Goal: Information Seeking & Learning: Learn about a topic

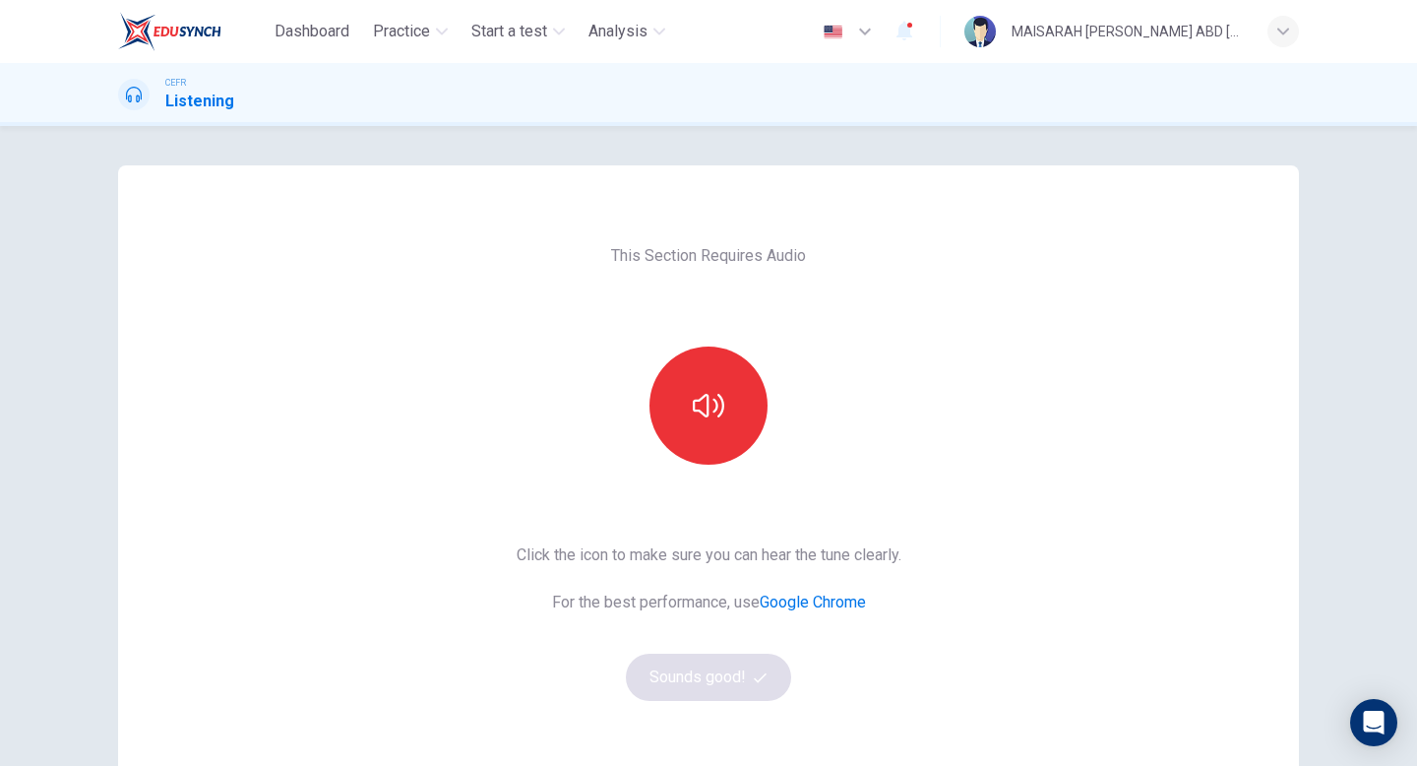
click at [683, 480] on div "This Section Requires Audio Click the icon to make sure you can hear the tune c…" at bounding box center [709, 507] width 416 height 684
click at [712, 431] on button "button" at bounding box center [709, 405] width 118 height 118
click at [737, 694] on button "Sounds good!" at bounding box center [708, 677] width 165 height 47
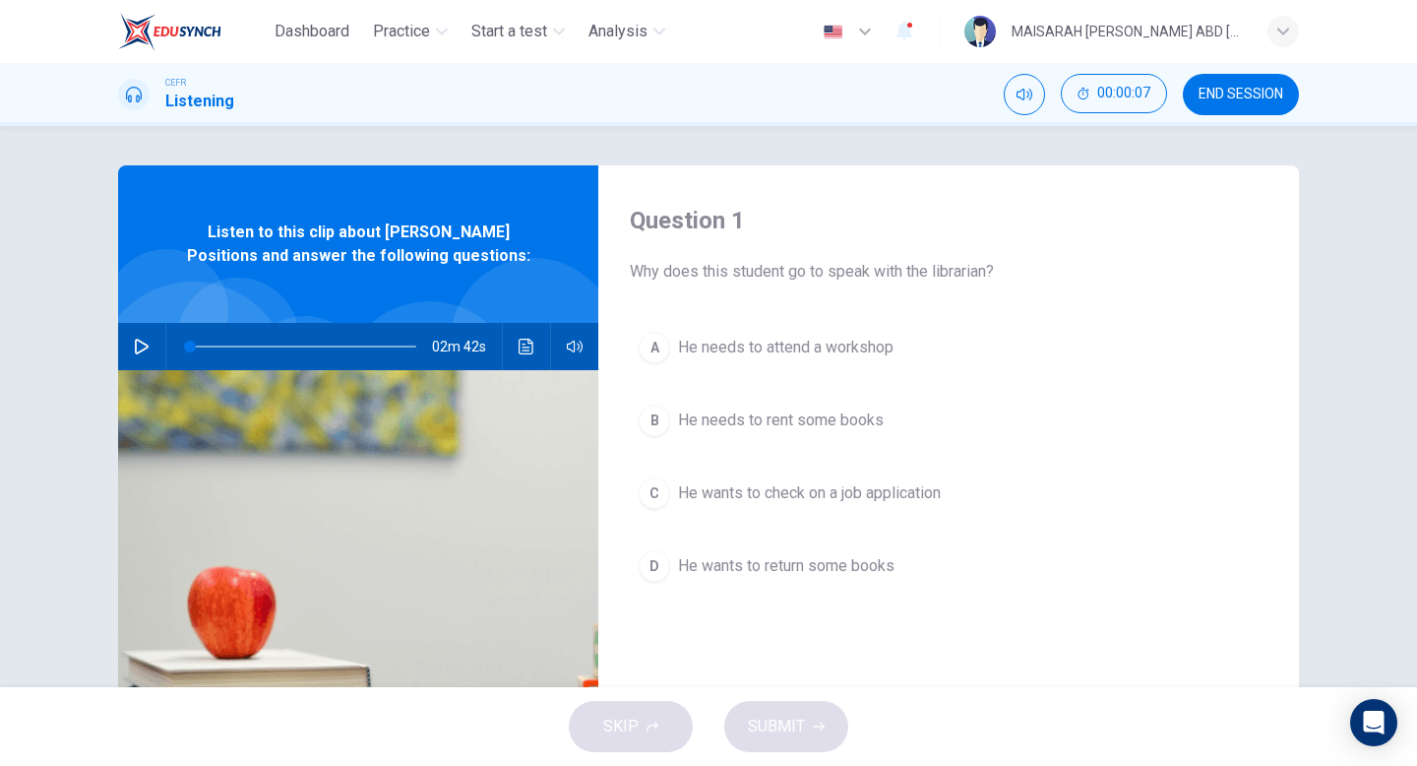
click at [146, 344] on icon "button" at bounding box center [142, 347] width 14 height 16
click at [140, 350] on icon "button" at bounding box center [142, 347] width 16 height 16
click at [837, 509] on button "C He wants to check on a job application" at bounding box center [949, 492] width 638 height 49
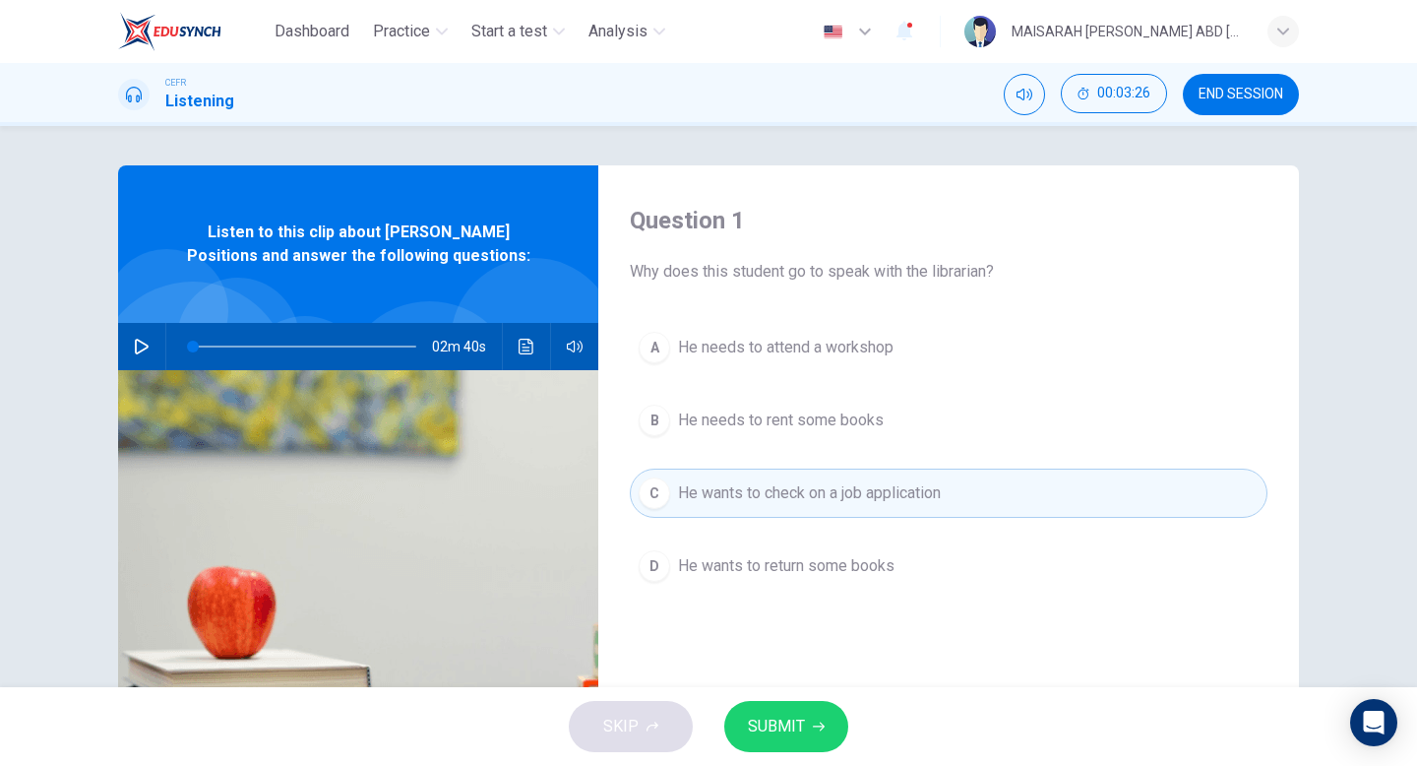
click at [813, 722] on icon "button" at bounding box center [819, 726] width 12 height 12
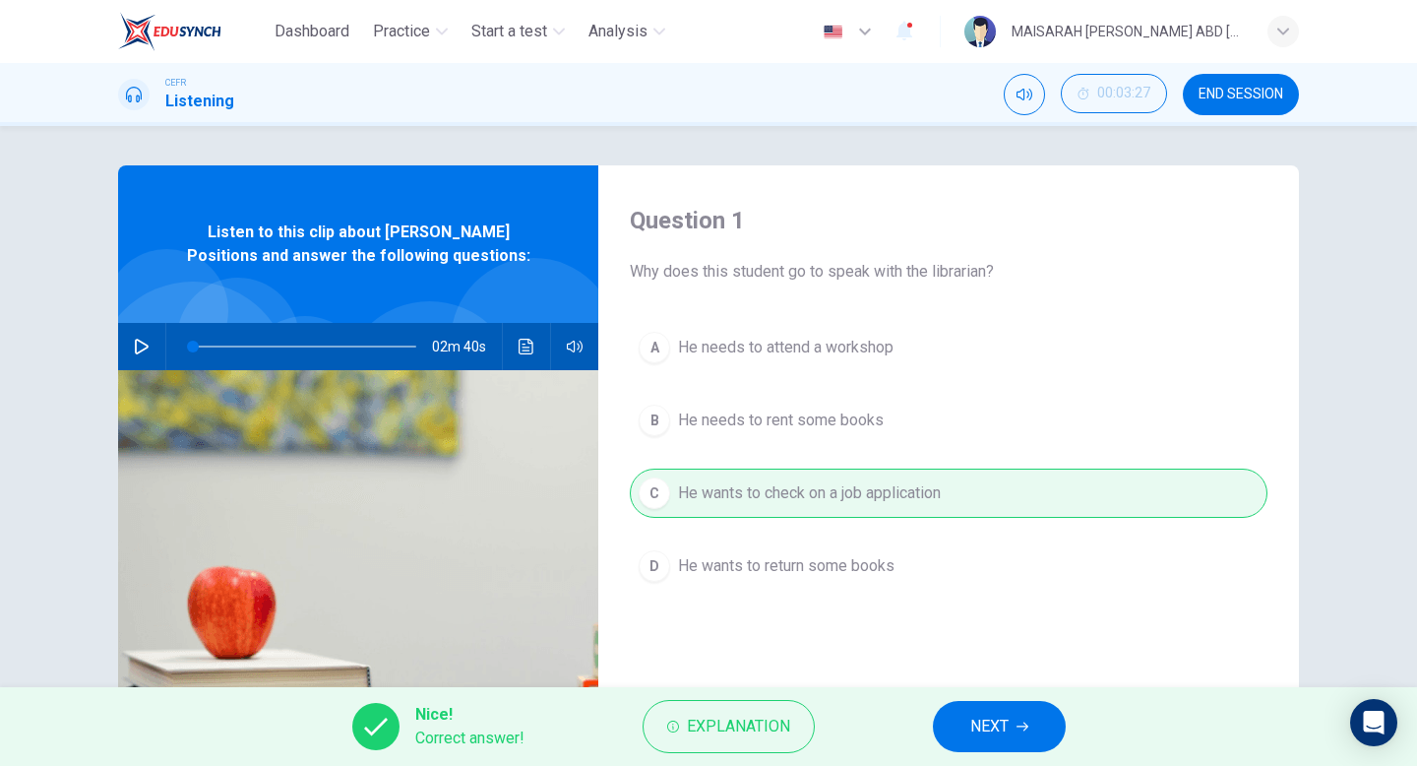
click at [989, 743] on button "NEXT" at bounding box center [999, 726] width 133 height 51
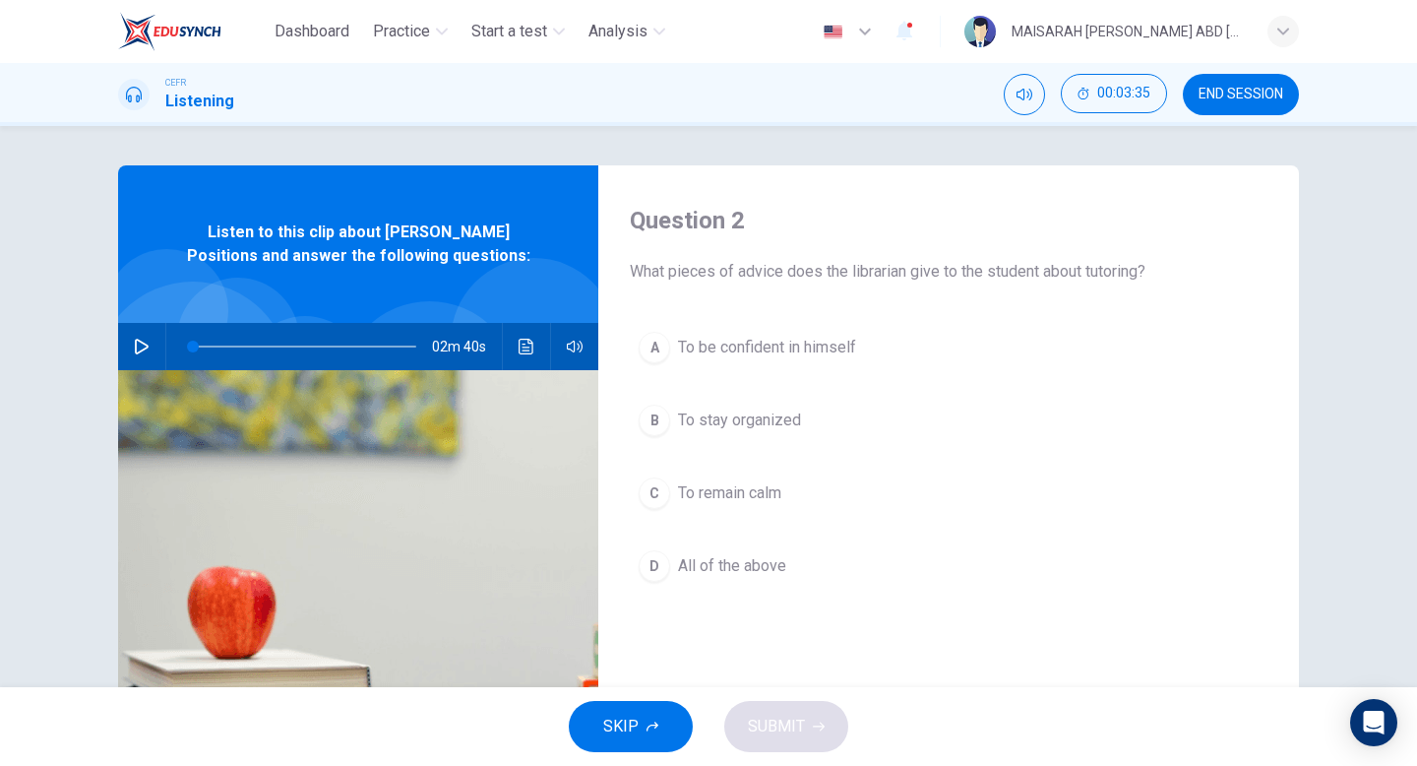
click at [788, 370] on button "A To be confident in himself" at bounding box center [949, 347] width 638 height 49
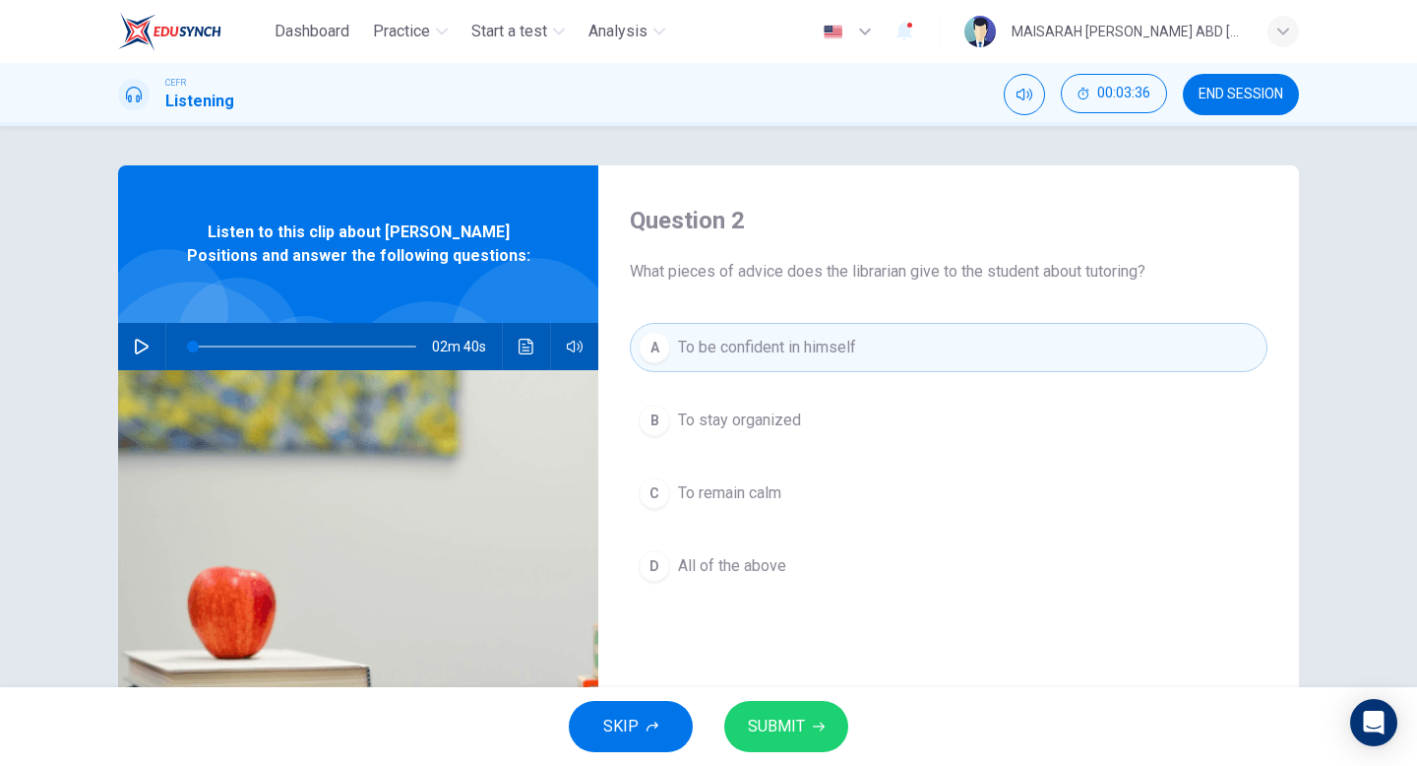
click at [781, 419] on span "To stay organized" at bounding box center [739, 420] width 123 height 24
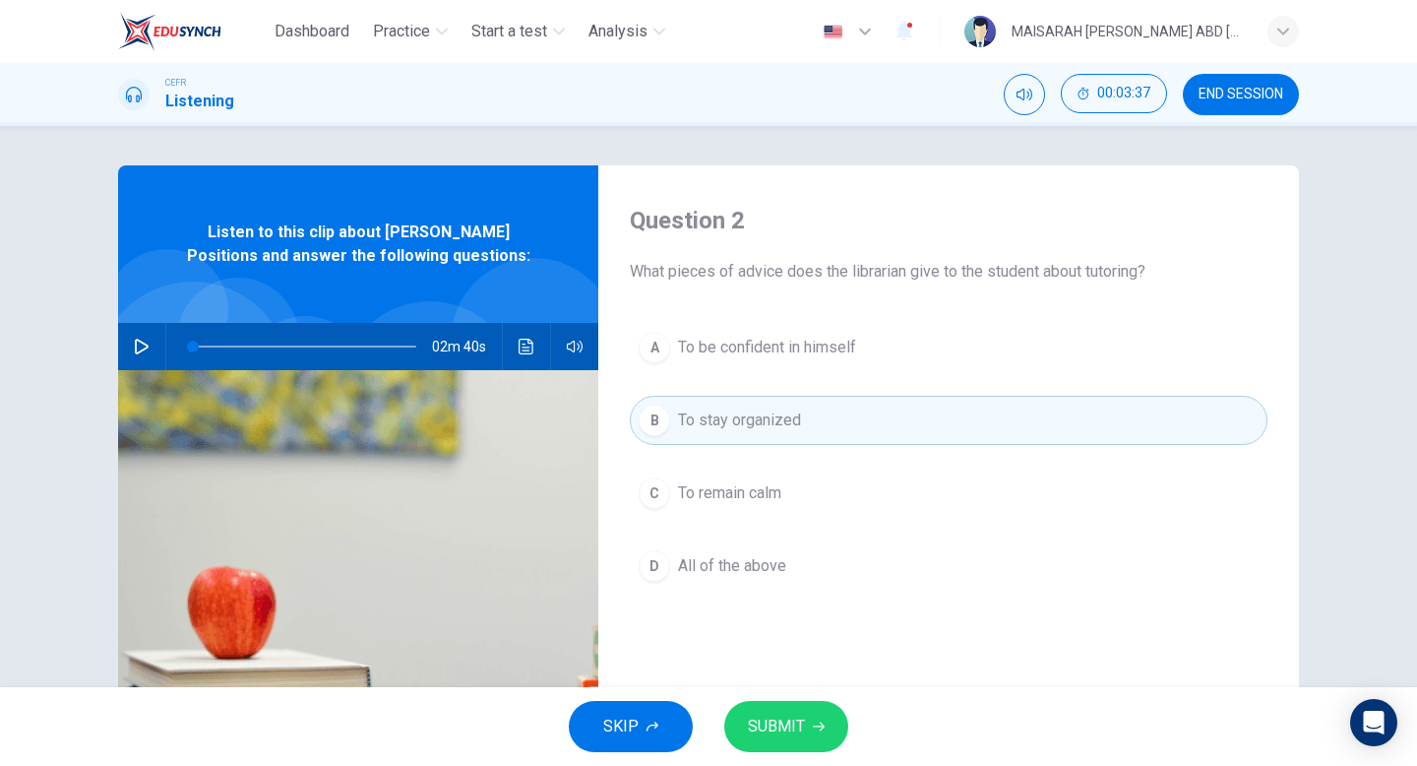
click at [771, 597] on div "A To be confident in himself B To stay organized C To remain calm D All of the …" at bounding box center [949, 476] width 638 height 307
click at [769, 585] on button "D All of the above" at bounding box center [949, 565] width 638 height 49
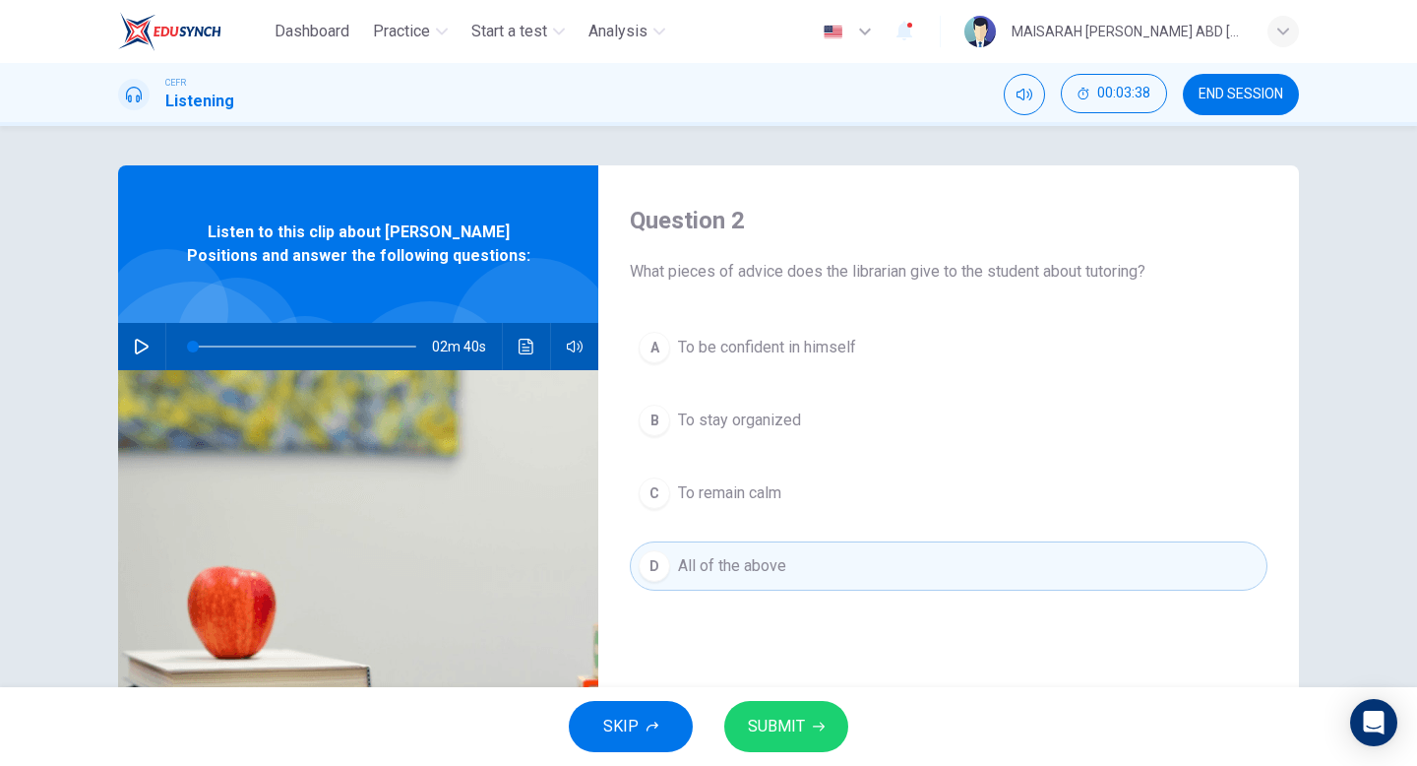
click at [815, 705] on button "SUBMIT" at bounding box center [786, 726] width 124 height 51
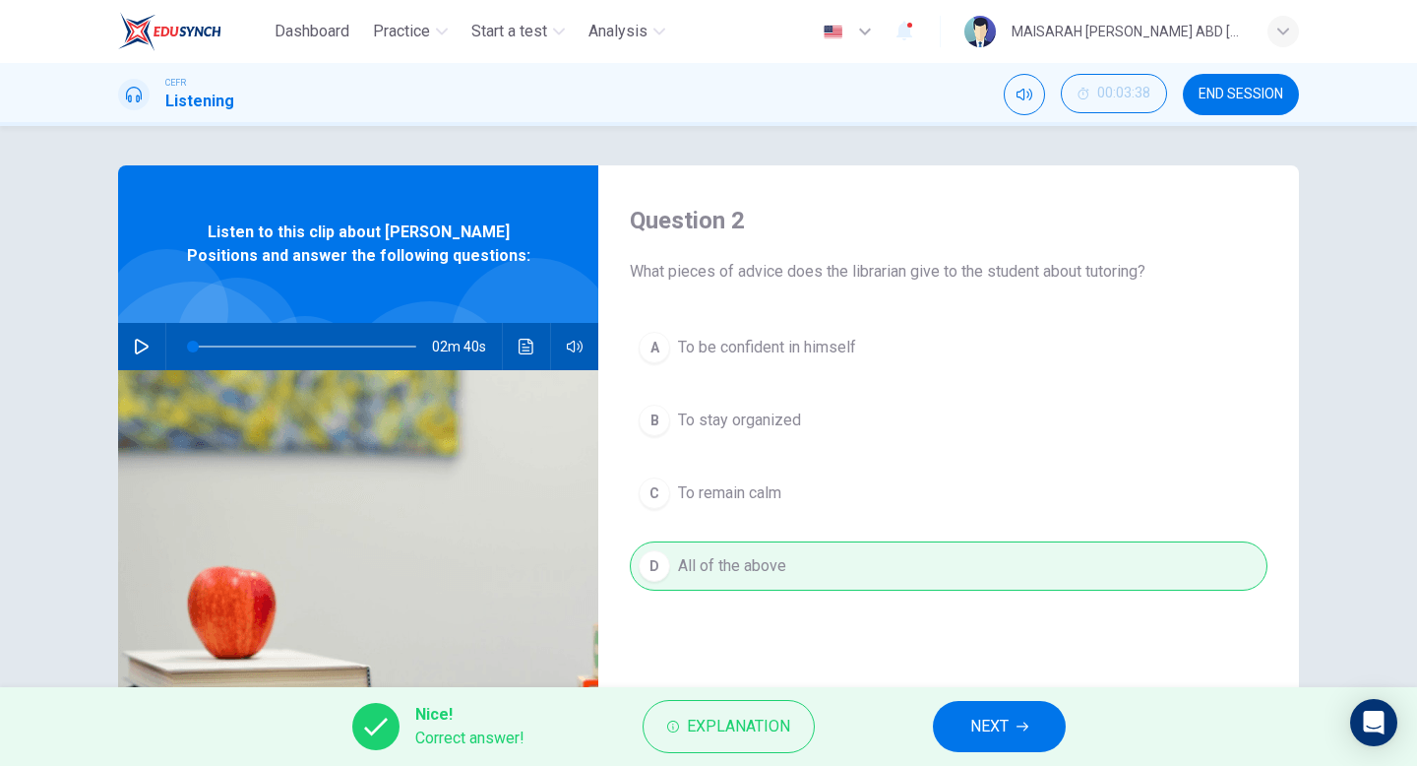
click at [951, 716] on button "NEXT" at bounding box center [999, 726] width 133 height 51
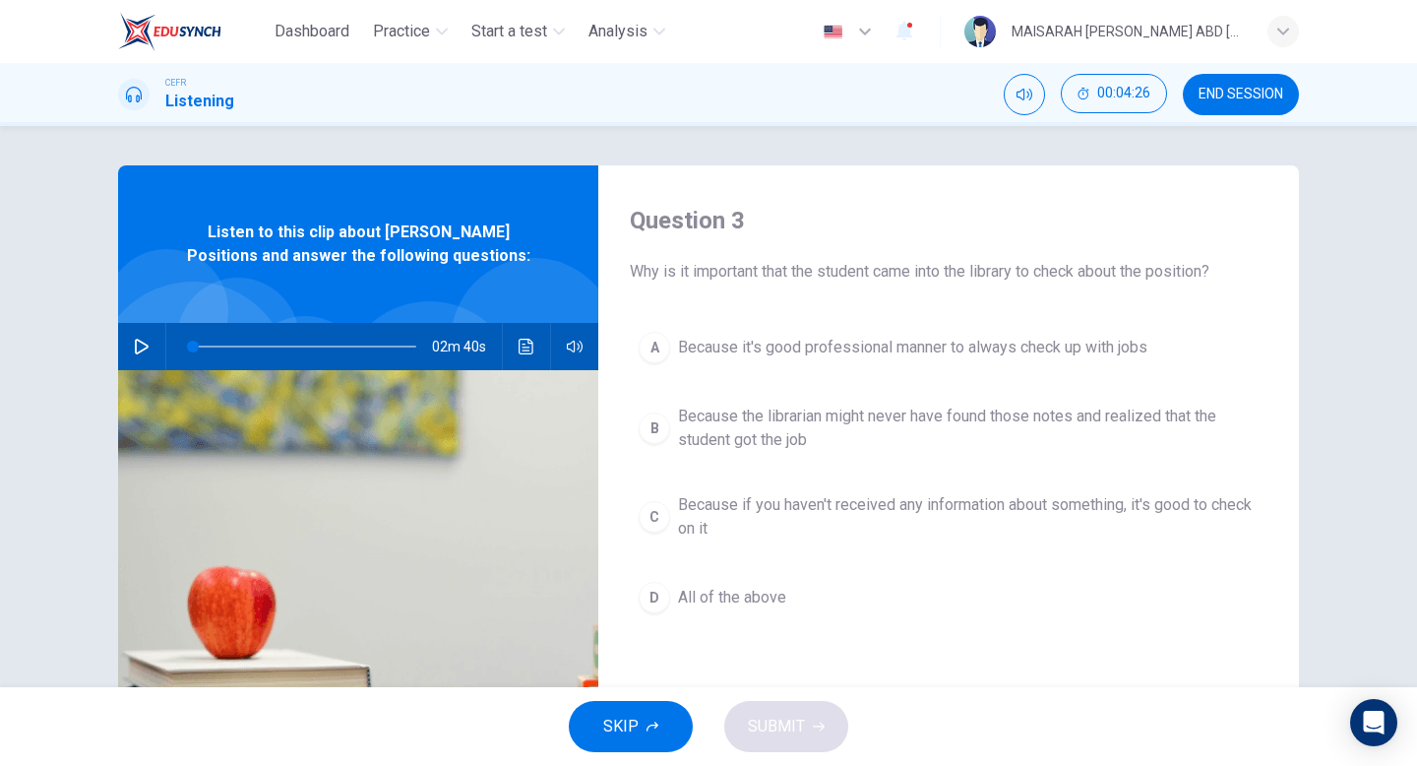
click at [685, 596] on span "All of the above" at bounding box center [732, 598] width 108 height 24
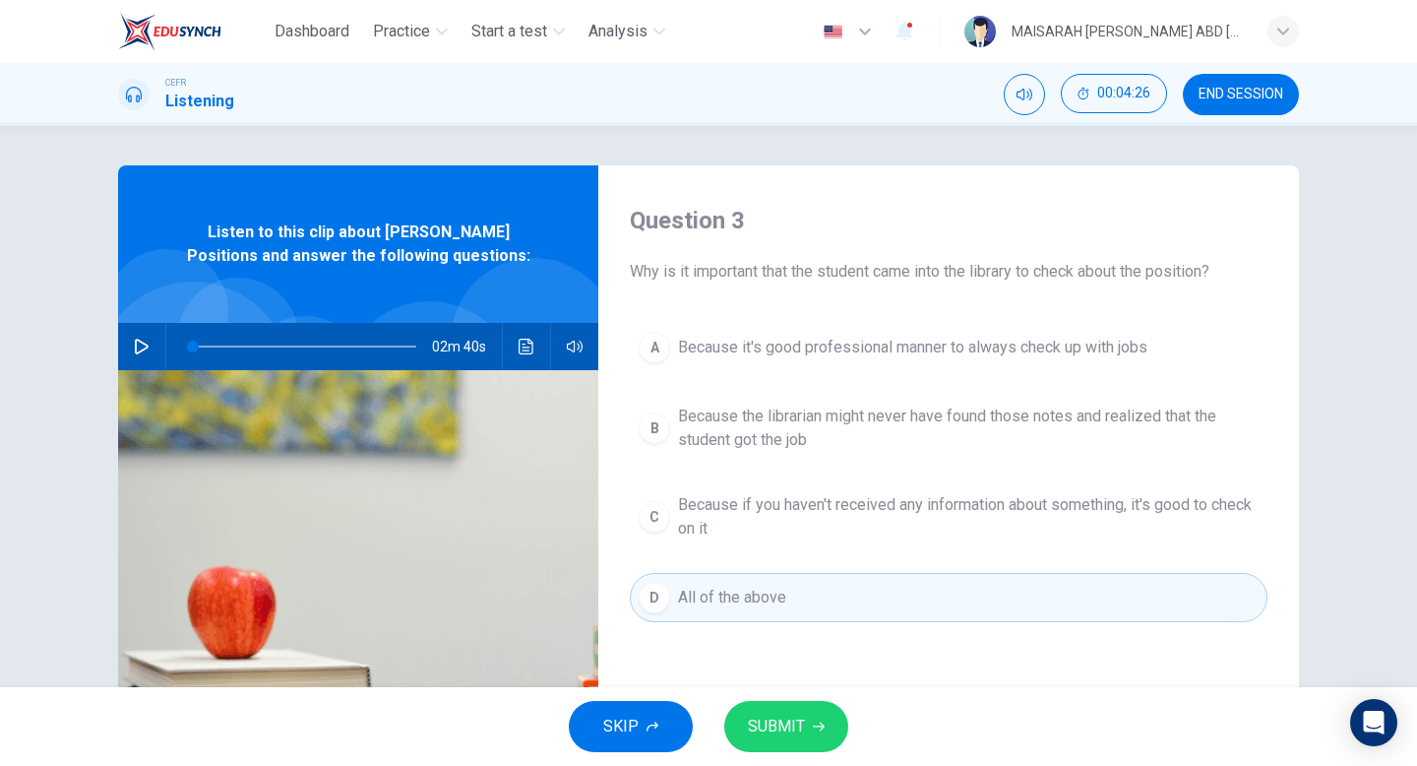
click at [793, 743] on button "SUBMIT" at bounding box center [786, 726] width 124 height 51
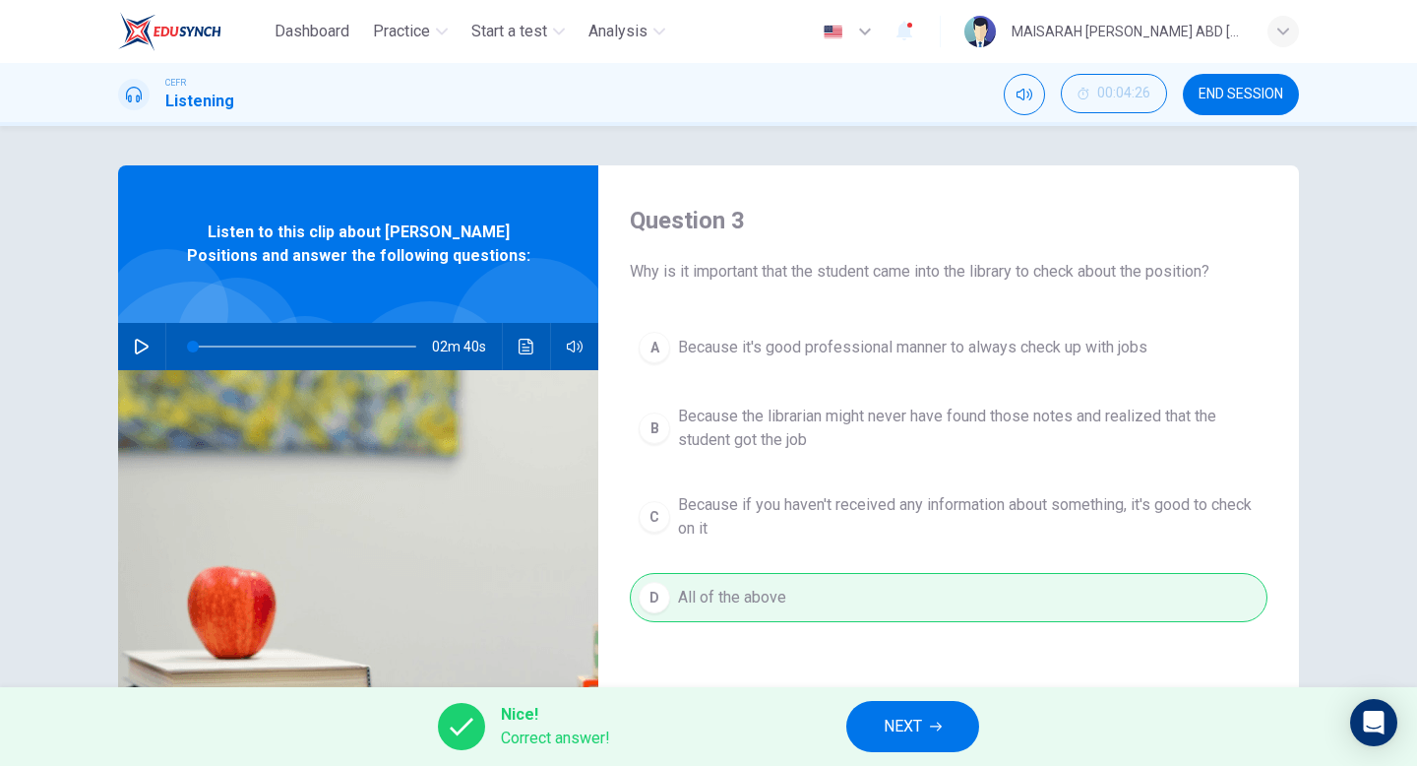
click at [955, 728] on button "NEXT" at bounding box center [912, 726] width 133 height 51
type input "1"
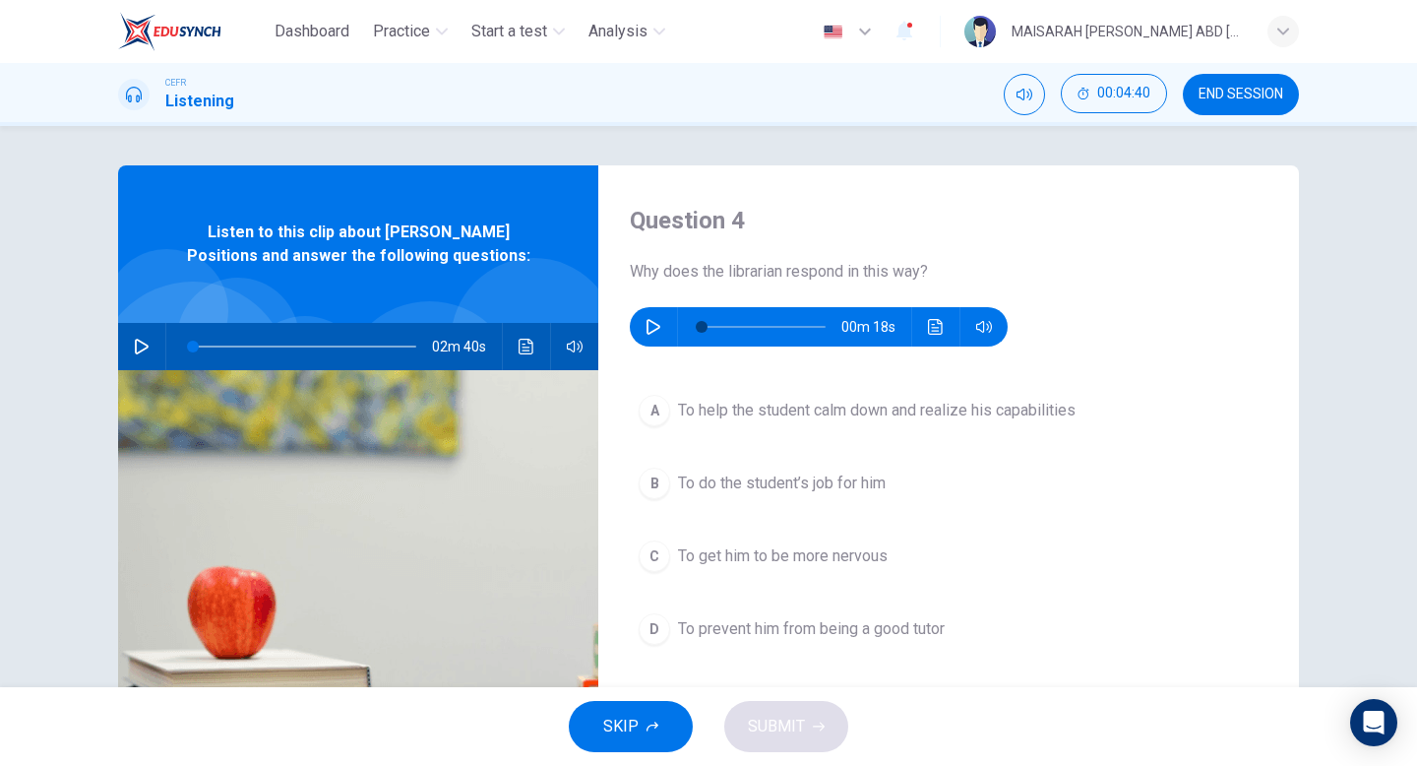
click at [661, 324] on button "button" at bounding box center [653, 326] width 31 height 39
type input "0"
click at [799, 441] on div "A To help the student calm down and realize his capabilities B To do the studen…" at bounding box center [949, 539] width 638 height 307
click at [800, 423] on button "A To help the student calm down and realize his capabilities" at bounding box center [949, 410] width 638 height 49
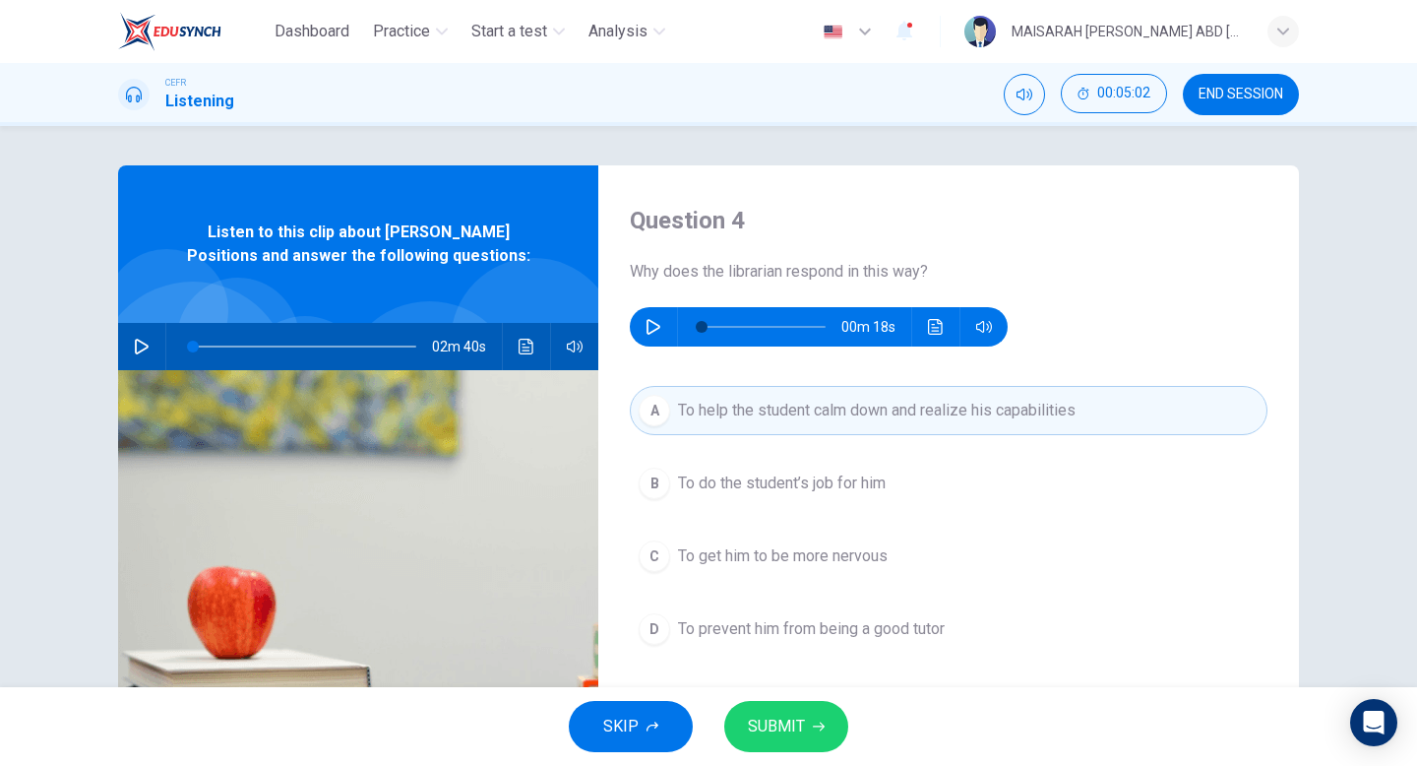
click at [793, 719] on span "SUBMIT" at bounding box center [776, 727] width 57 height 28
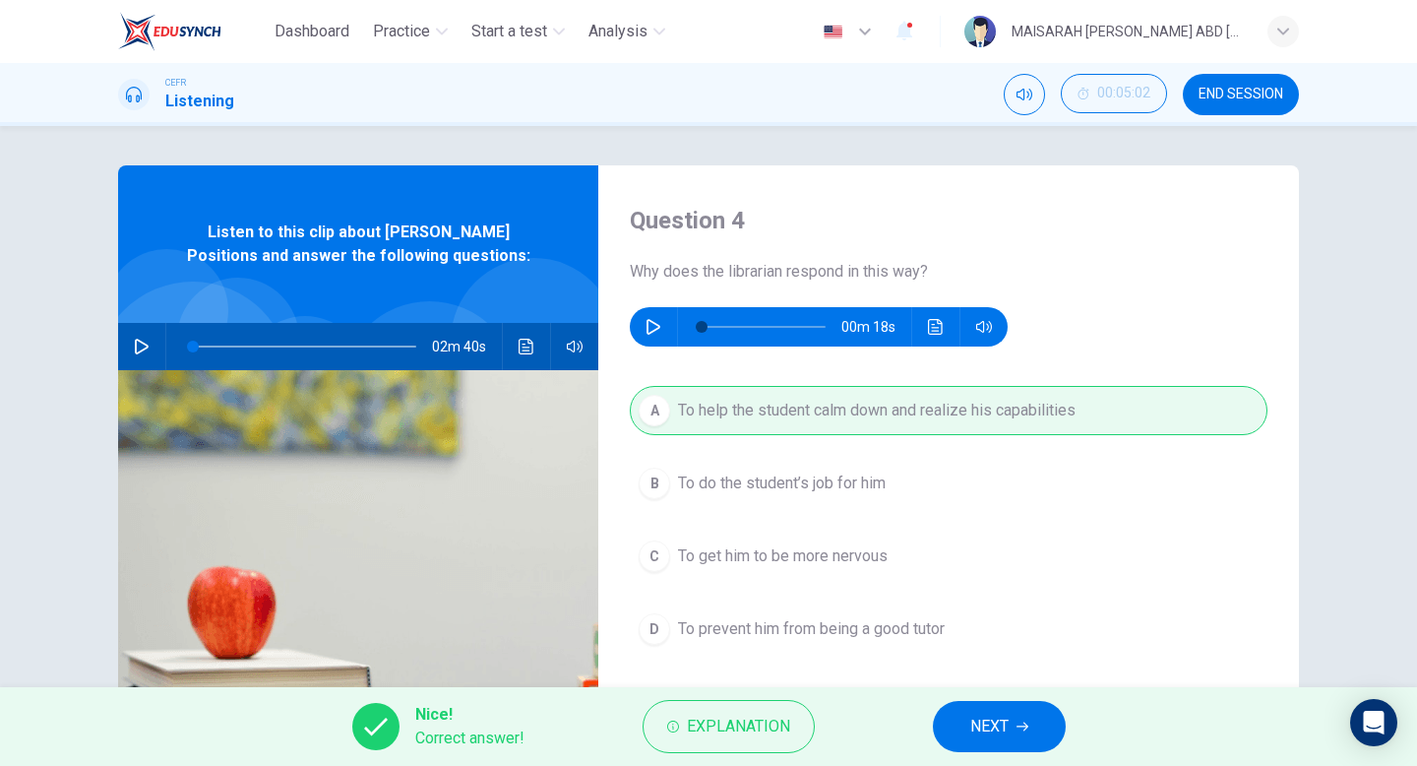
click at [940, 712] on button "NEXT" at bounding box center [999, 726] width 133 height 51
type input "1"
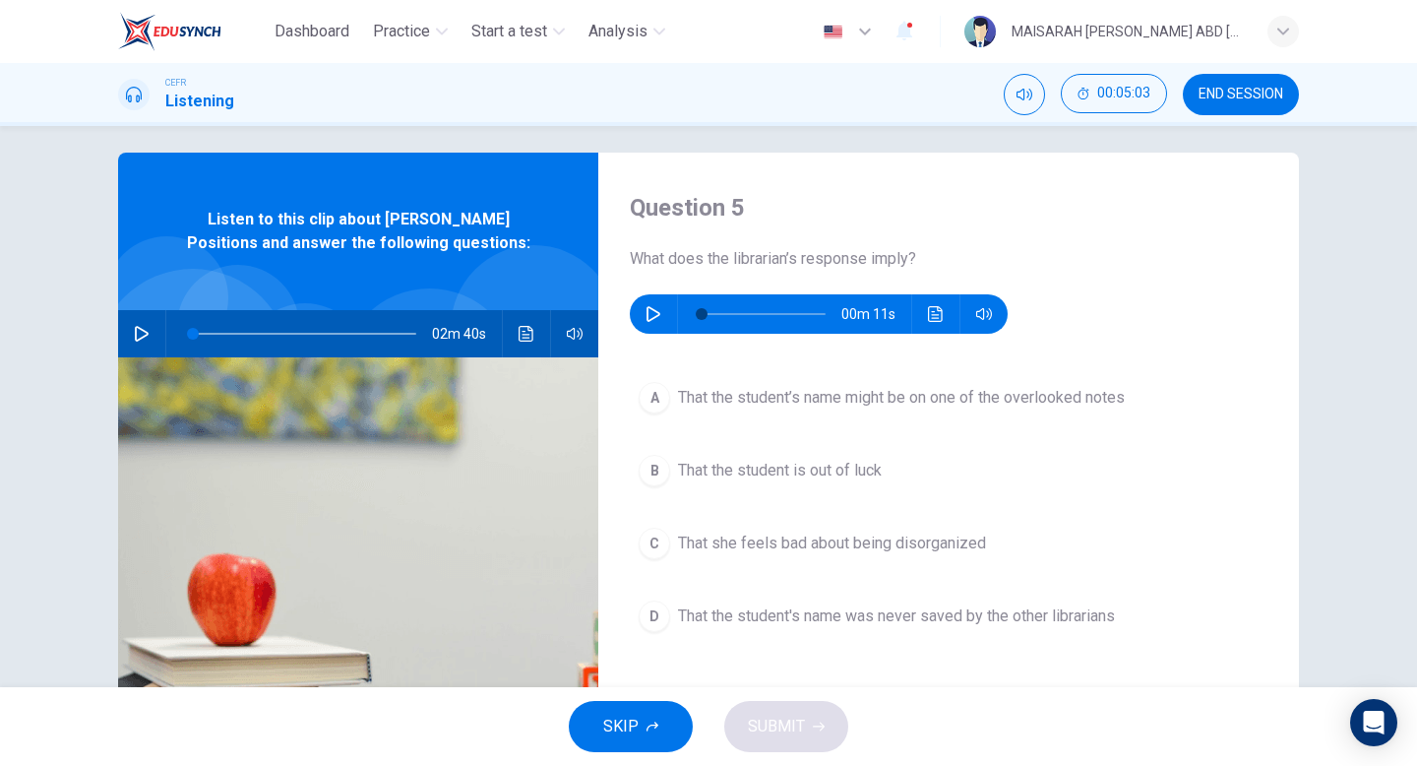
scroll to position [16, 0]
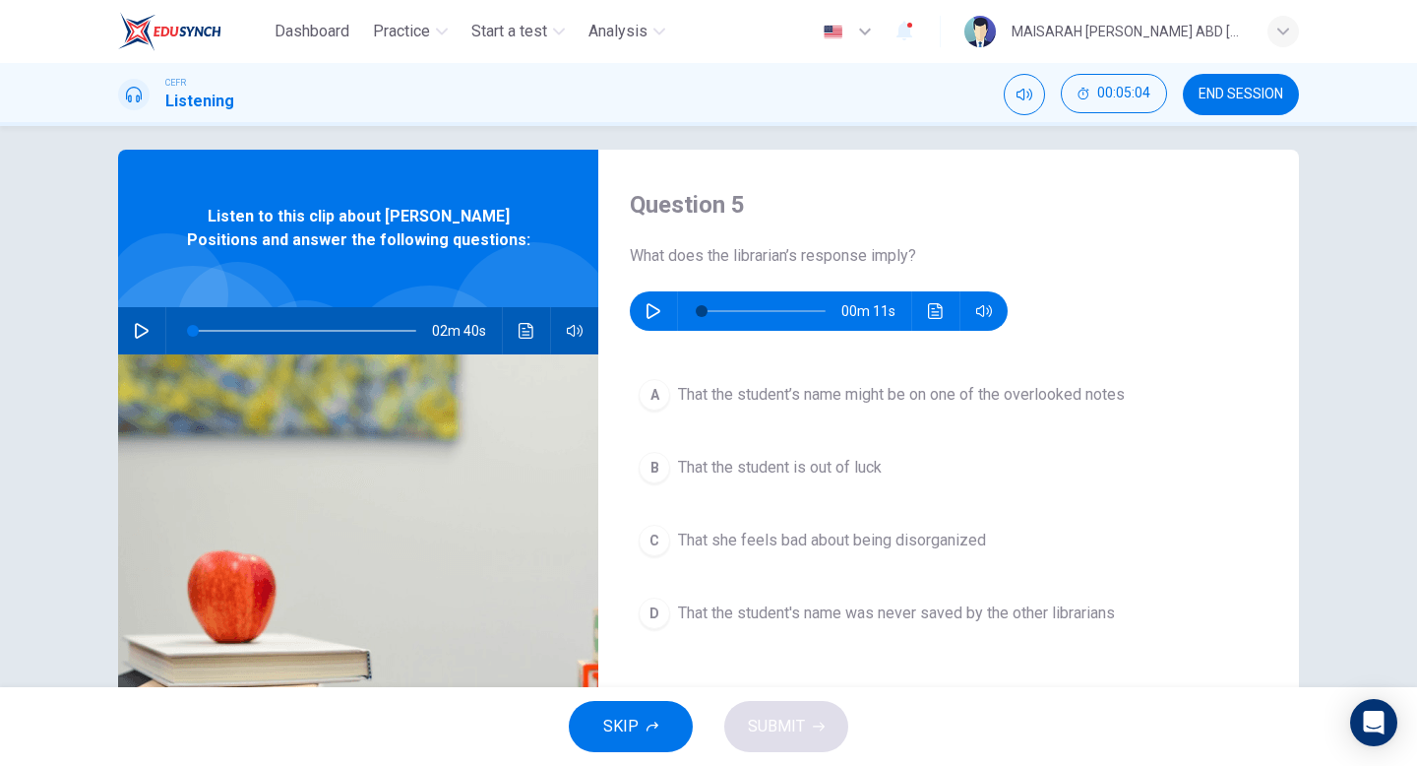
click at [648, 303] on icon "button" at bounding box center [654, 311] width 16 height 16
click at [648, 311] on icon "button" at bounding box center [654, 311] width 14 height 16
click at [648, 311] on icon "button" at bounding box center [653, 311] width 11 height 12
type input "52"
click at [694, 406] on span "That the student’s name might be on one of the overlooked notes" at bounding box center [901, 395] width 447 height 24
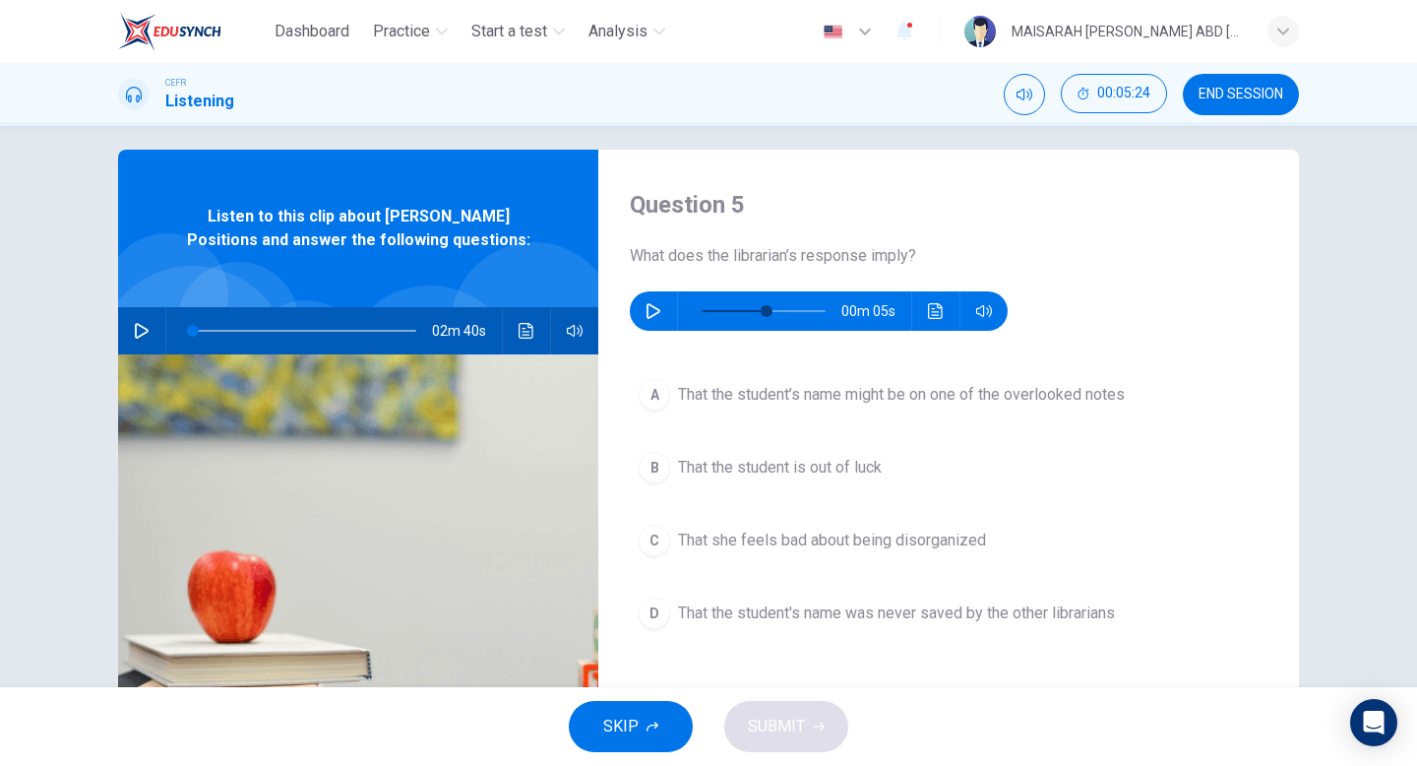
type input "1"
type input "52"
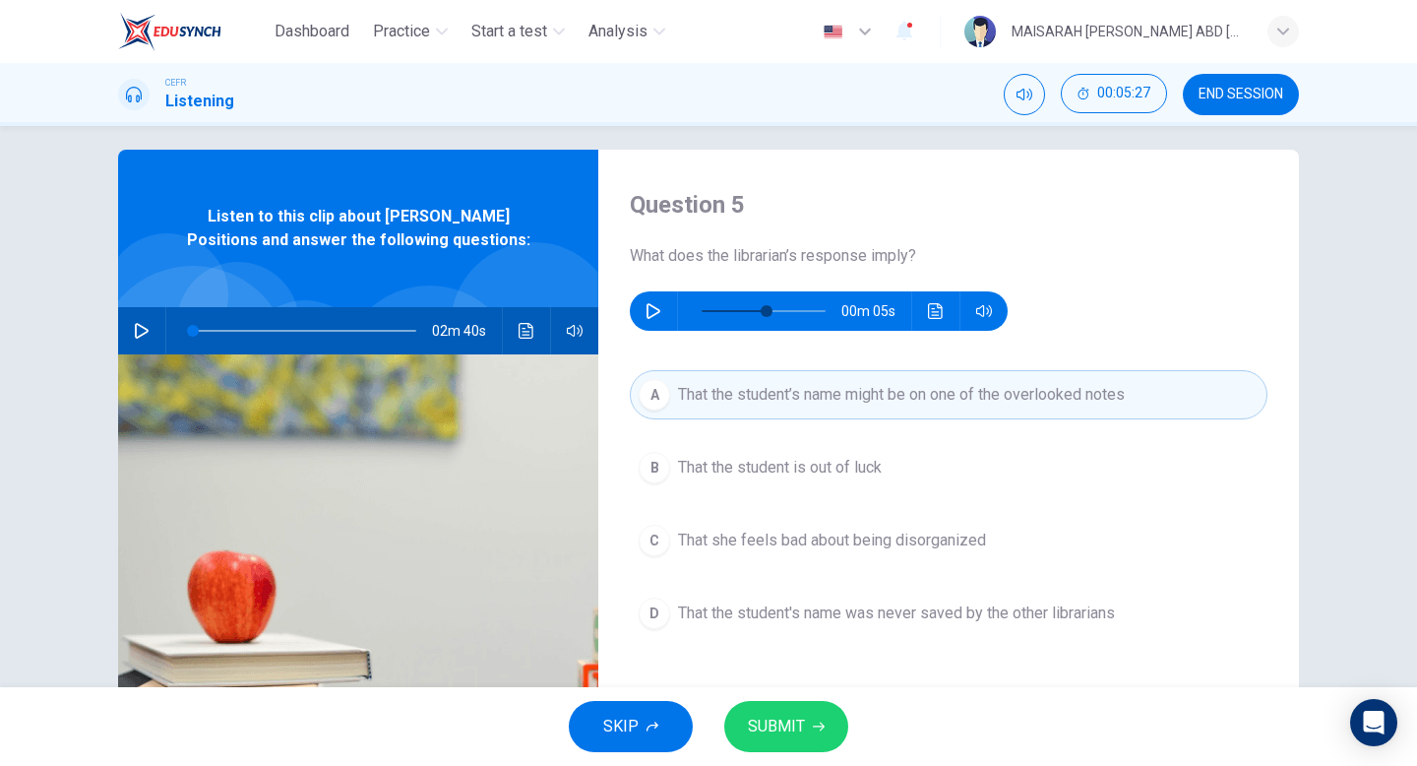
click at [832, 729] on button "SUBMIT" at bounding box center [786, 726] width 124 height 51
type input "1"
type input "52"
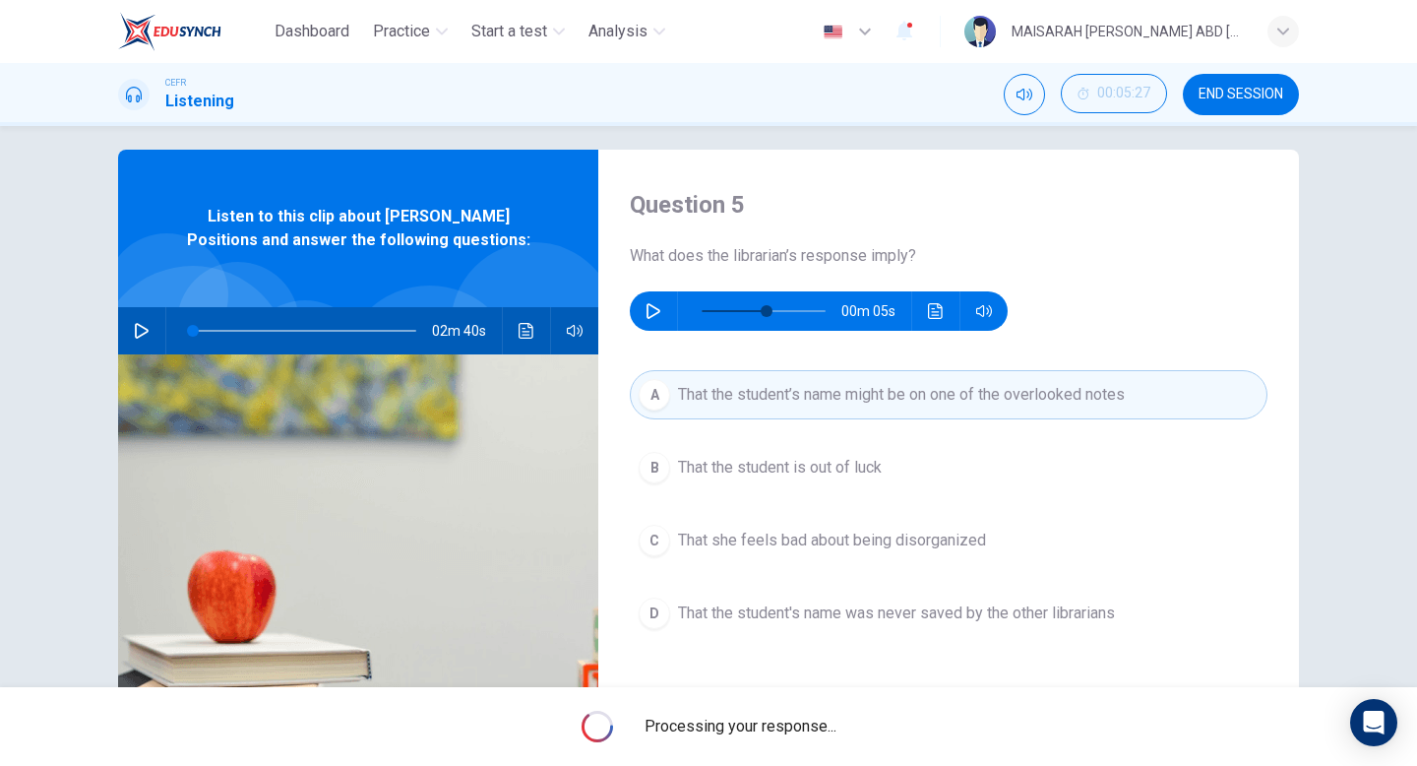
type input "1"
type input "52"
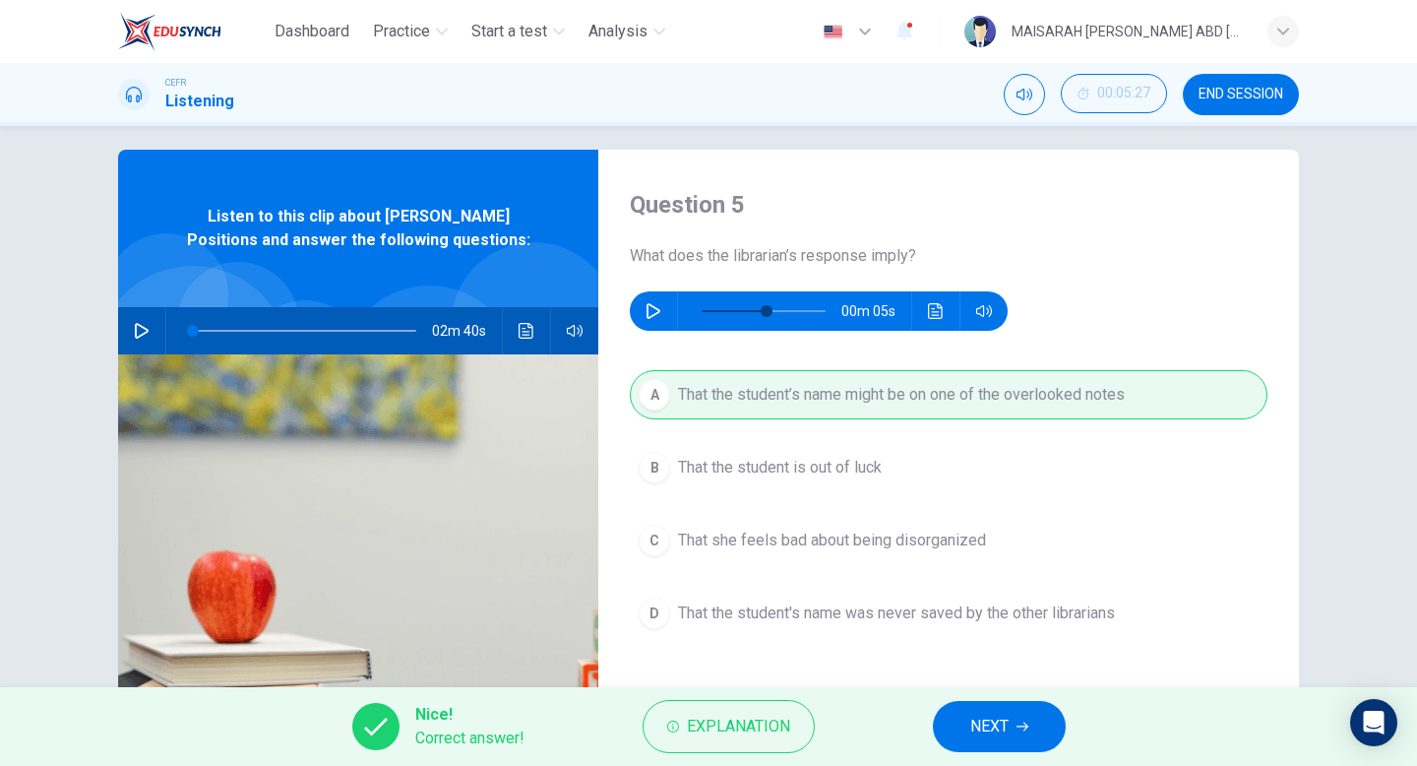
click at [982, 722] on span "NEXT" at bounding box center [989, 727] width 38 height 28
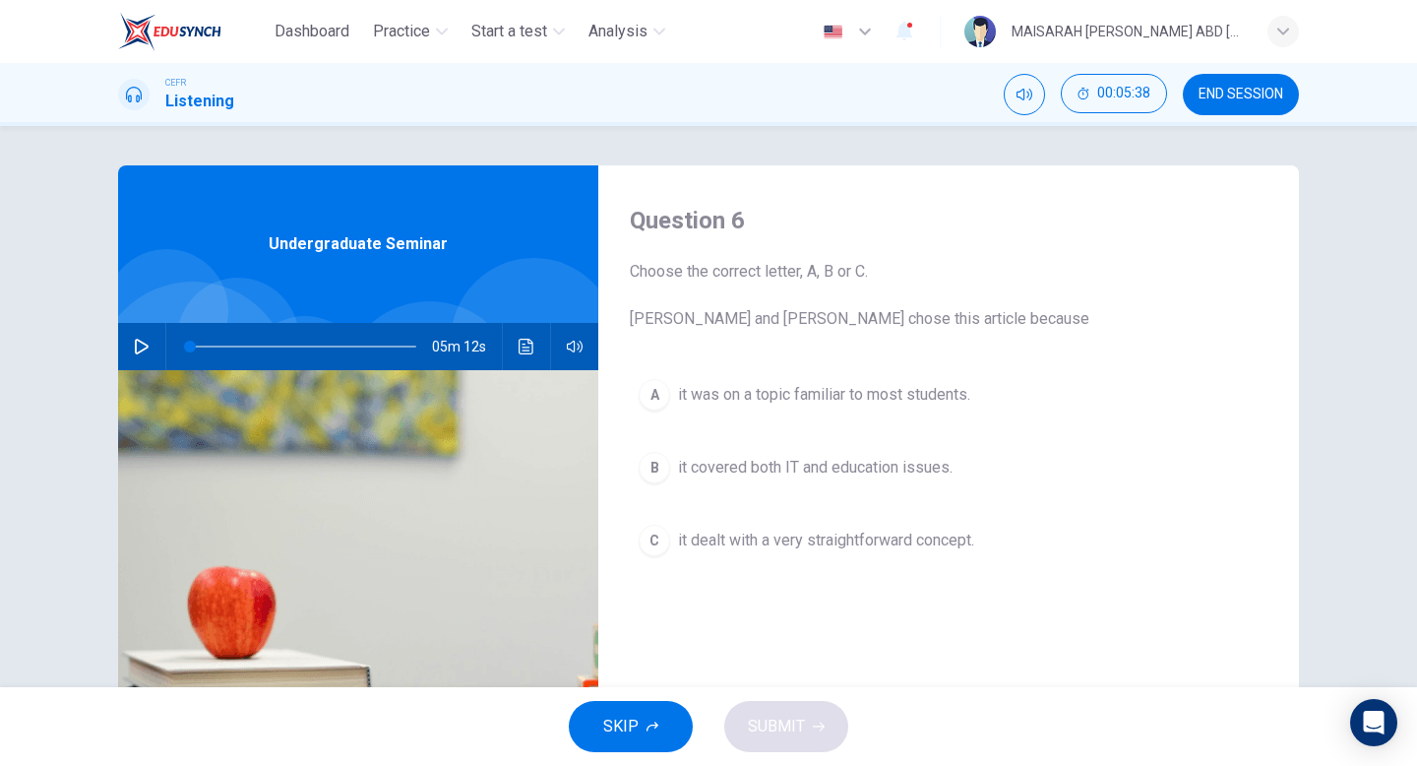
click at [619, 718] on span "SKIP" at bounding box center [620, 727] width 35 height 28
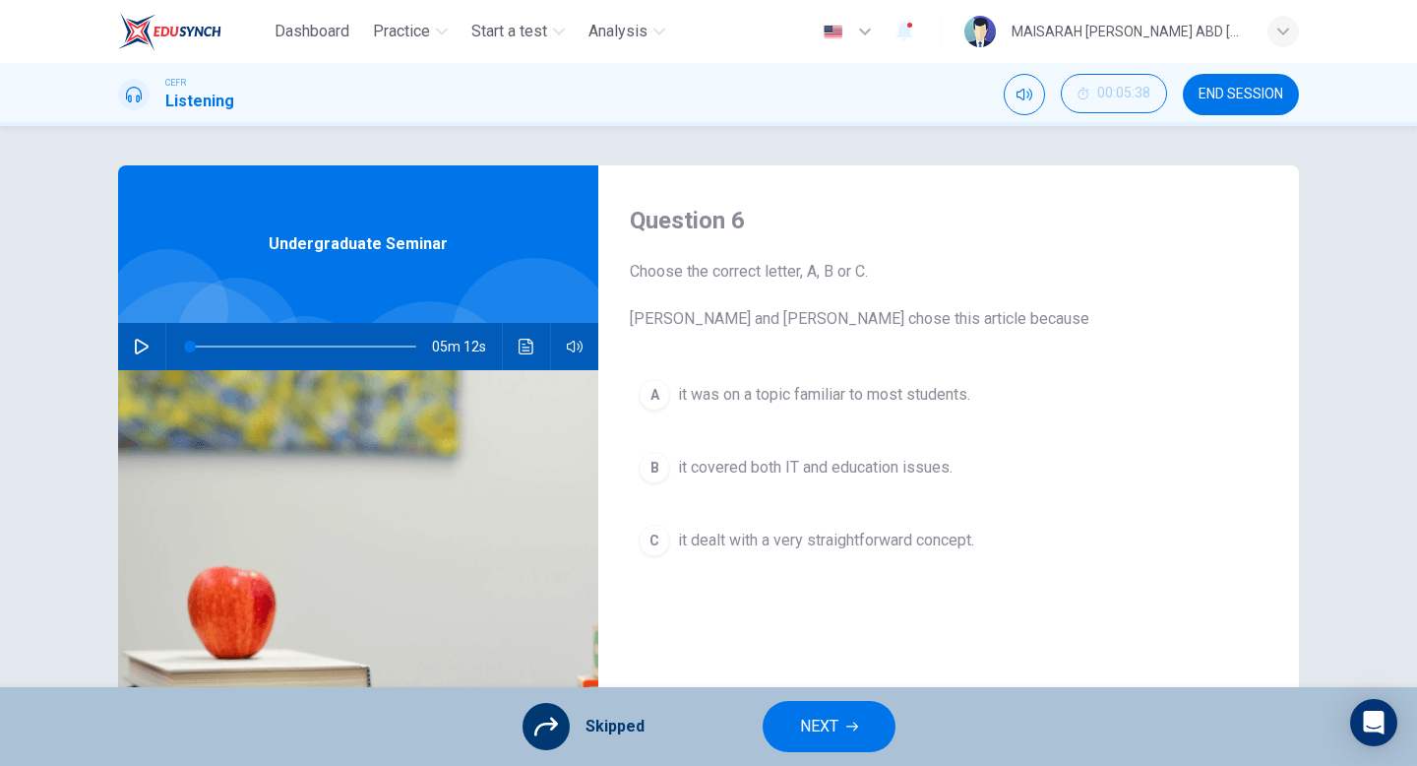
click at [872, 719] on button "NEXT" at bounding box center [829, 726] width 133 height 51
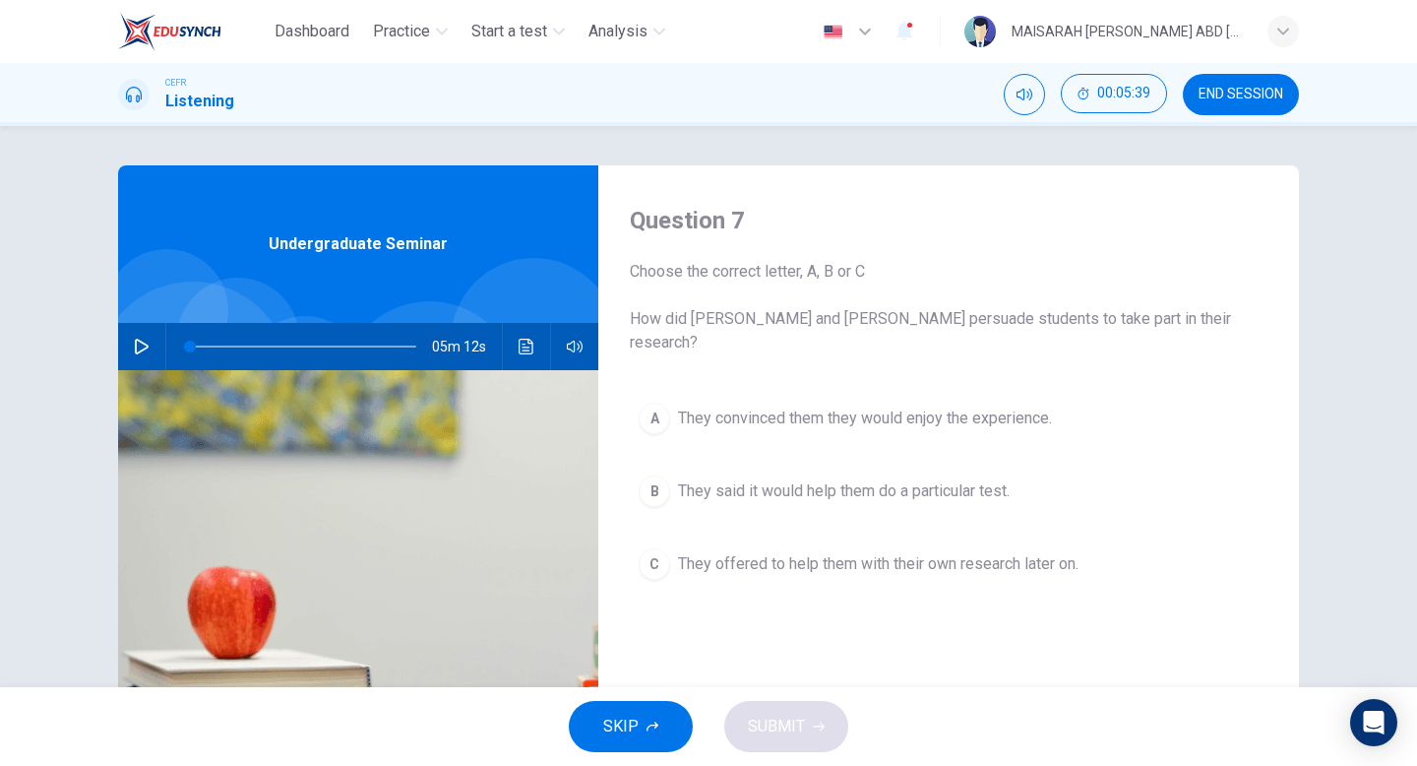
click at [673, 729] on button "SKIP" at bounding box center [631, 726] width 124 height 51
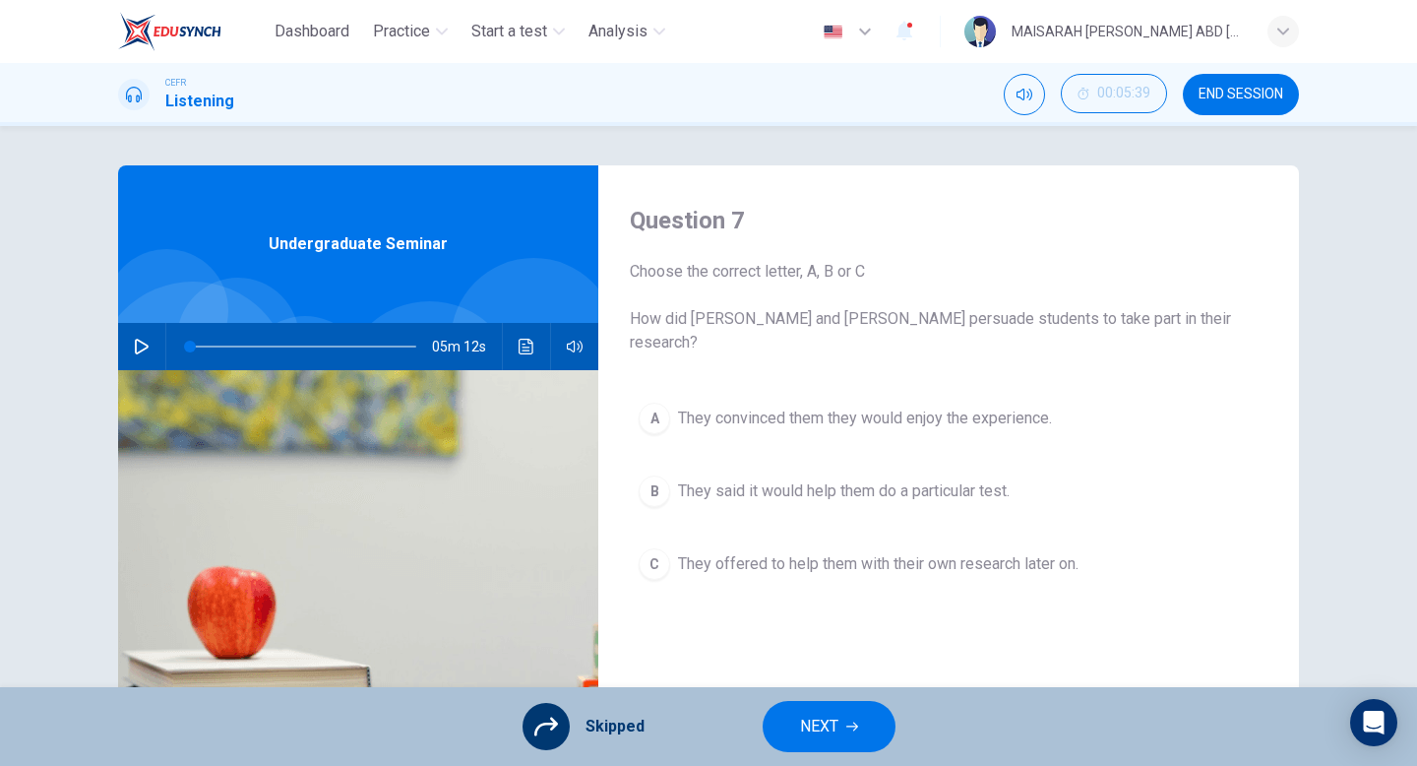
click at [816, 724] on span "NEXT" at bounding box center [819, 727] width 38 height 28
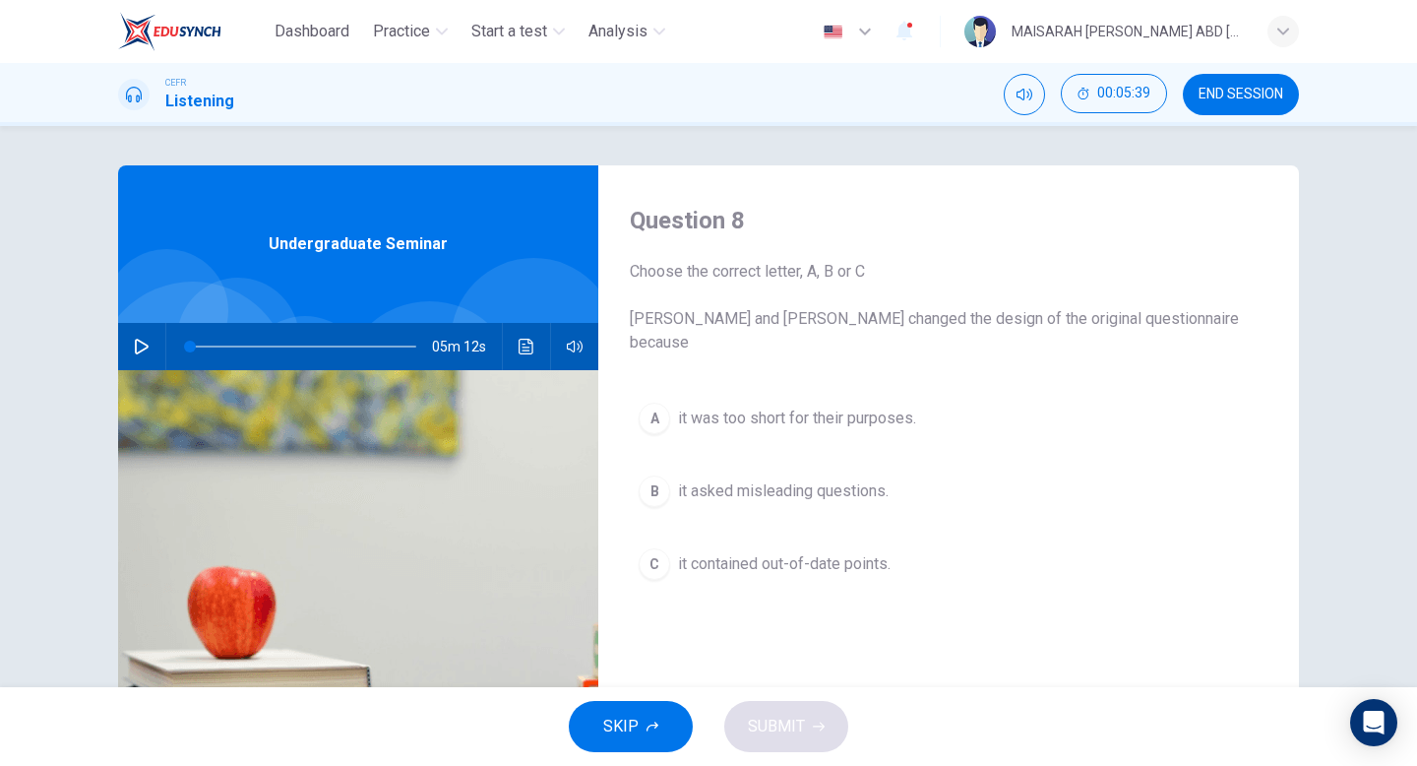
click at [604, 730] on span "SKIP" at bounding box center [620, 727] width 35 height 28
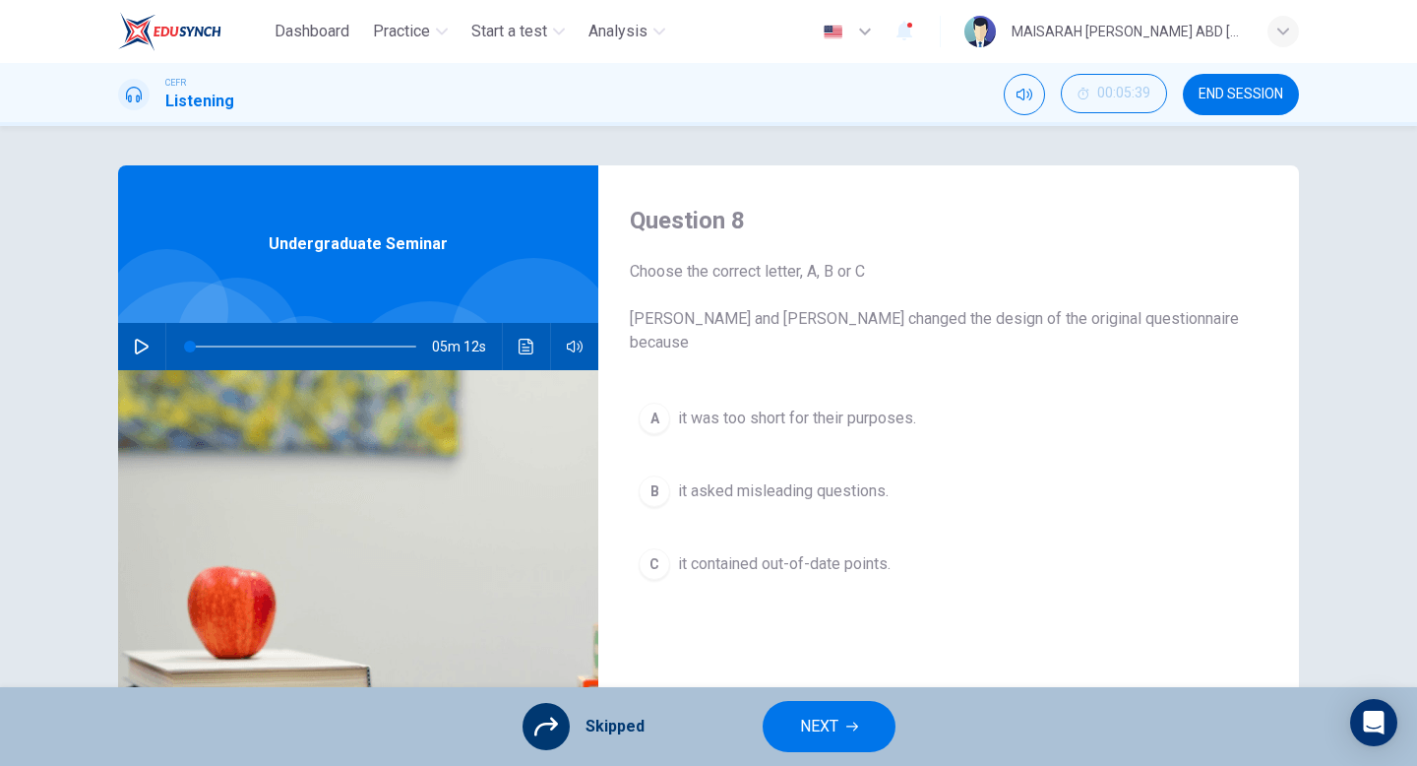
click at [832, 709] on button "NEXT" at bounding box center [829, 726] width 133 height 51
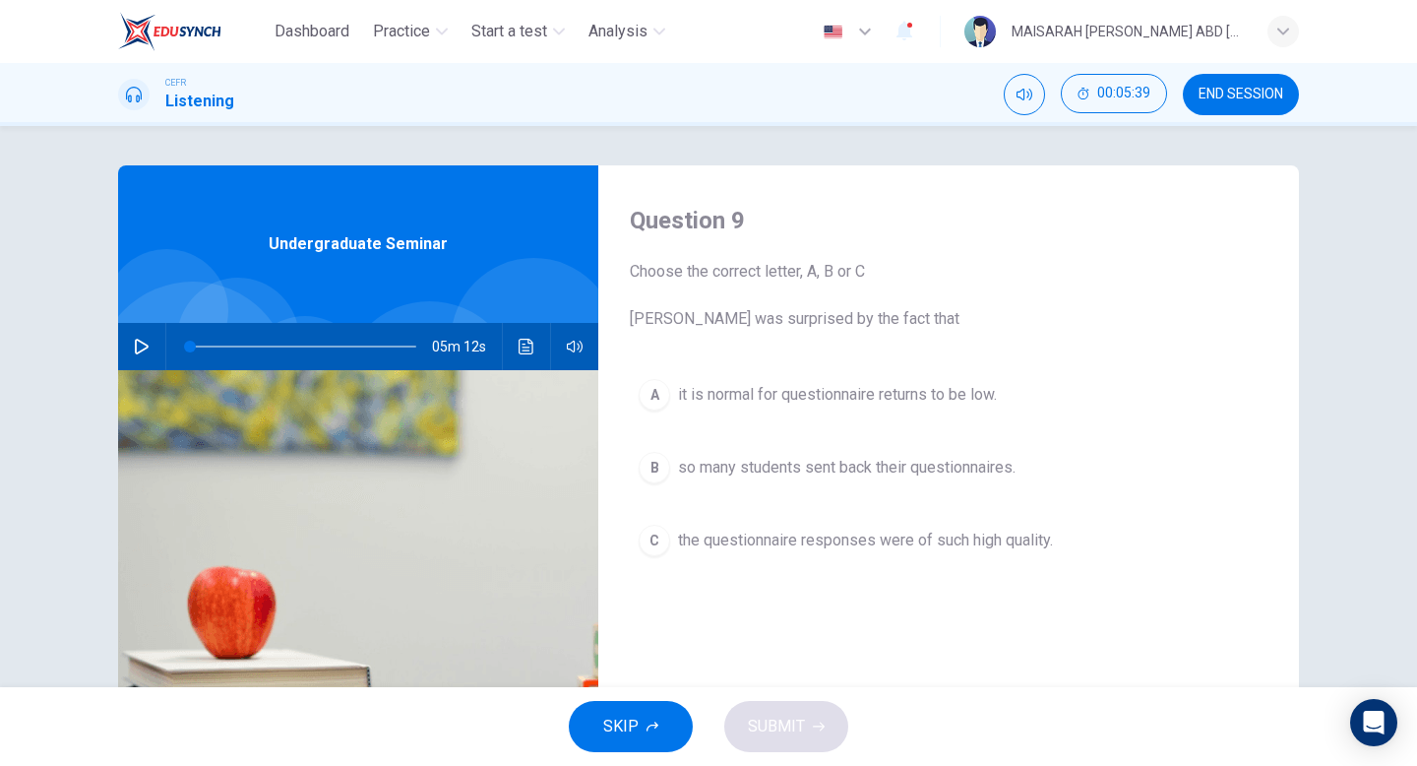
click at [591, 727] on button "SKIP" at bounding box center [631, 726] width 124 height 51
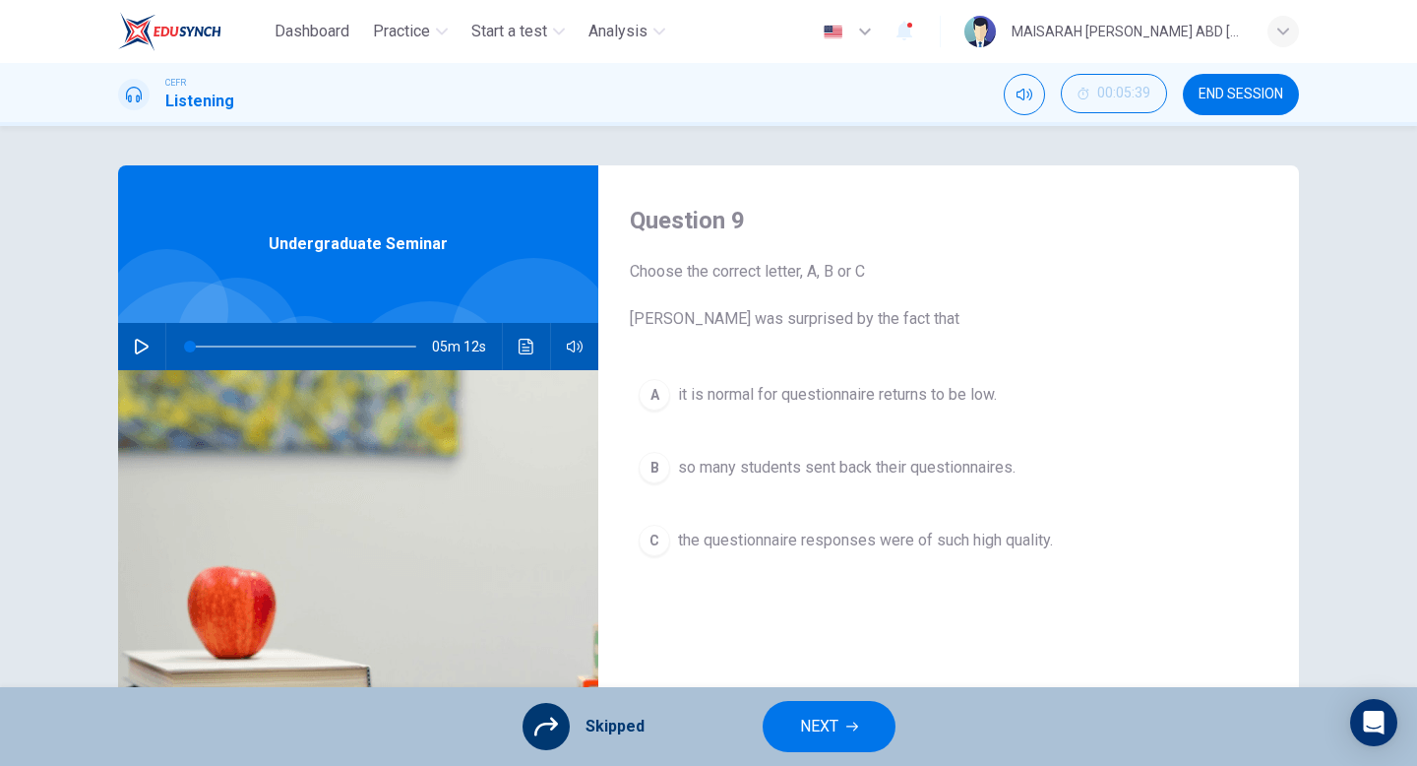
click at [802, 732] on span "NEXT" at bounding box center [819, 727] width 38 height 28
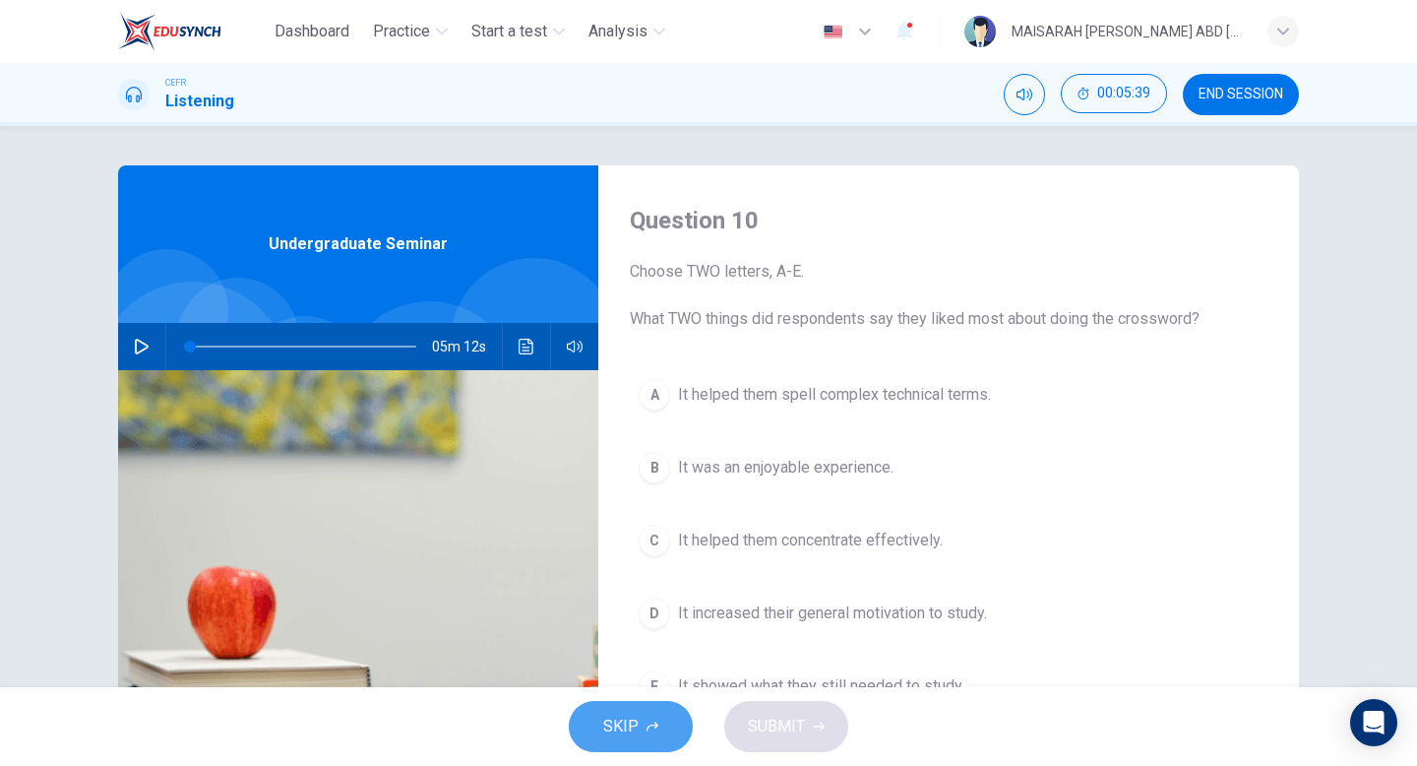
click at [615, 743] on button "SKIP" at bounding box center [631, 726] width 124 height 51
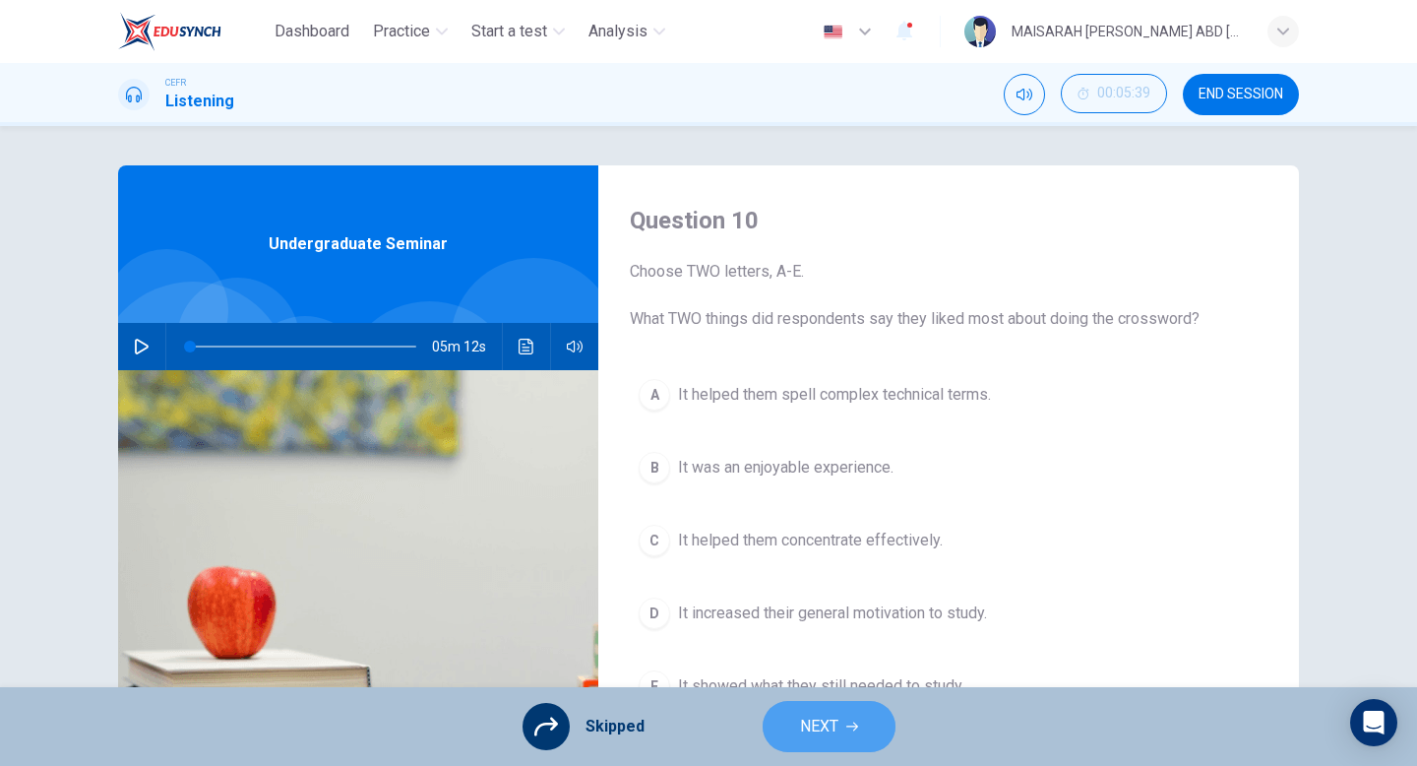
click at [797, 720] on button "NEXT" at bounding box center [829, 726] width 133 height 51
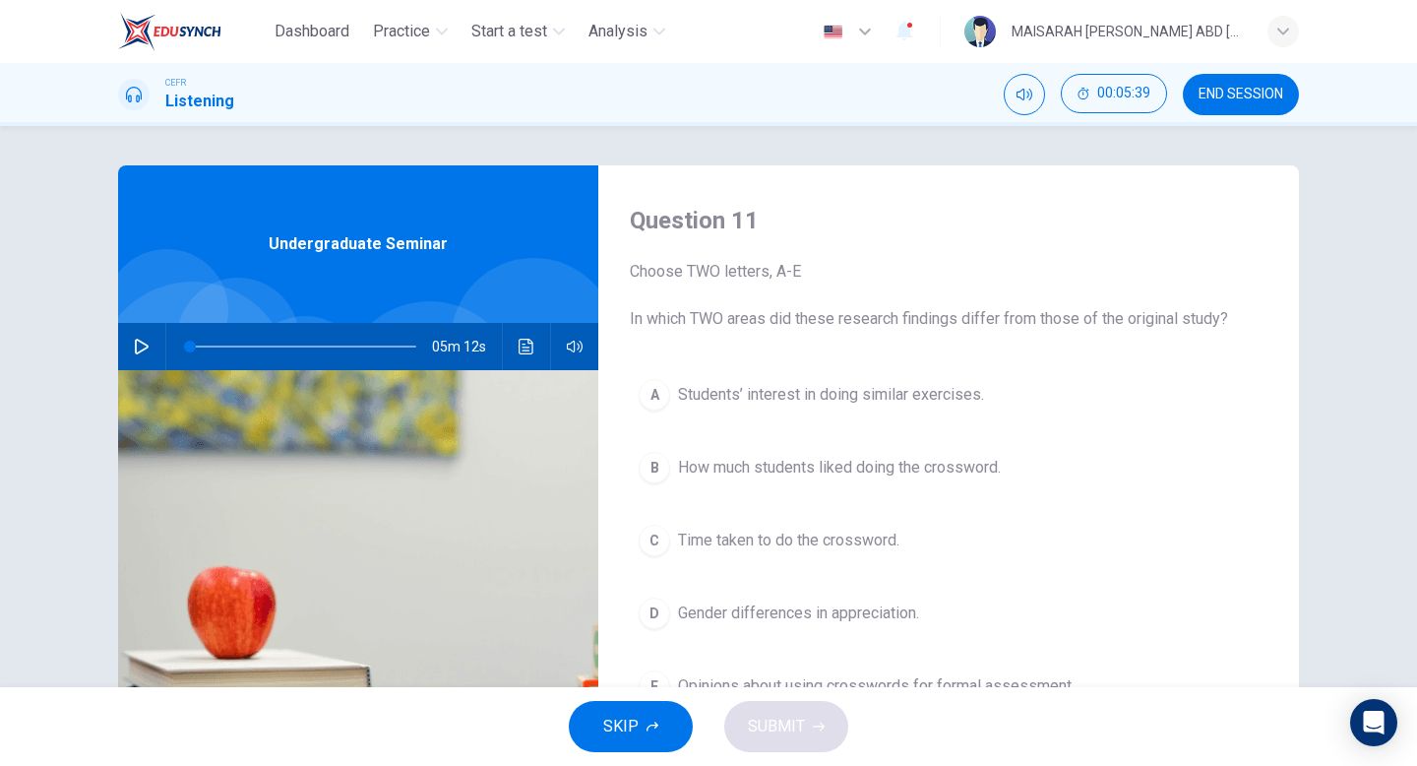
click at [591, 741] on button "SKIP" at bounding box center [631, 726] width 124 height 51
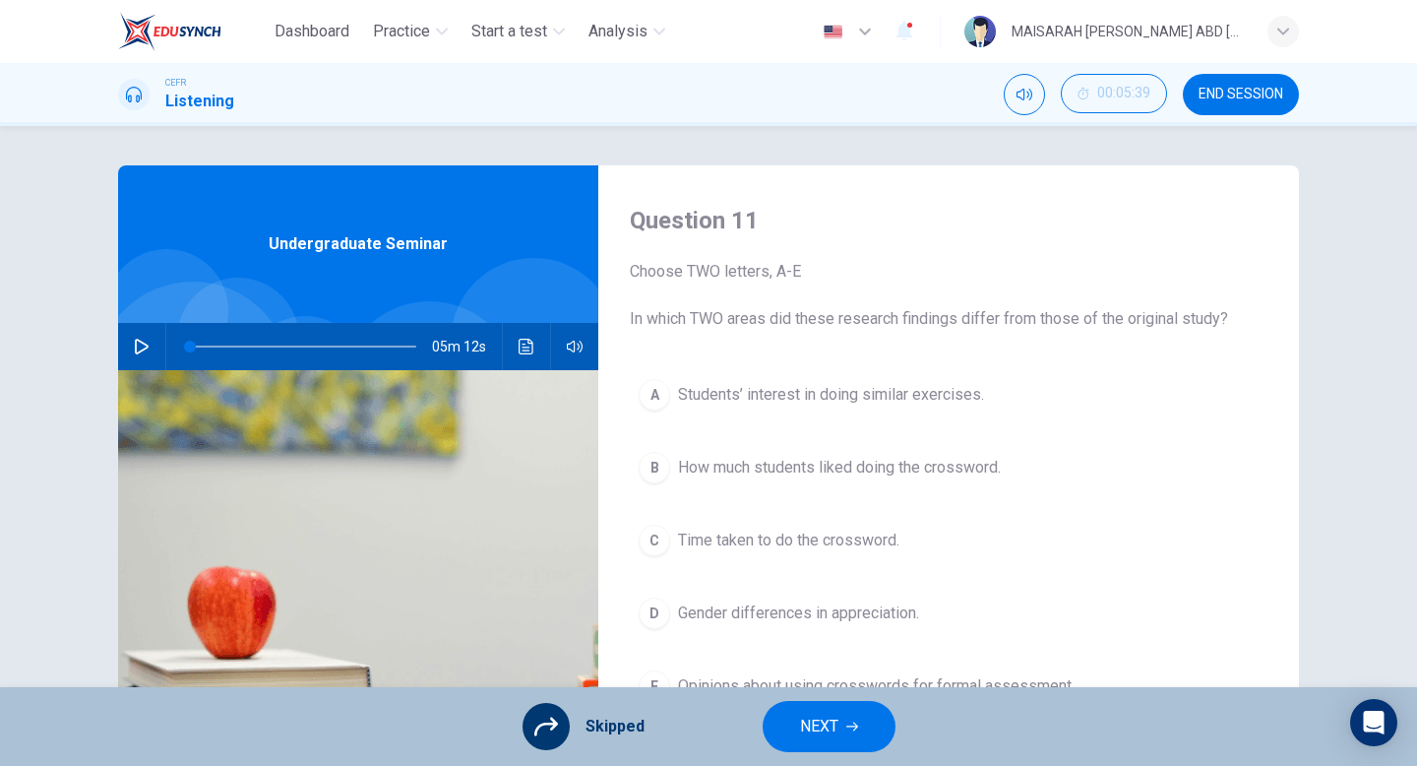
click at [800, 726] on span "NEXT" at bounding box center [819, 727] width 38 height 28
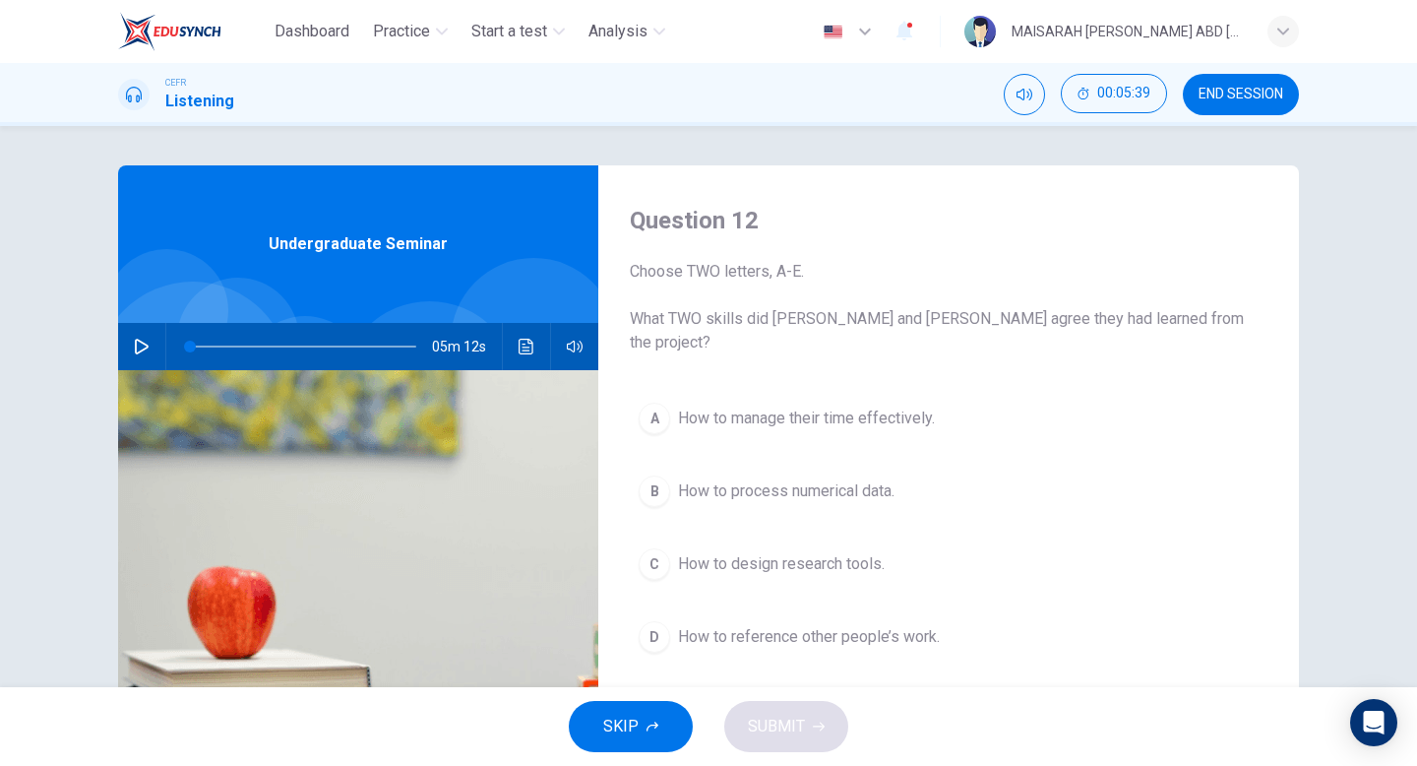
click at [632, 731] on span "SKIP" at bounding box center [620, 727] width 35 height 28
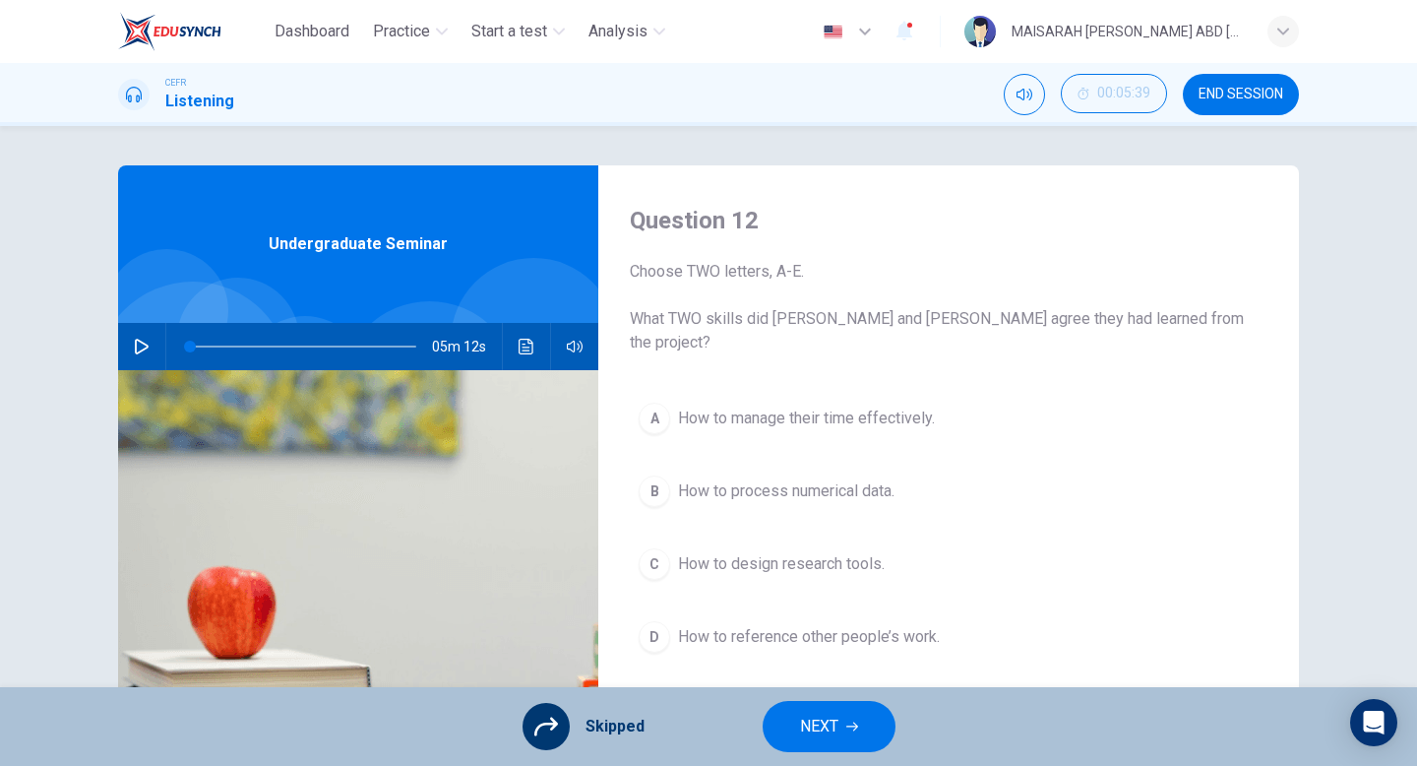
click at [802, 726] on span "NEXT" at bounding box center [819, 727] width 38 height 28
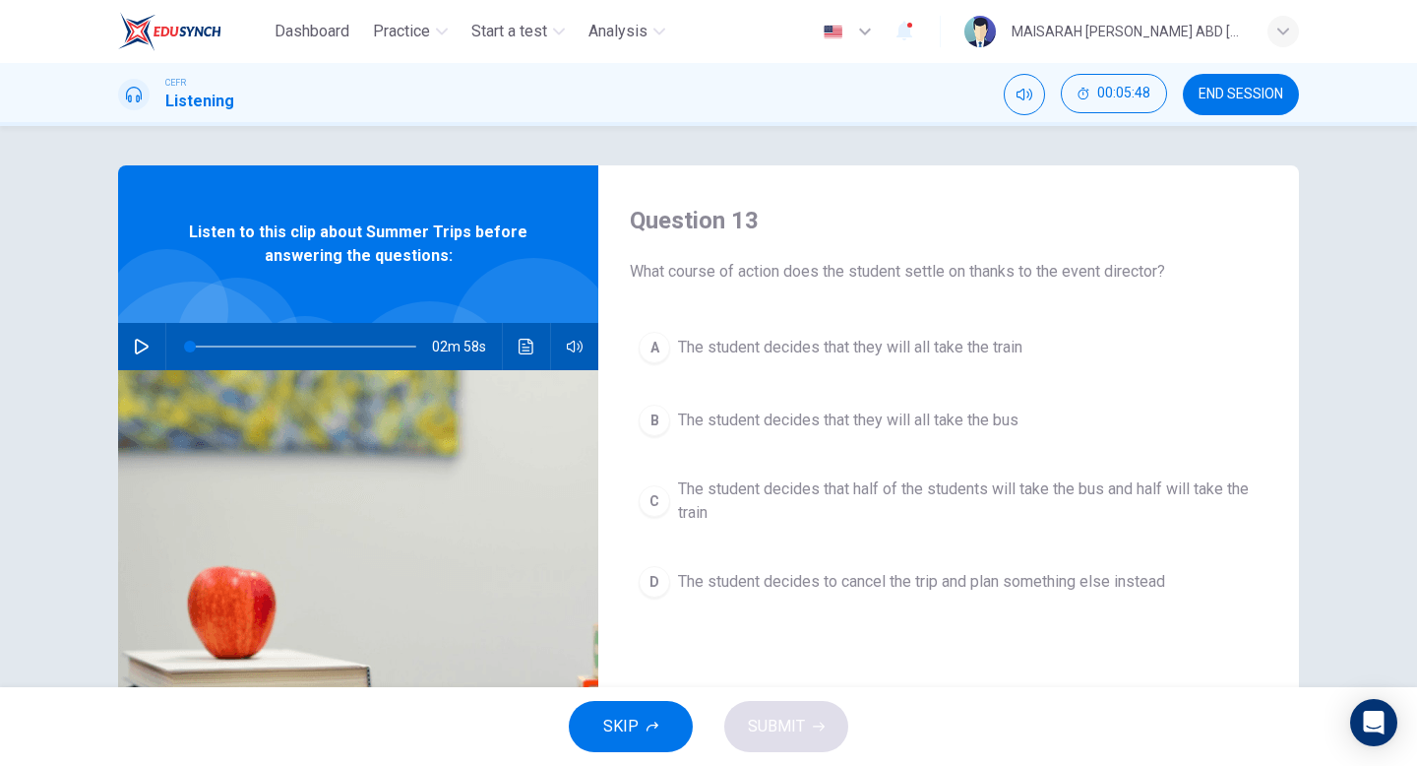
click at [141, 349] on icon "button" at bounding box center [142, 347] width 16 height 16
type input "0"
click at [877, 489] on span "The student decides that half of the students will take the bus and half will t…" at bounding box center [968, 500] width 581 height 47
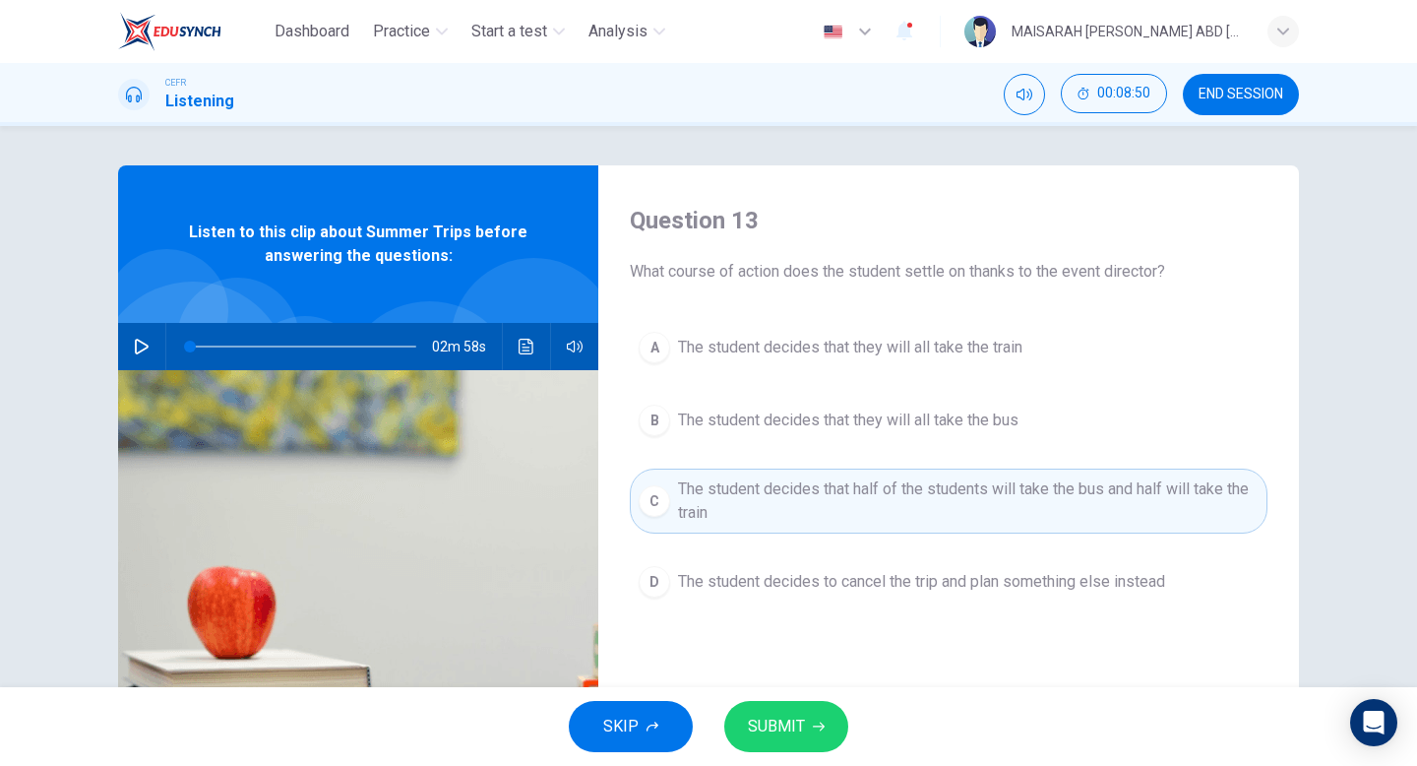
click at [807, 719] on button "SUBMIT" at bounding box center [786, 726] width 124 height 51
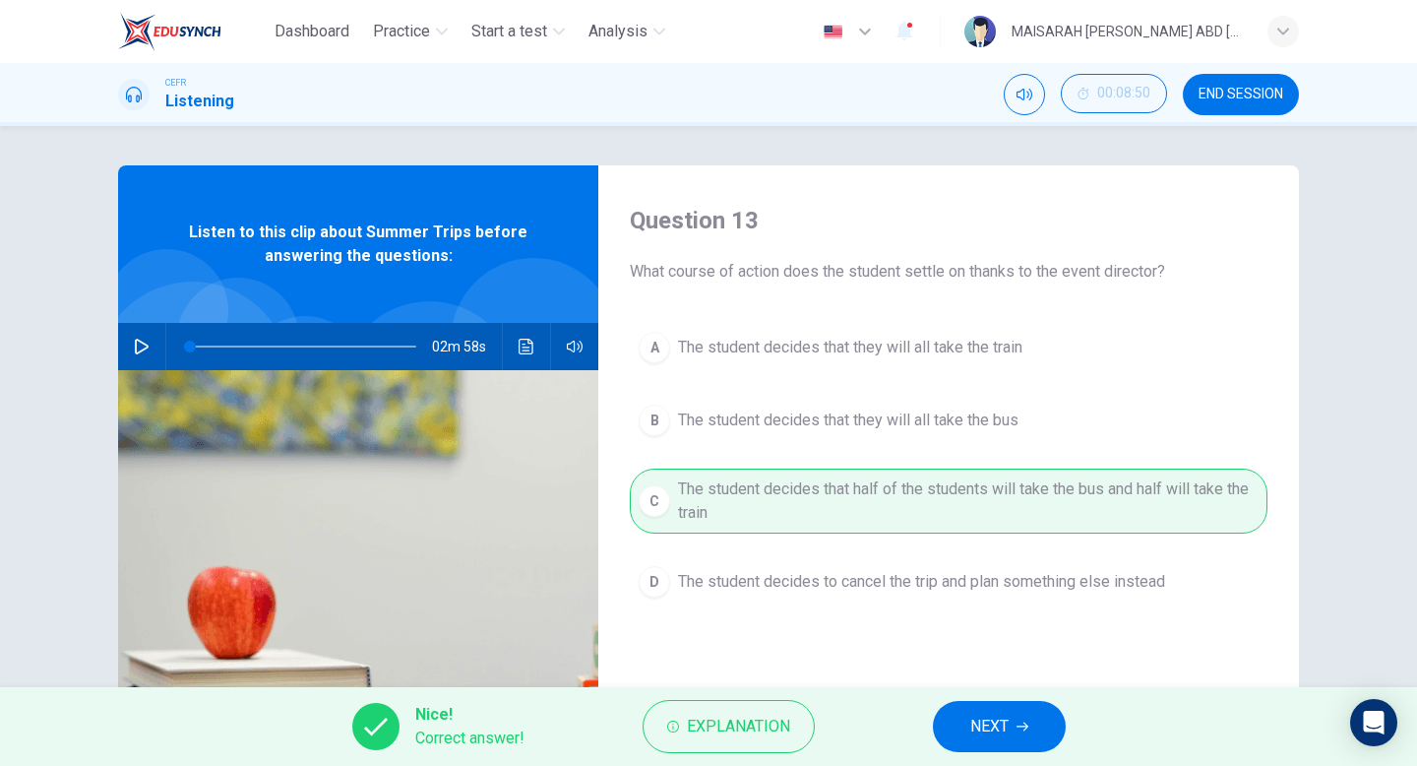
click at [974, 723] on span "NEXT" at bounding box center [989, 727] width 38 height 28
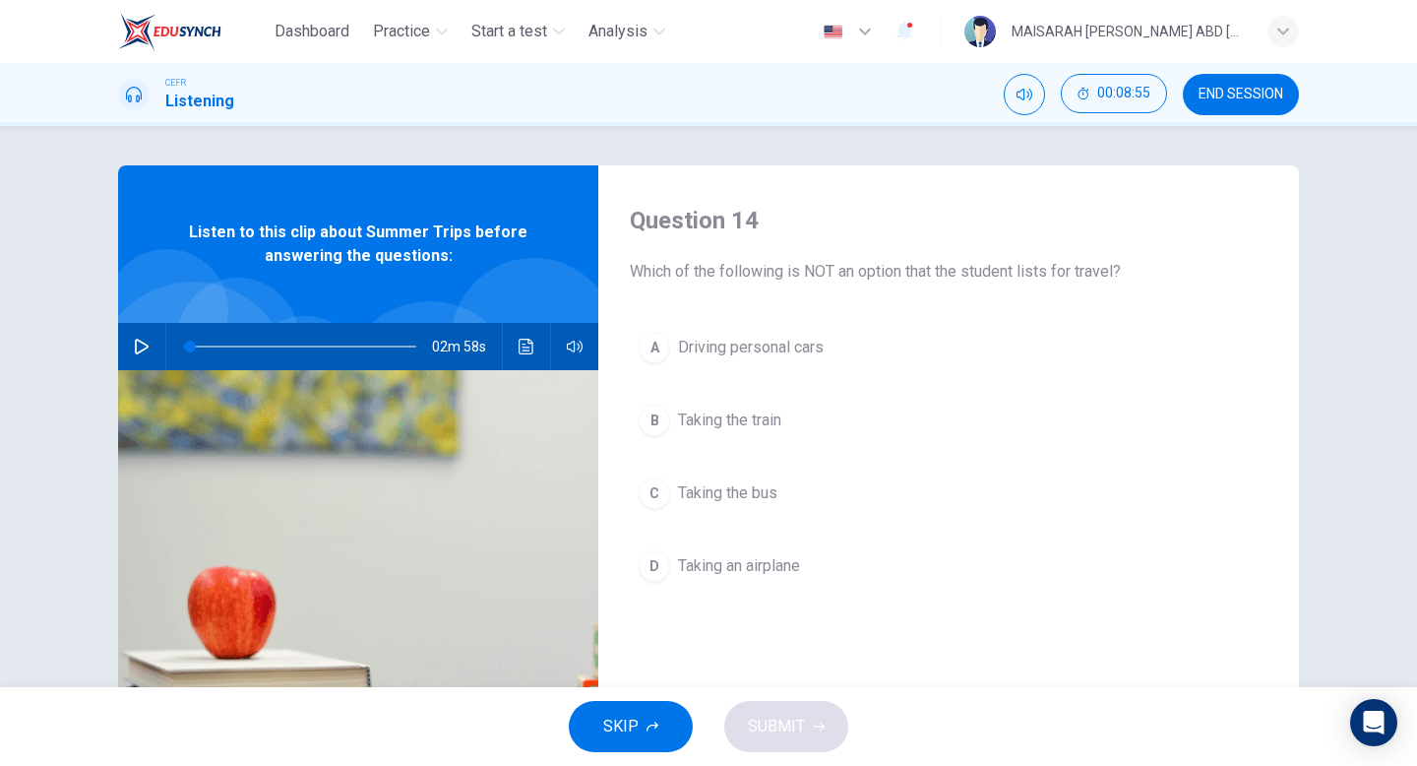
click at [822, 339] on span "Driving personal cars" at bounding box center [751, 348] width 146 height 24
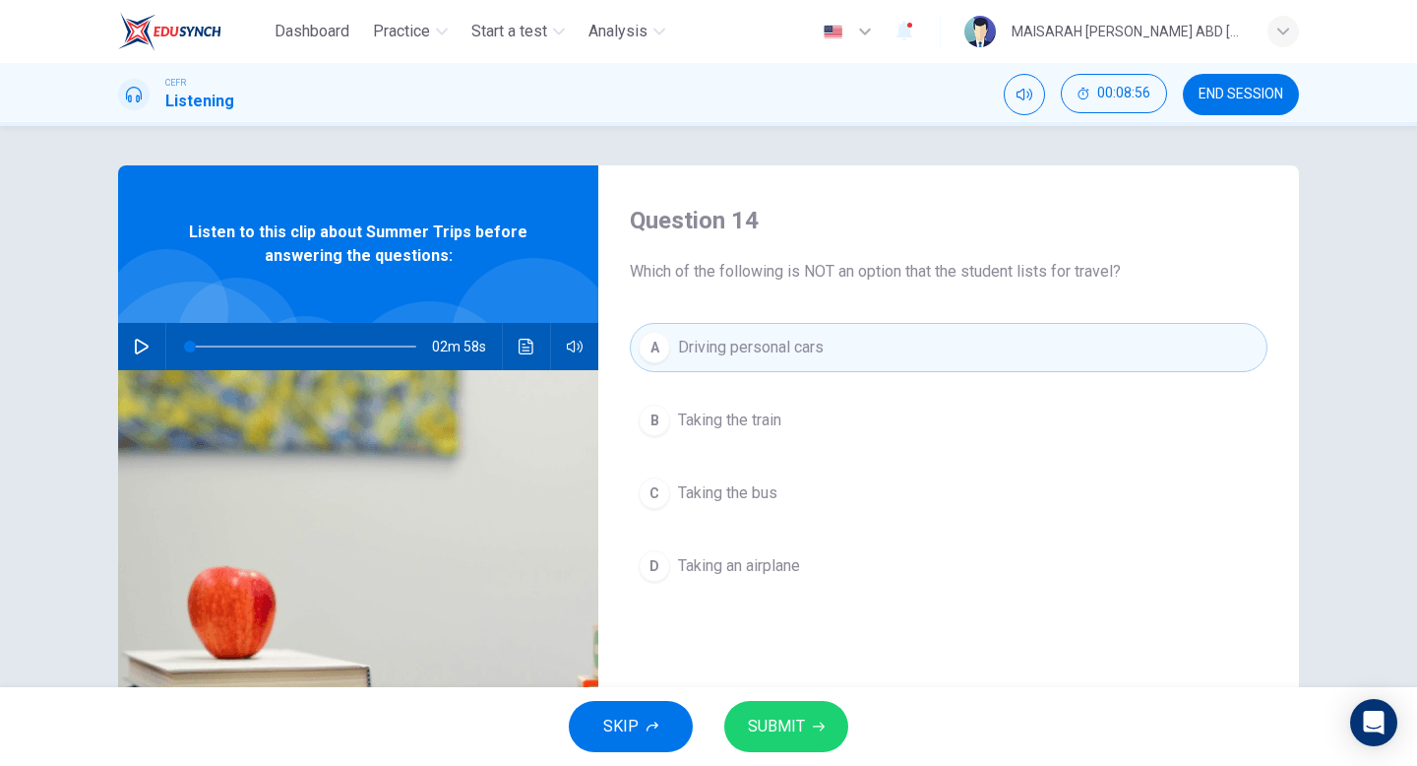
click at [777, 748] on button "SUBMIT" at bounding box center [786, 726] width 124 height 51
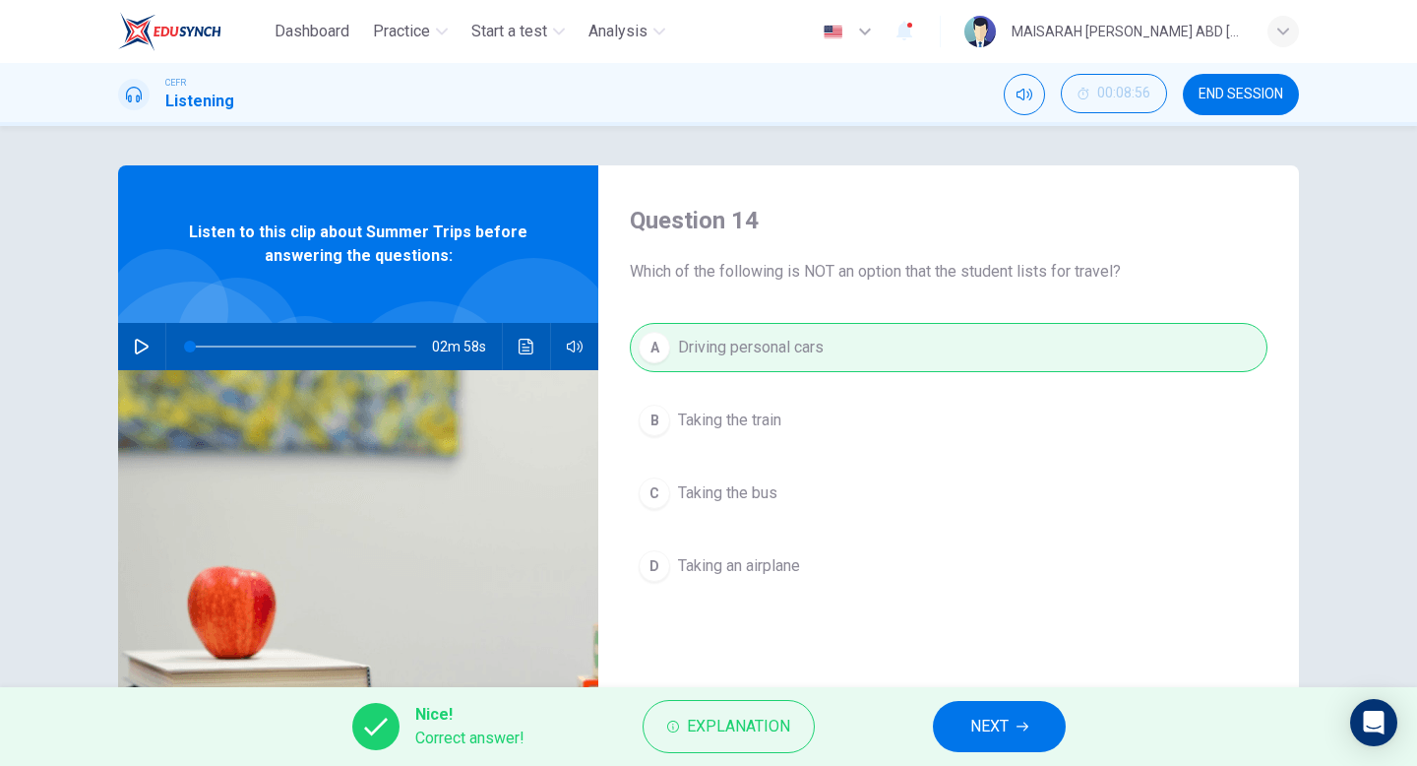
click at [1004, 721] on span "NEXT" at bounding box center [989, 727] width 38 height 28
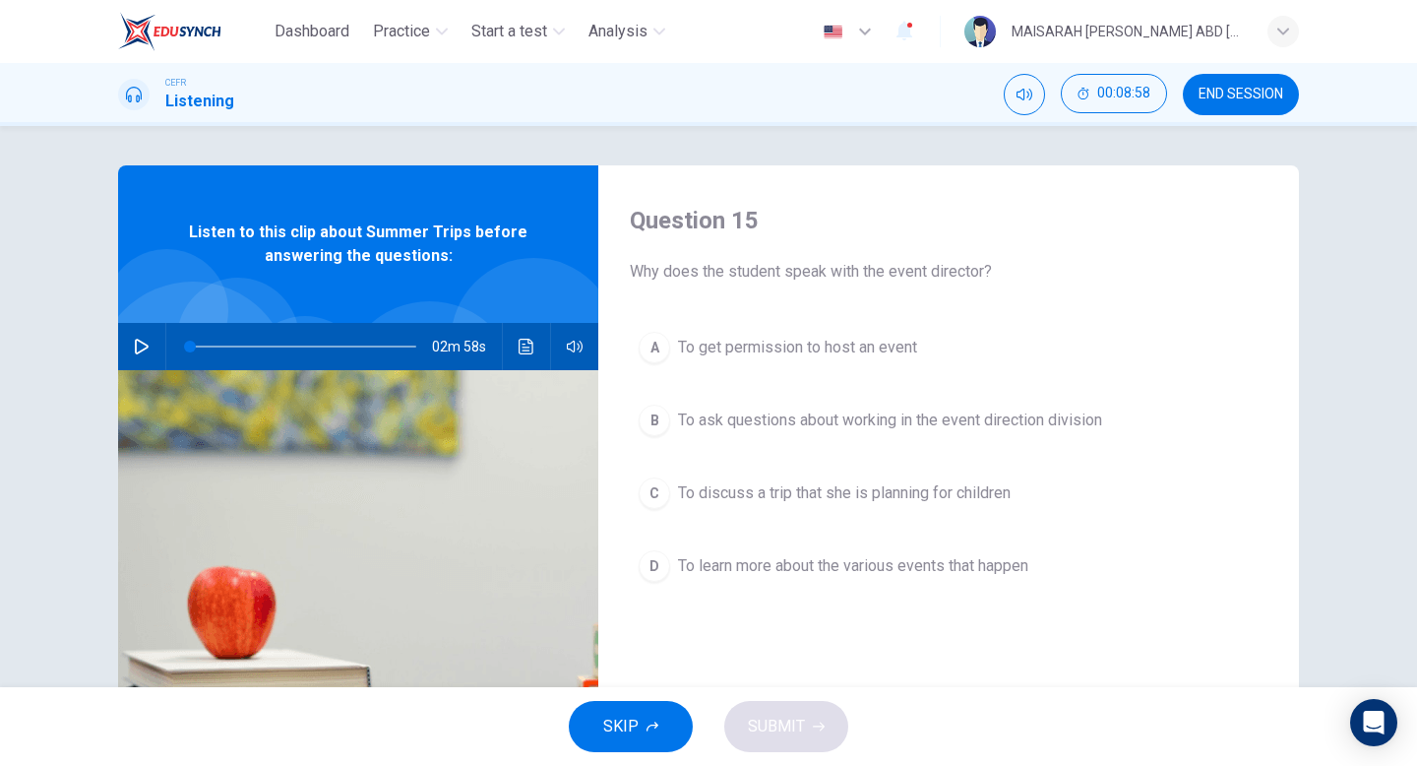
click at [826, 351] on span "To get permission to host an event" at bounding box center [797, 348] width 239 height 24
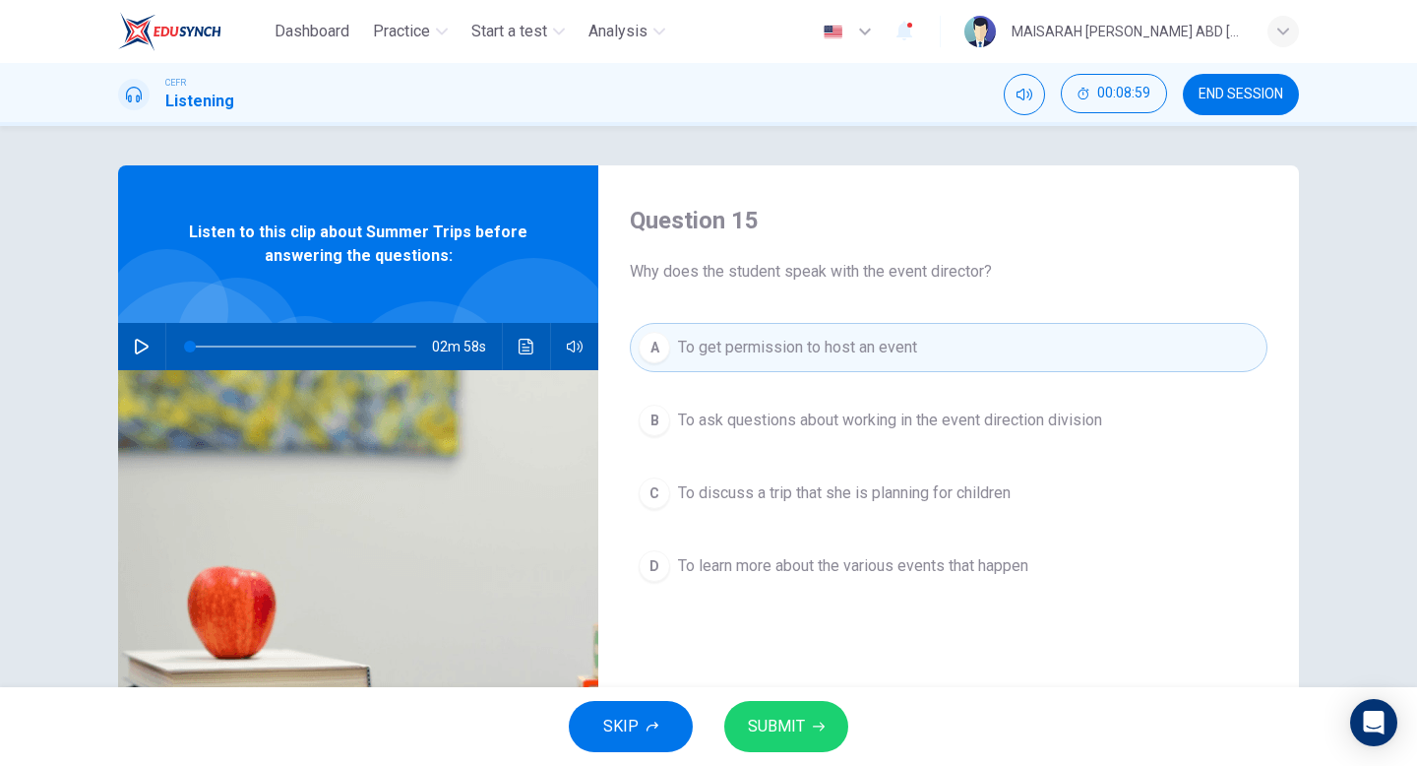
click at [848, 420] on span "To ask questions about working in the event direction division" at bounding box center [890, 420] width 424 height 24
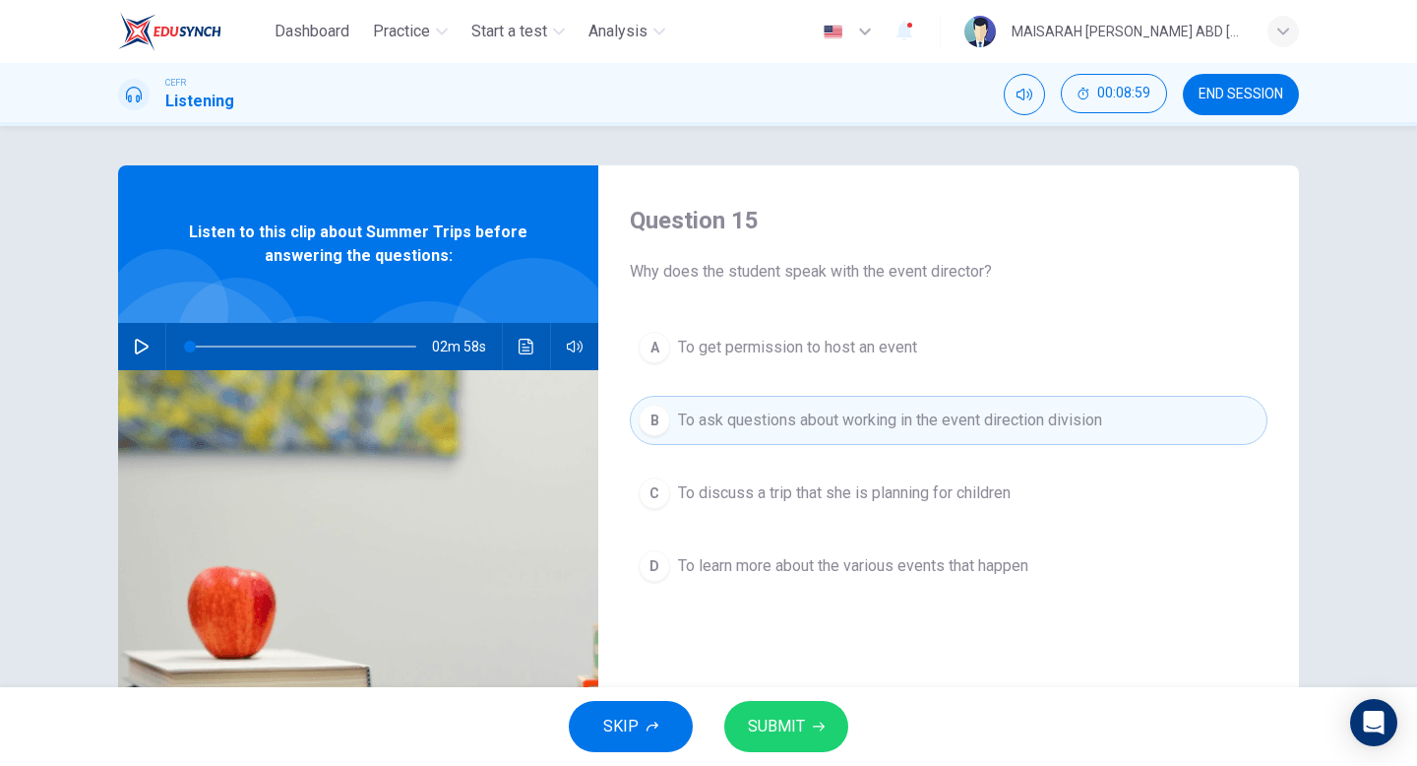
click at [838, 485] on span "To discuss a trip that she is planning for children" at bounding box center [844, 493] width 333 height 24
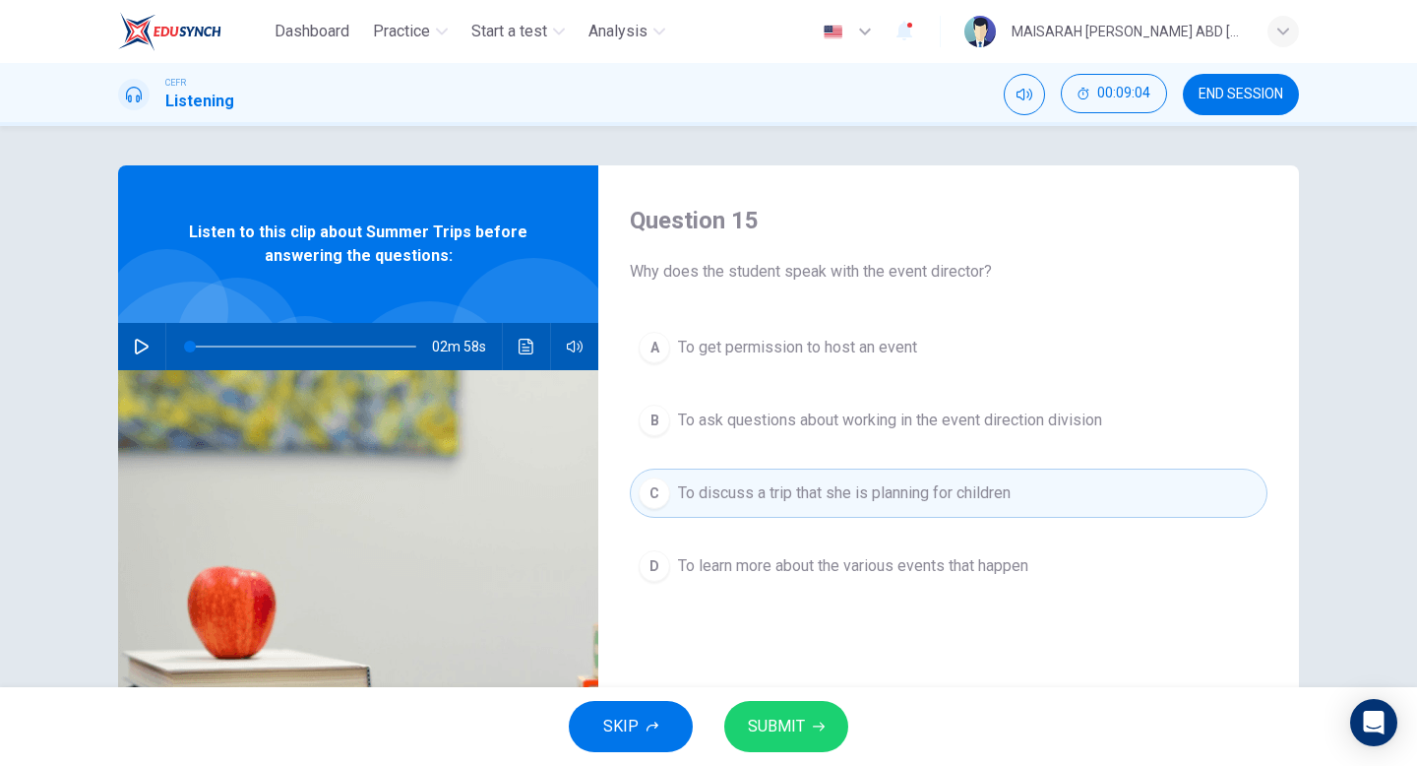
click at [806, 728] on button "SUBMIT" at bounding box center [786, 726] width 124 height 51
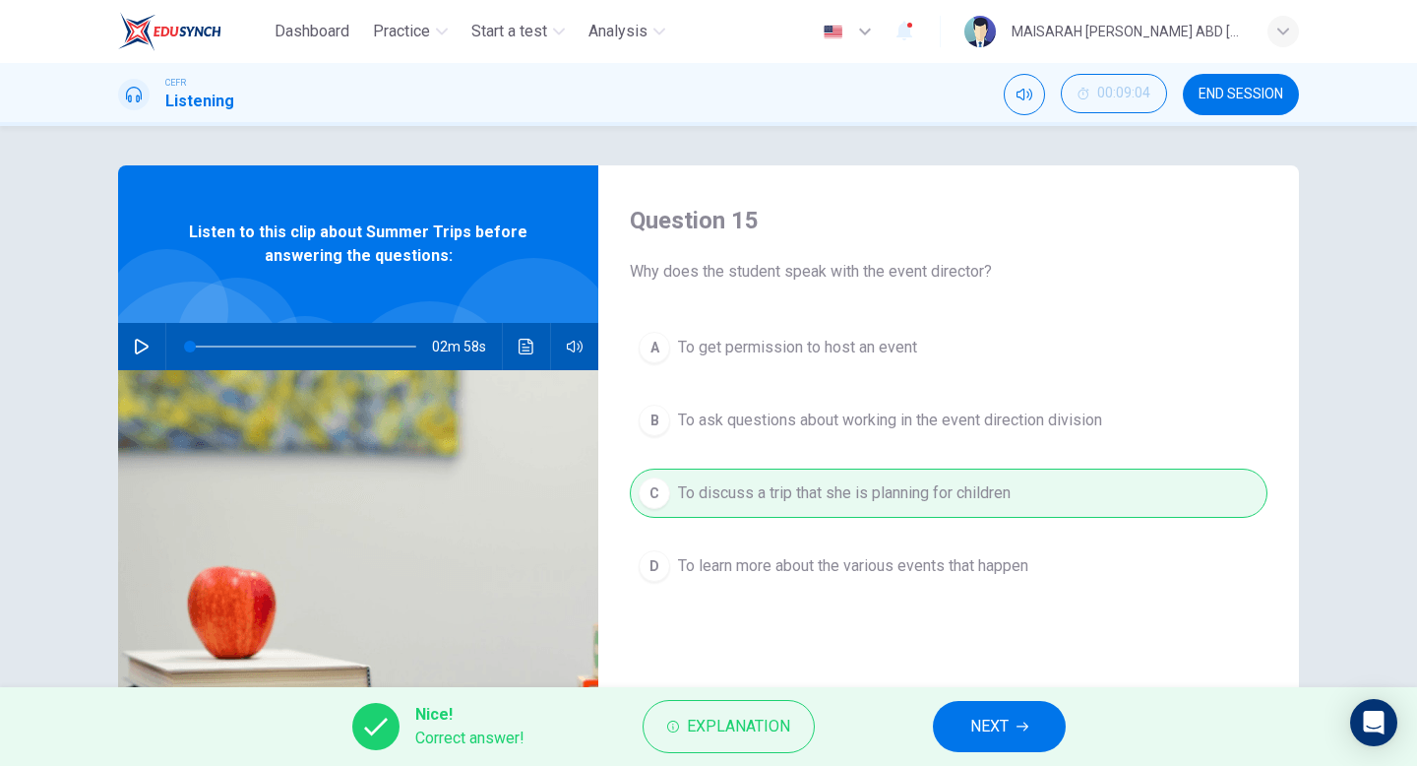
click at [986, 728] on span "NEXT" at bounding box center [989, 727] width 38 height 28
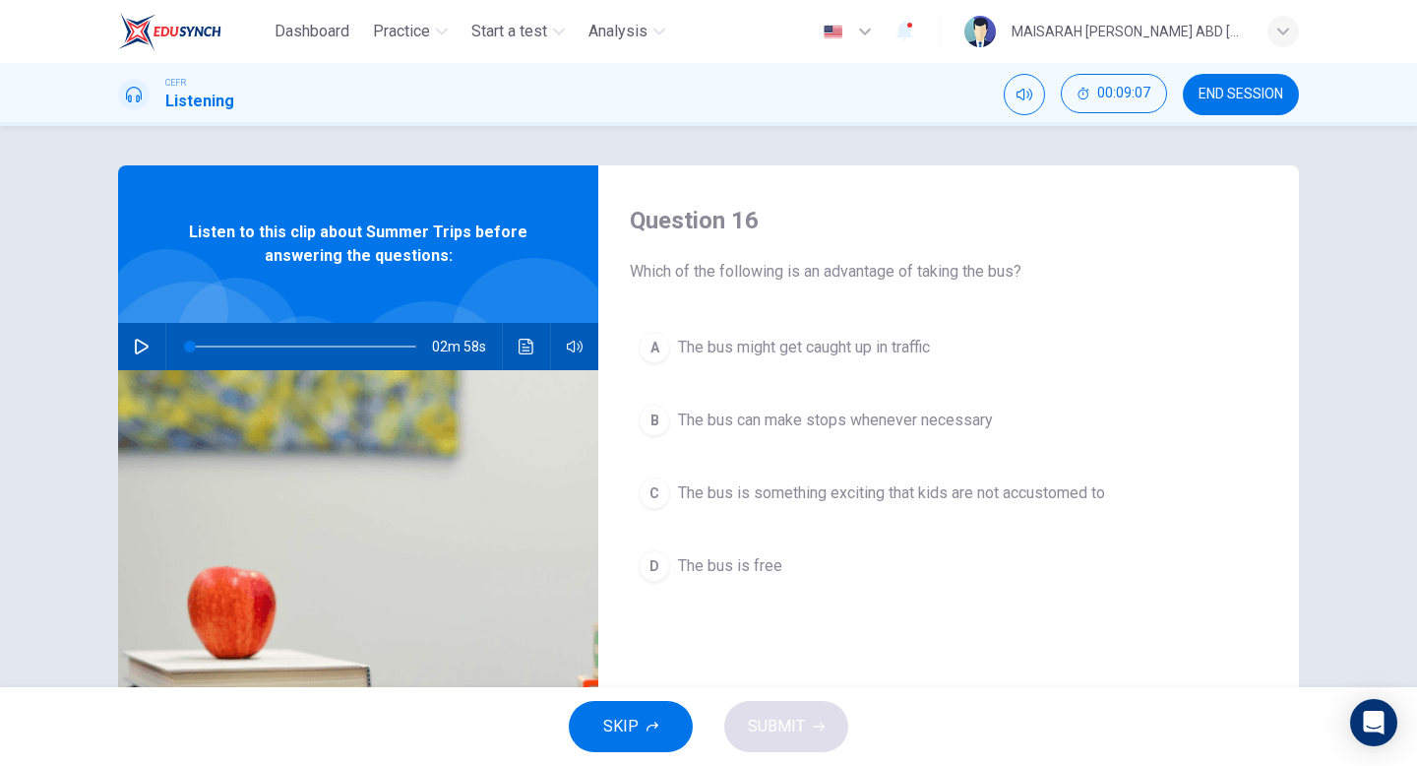
click at [887, 339] on span "The bus might get caught up in traffic" at bounding box center [804, 348] width 252 height 24
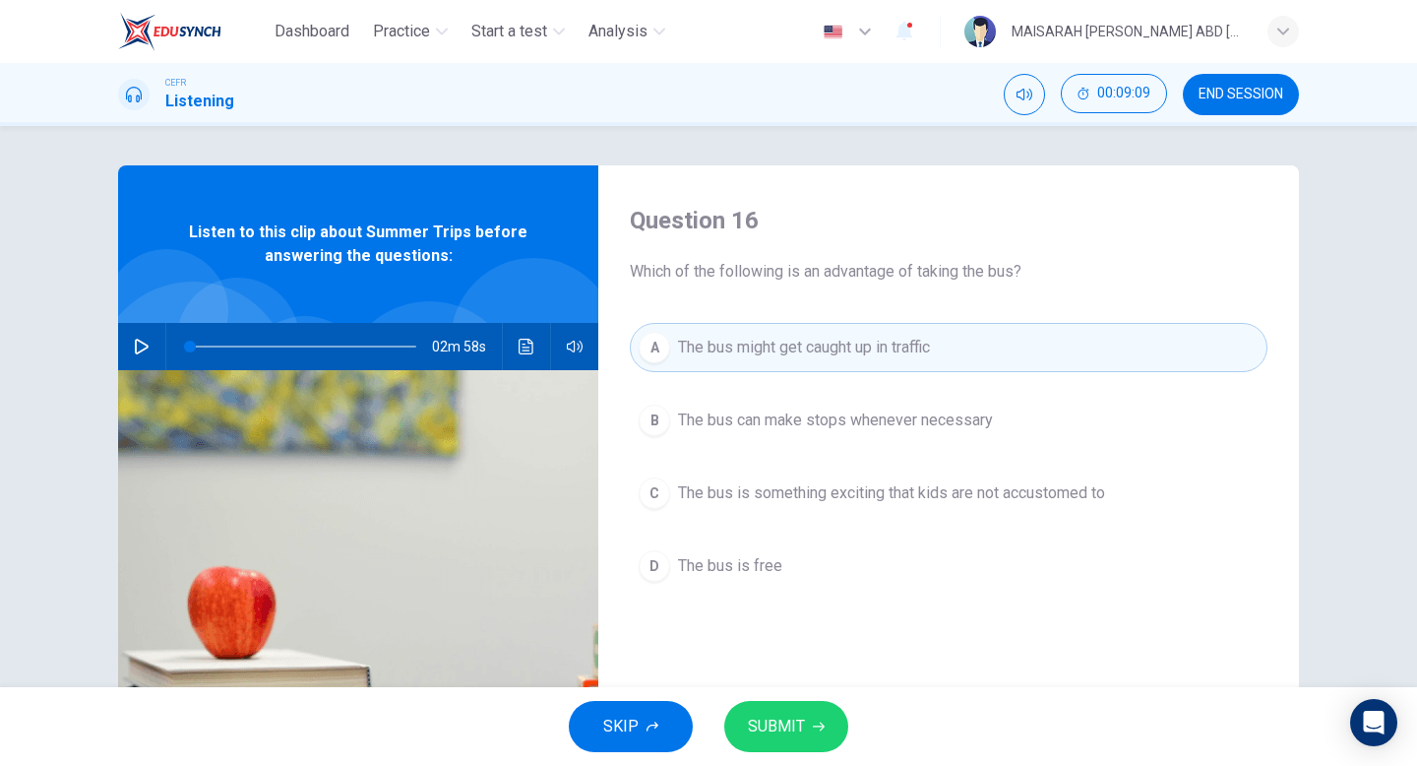
click at [883, 435] on button "B The bus can make stops whenever necessary" at bounding box center [949, 420] width 638 height 49
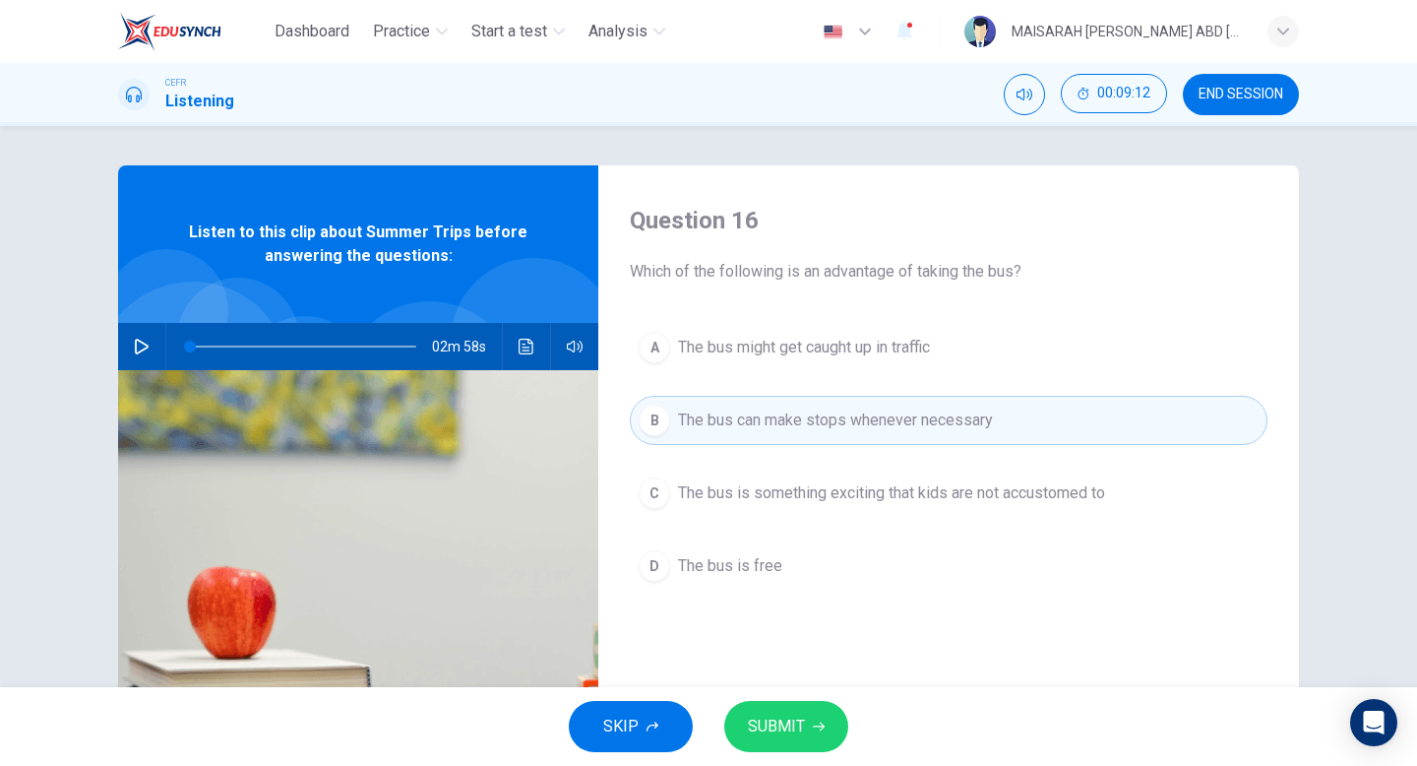
click at [790, 711] on button "SUBMIT" at bounding box center [786, 726] width 124 height 51
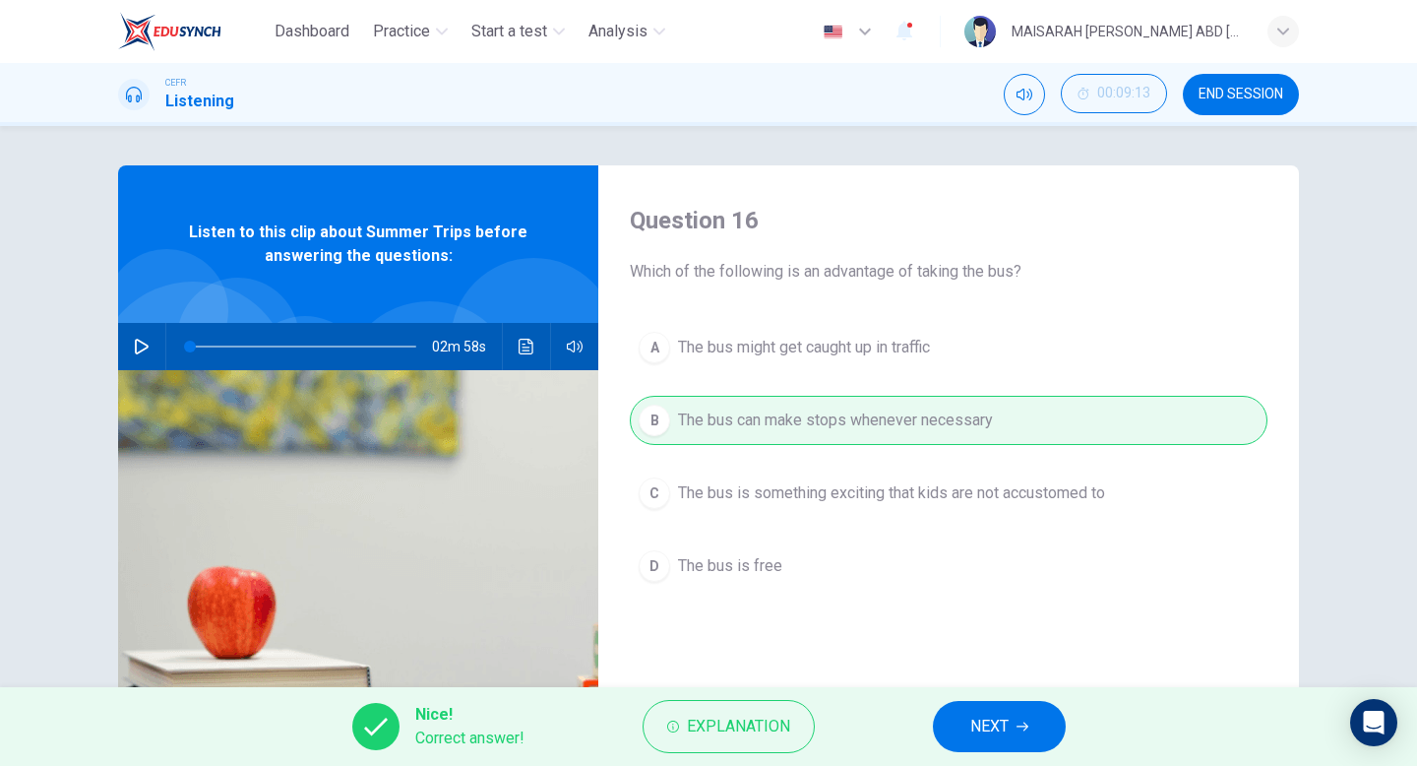
click at [939, 729] on button "NEXT" at bounding box center [999, 726] width 133 height 51
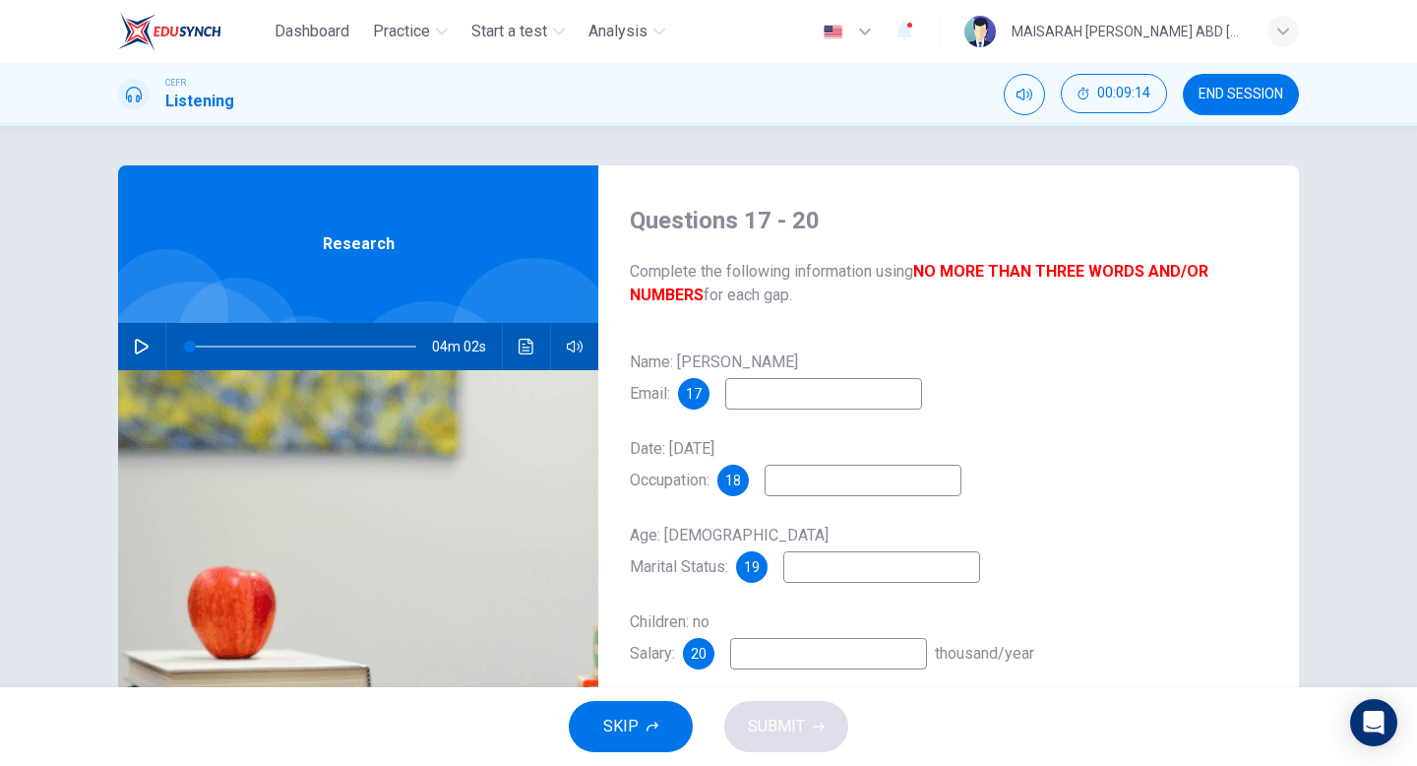
click at [678, 729] on button "SKIP" at bounding box center [631, 726] width 124 height 51
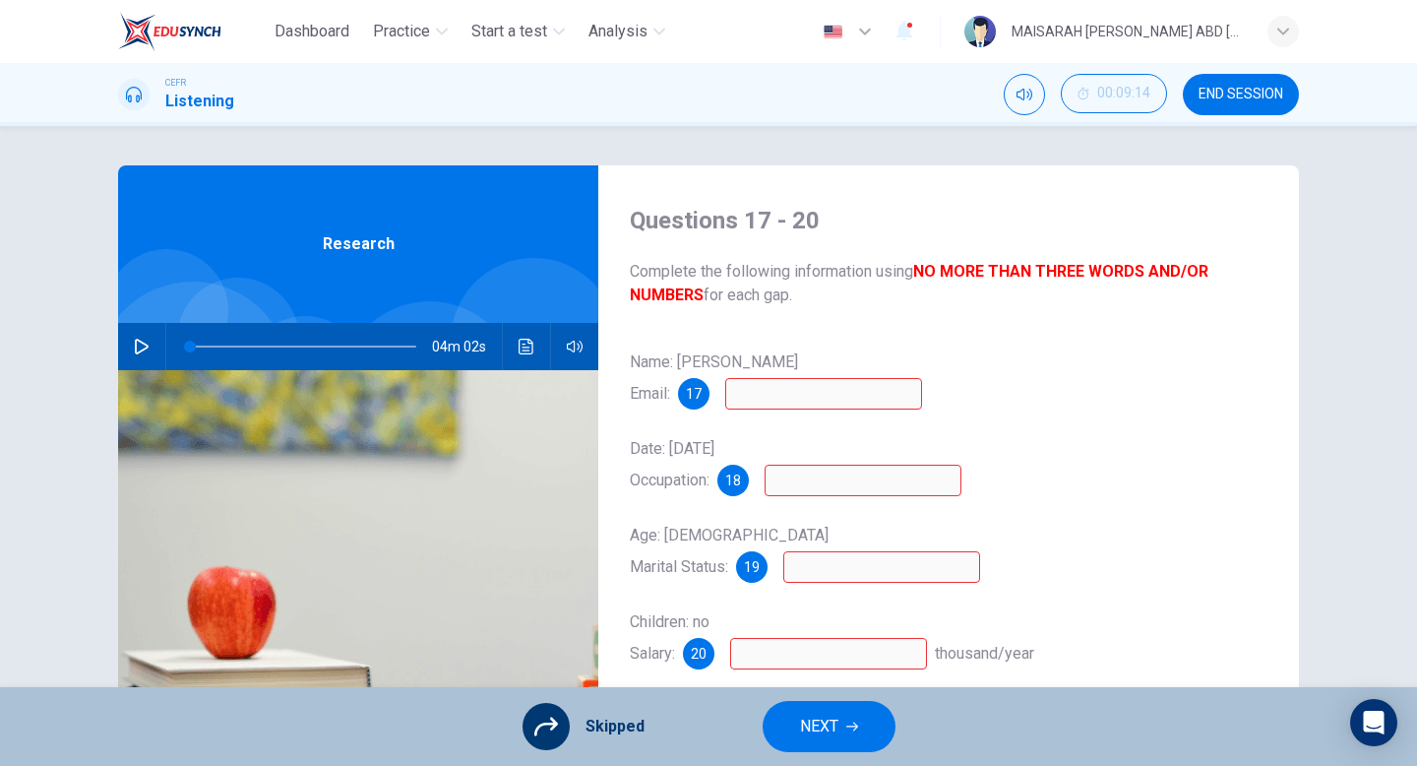
click at [868, 729] on button "NEXT" at bounding box center [829, 726] width 133 height 51
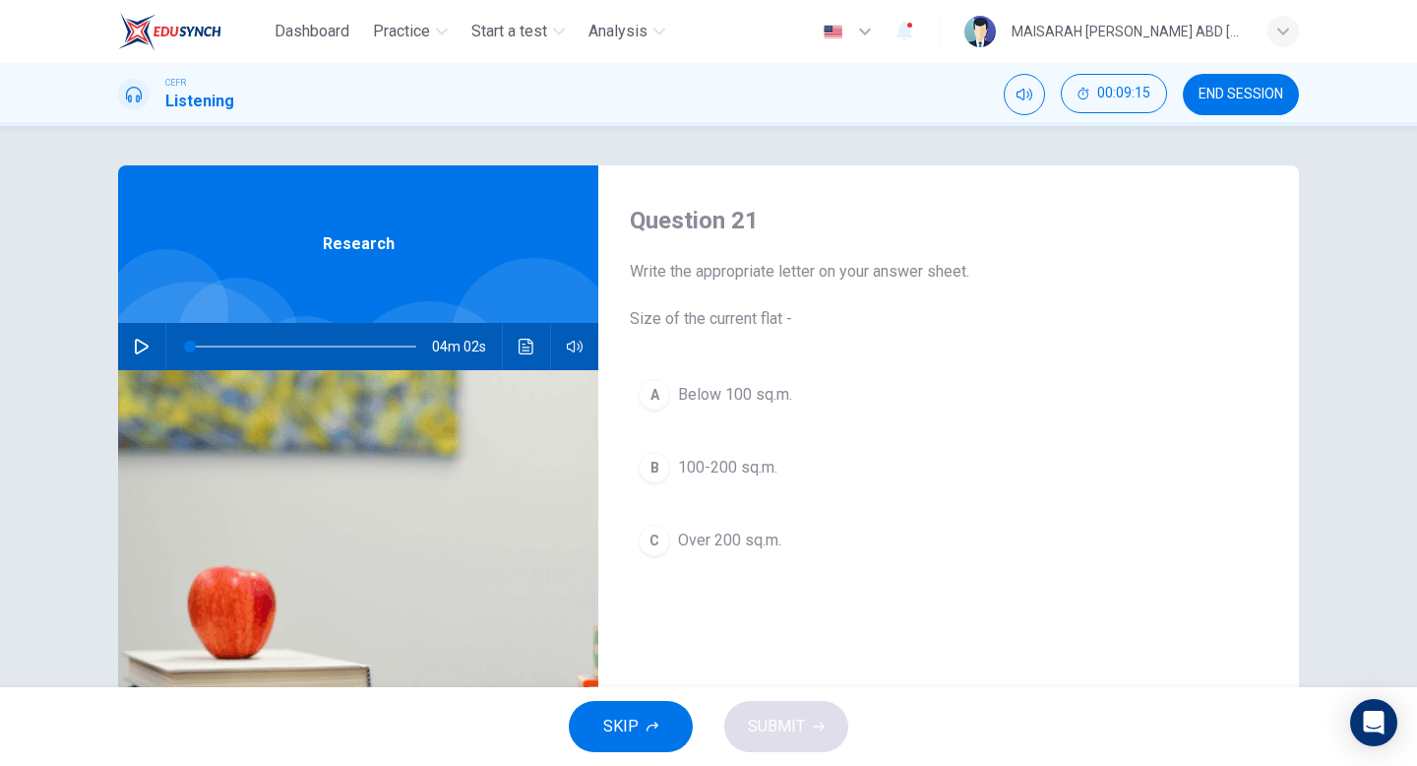
click at [632, 740] on button "SKIP" at bounding box center [631, 726] width 124 height 51
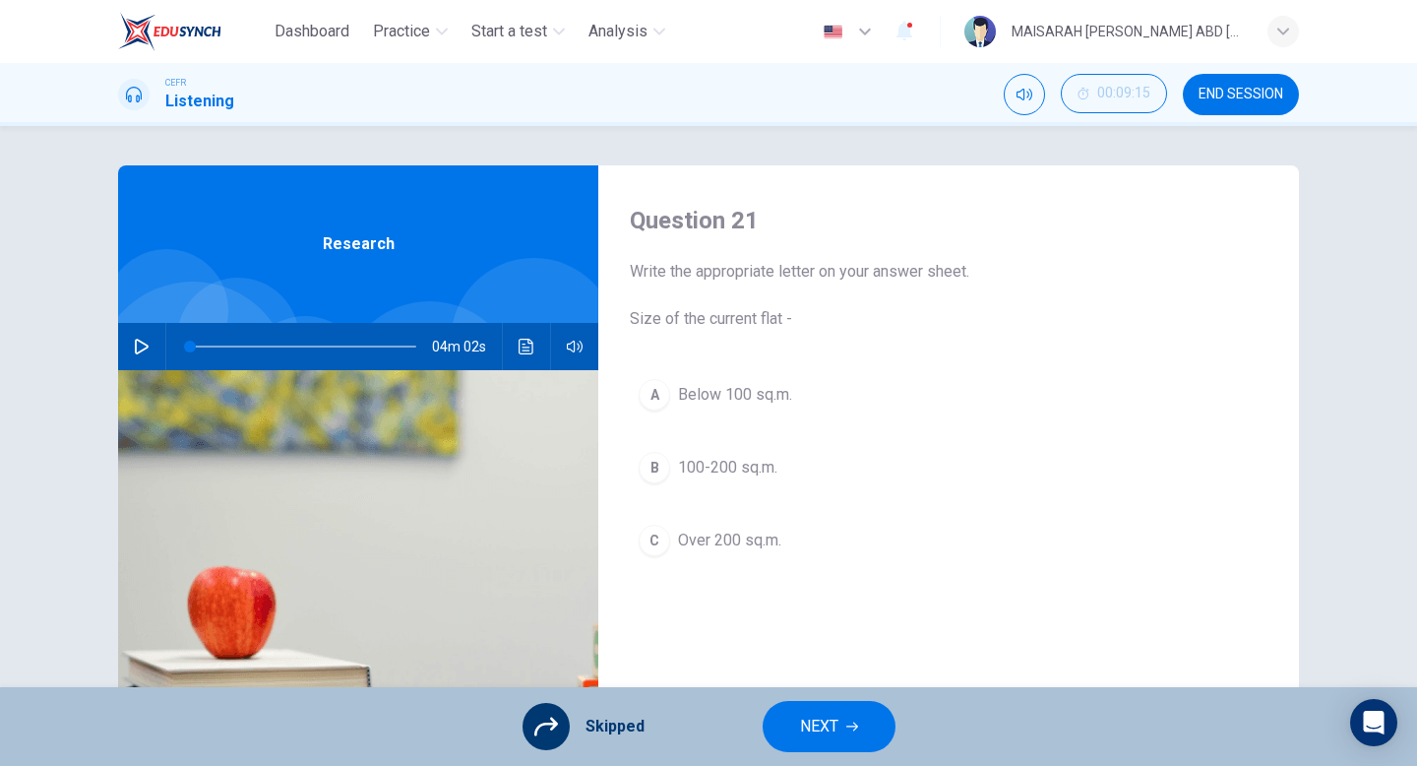
click at [802, 736] on span "NEXT" at bounding box center [819, 727] width 38 height 28
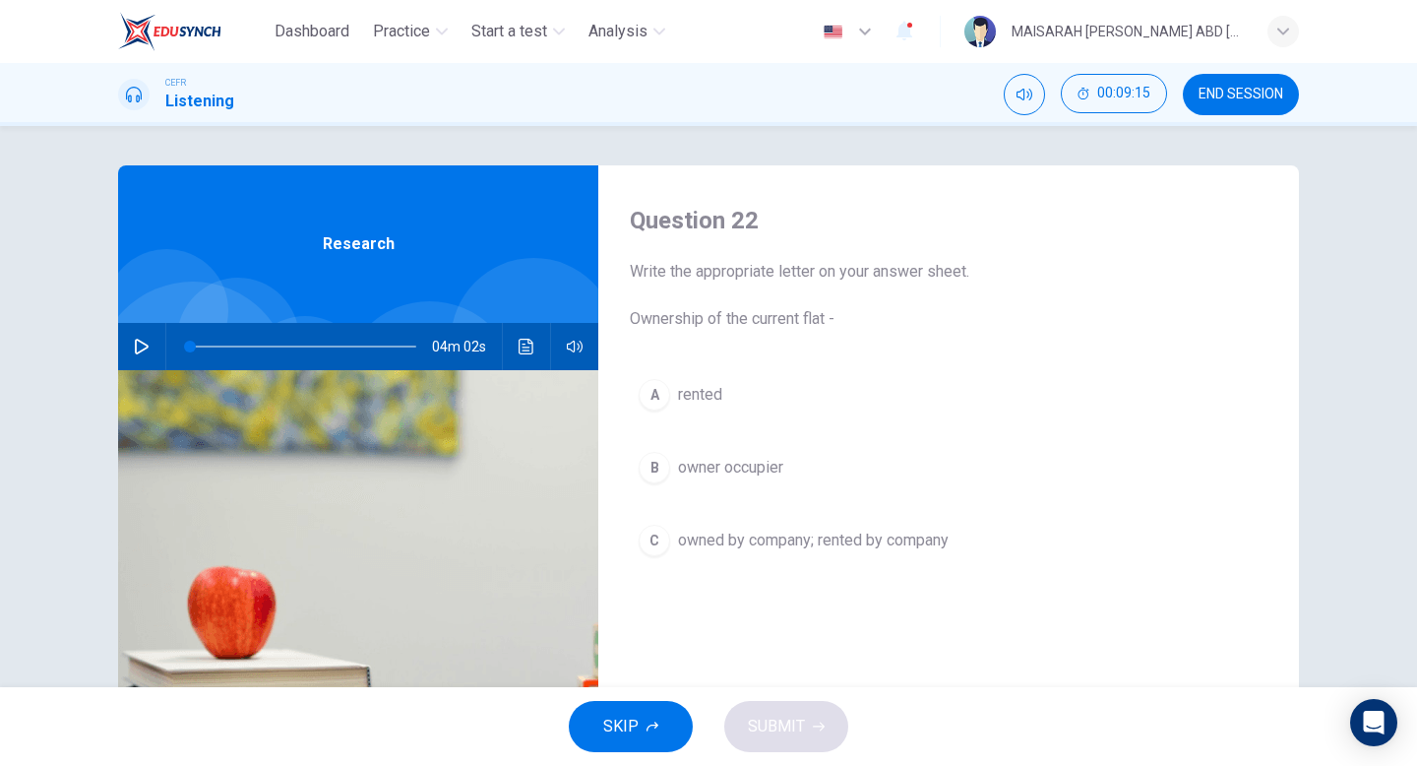
click at [668, 750] on button "SKIP" at bounding box center [631, 726] width 124 height 51
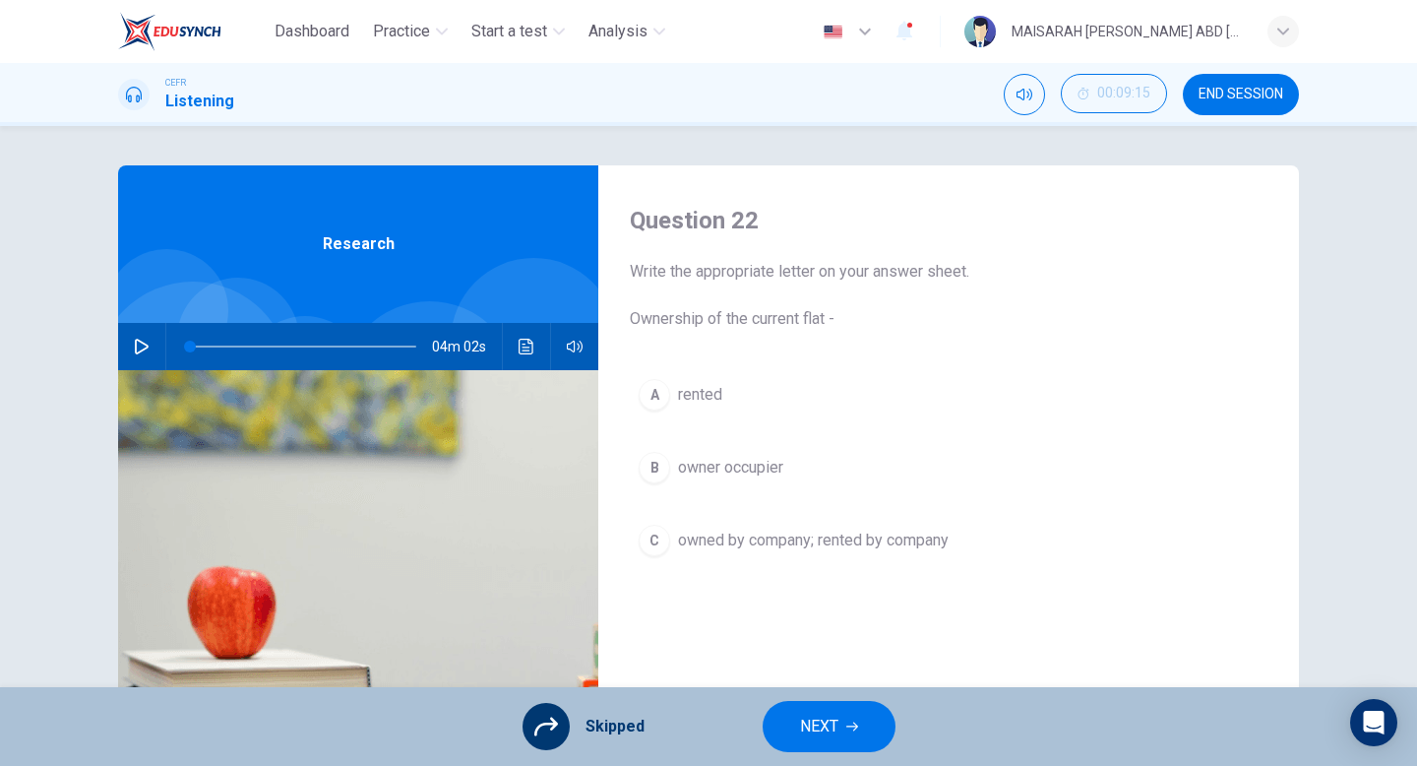
click at [783, 729] on button "NEXT" at bounding box center [829, 726] width 133 height 51
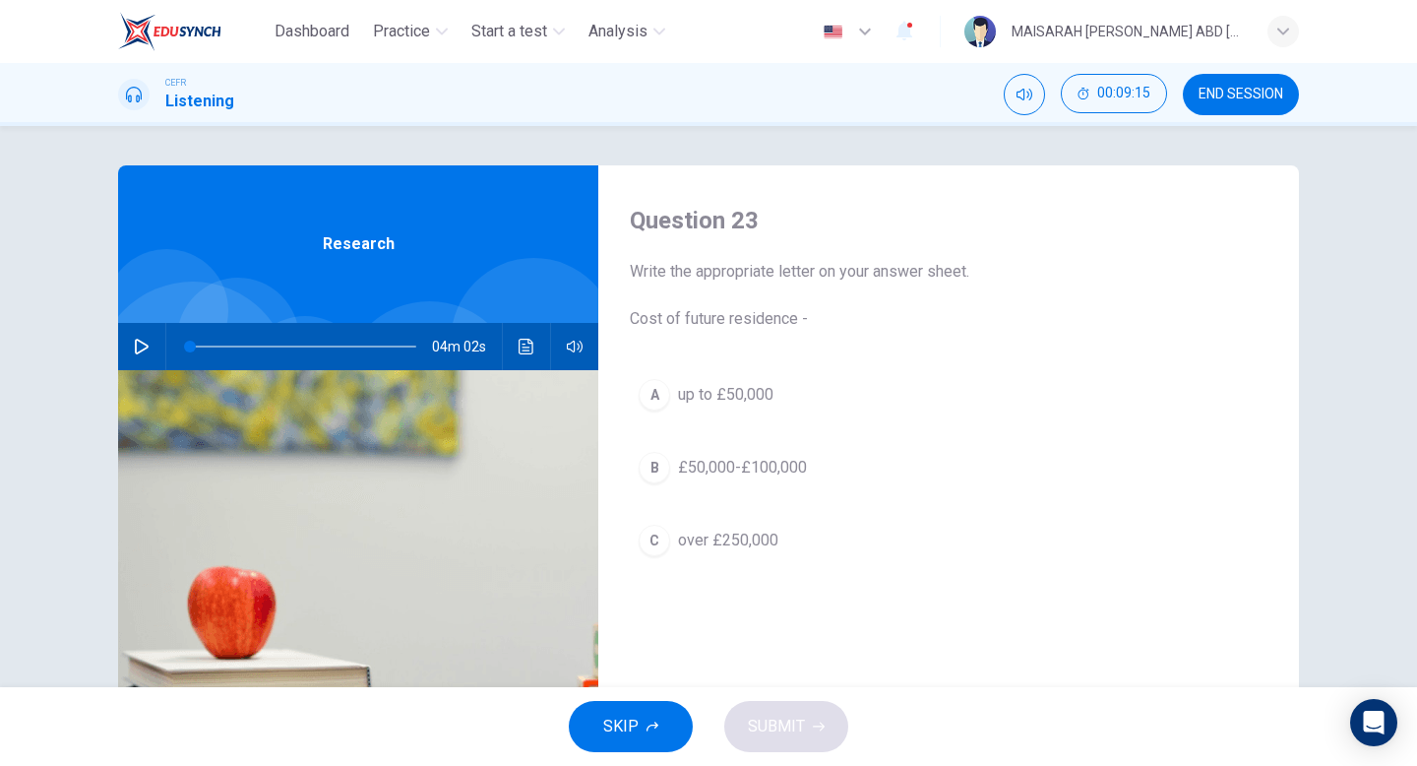
click at [647, 726] on icon "button" at bounding box center [653, 726] width 12 height 12
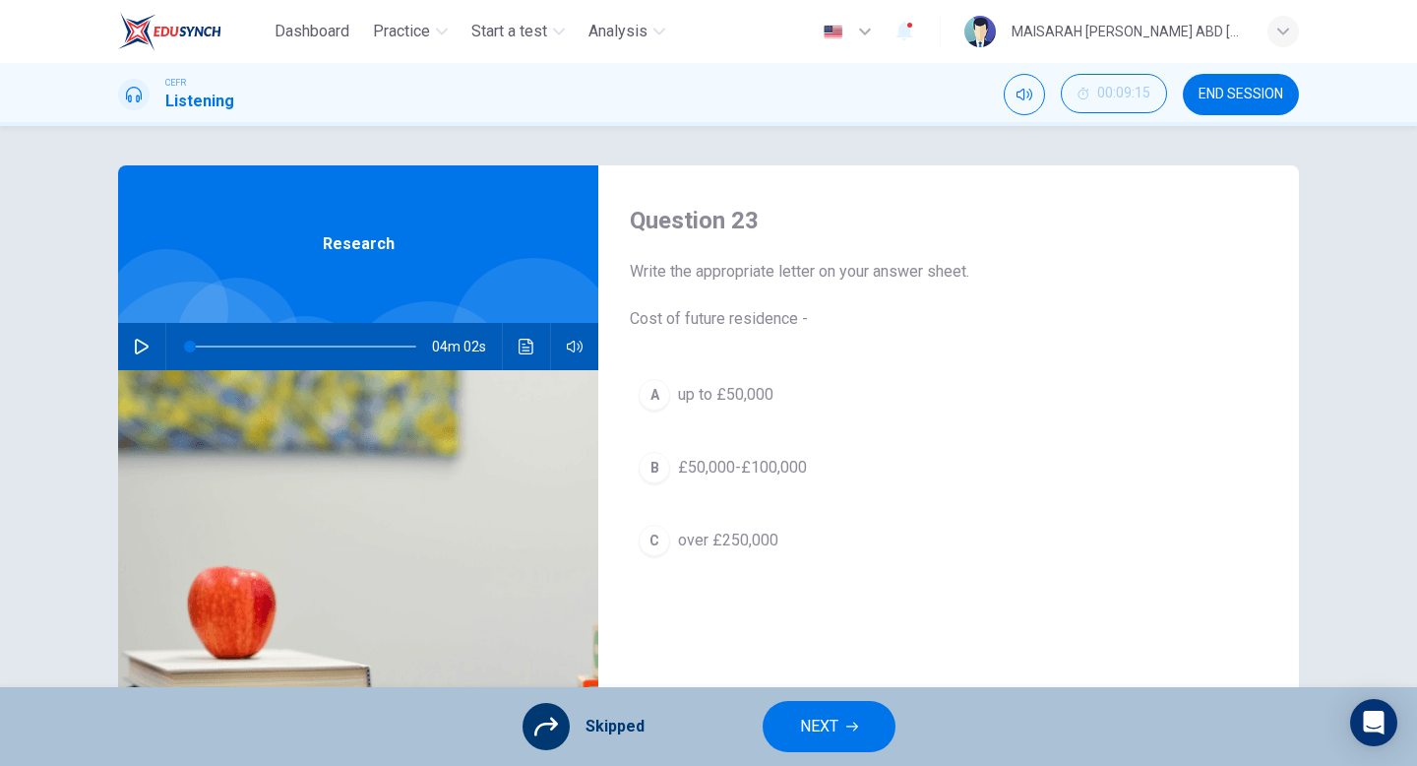
click at [798, 706] on button "NEXT" at bounding box center [829, 726] width 133 height 51
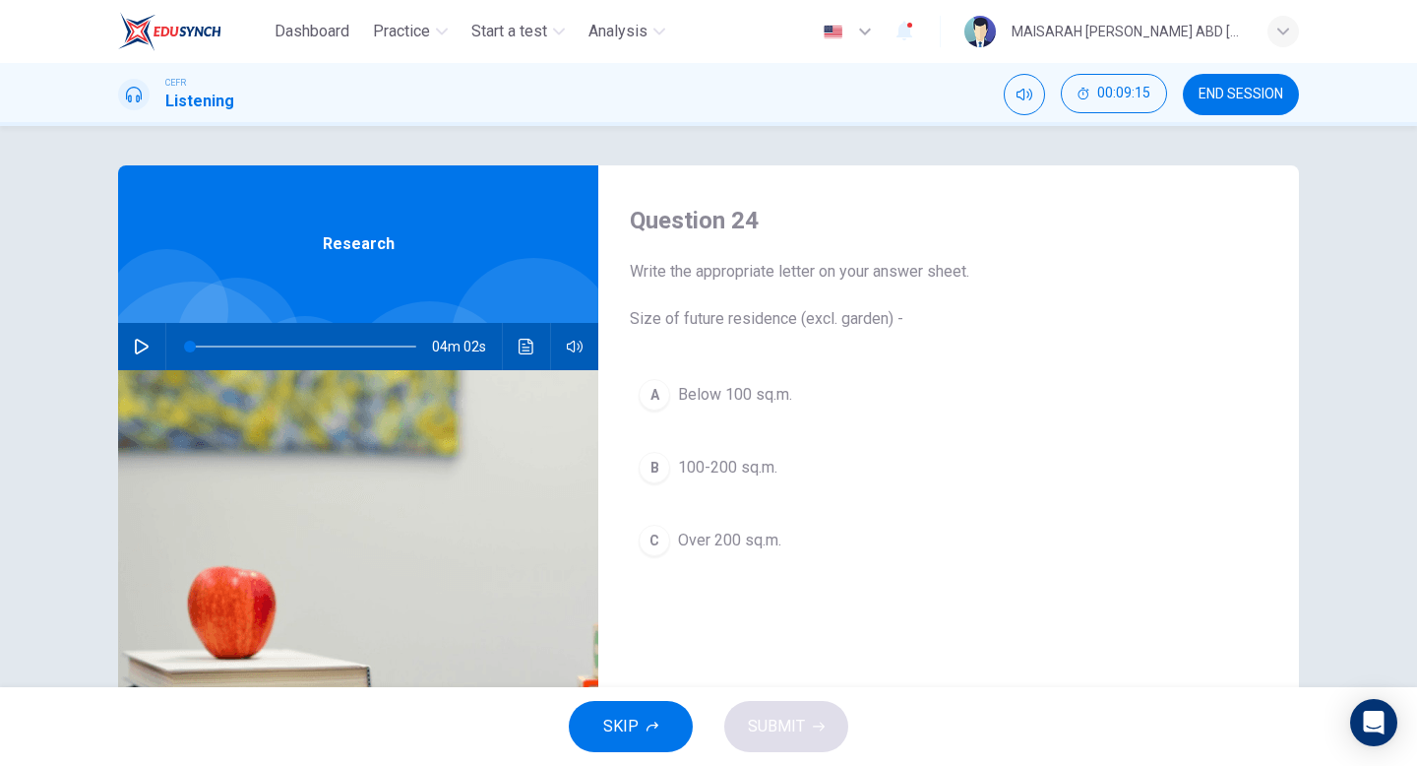
click at [652, 718] on button "SKIP" at bounding box center [631, 726] width 124 height 51
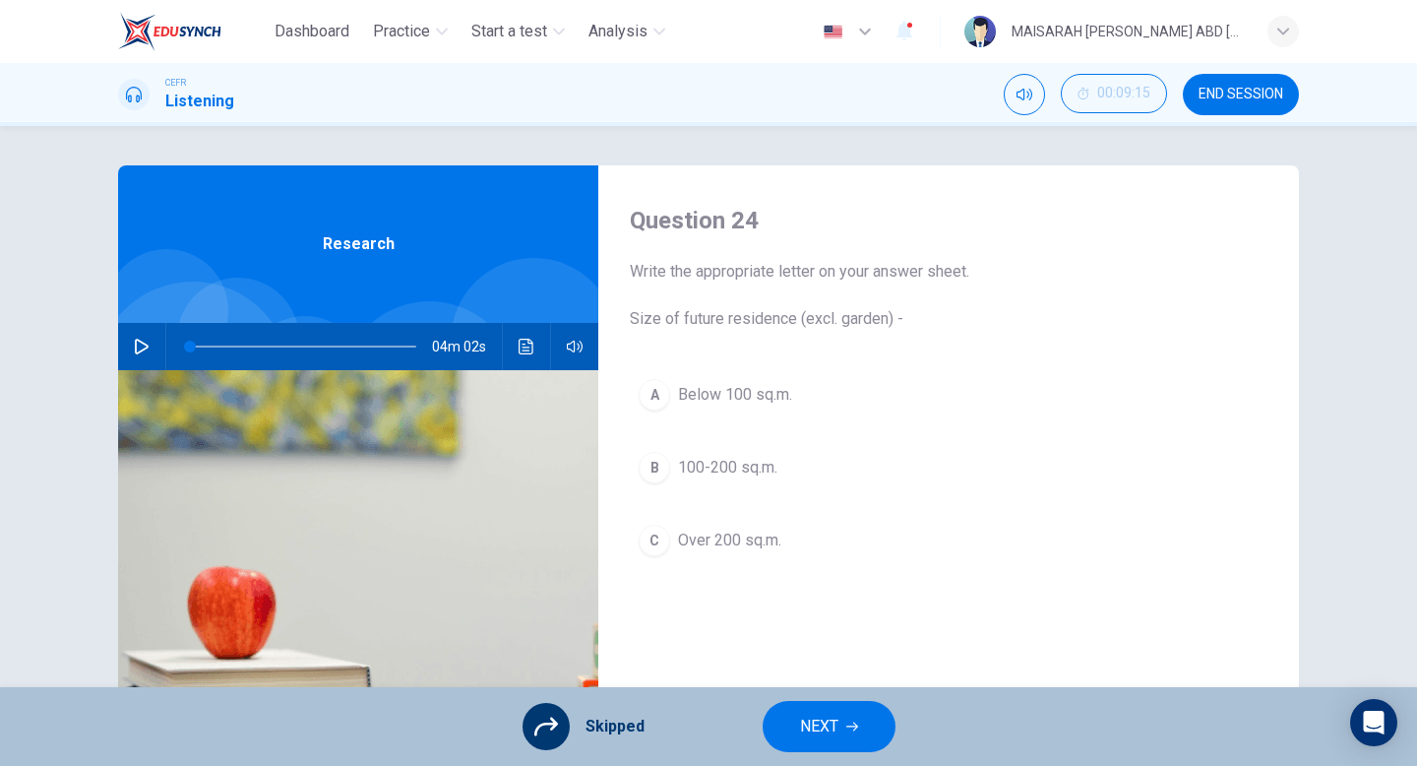
click at [813, 717] on span "NEXT" at bounding box center [819, 727] width 38 height 28
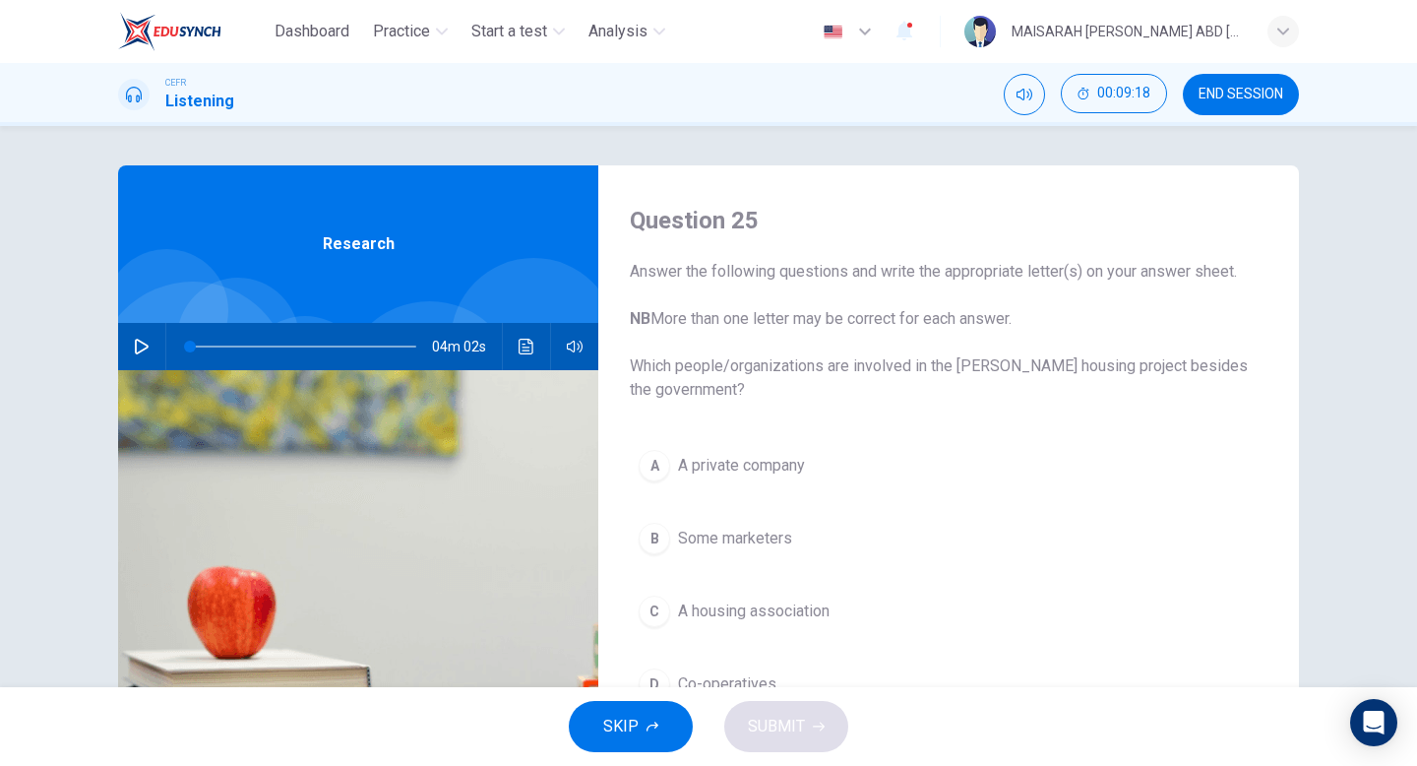
click at [654, 724] on icon "button" at bounding box center [653, 726] width 12 height 10
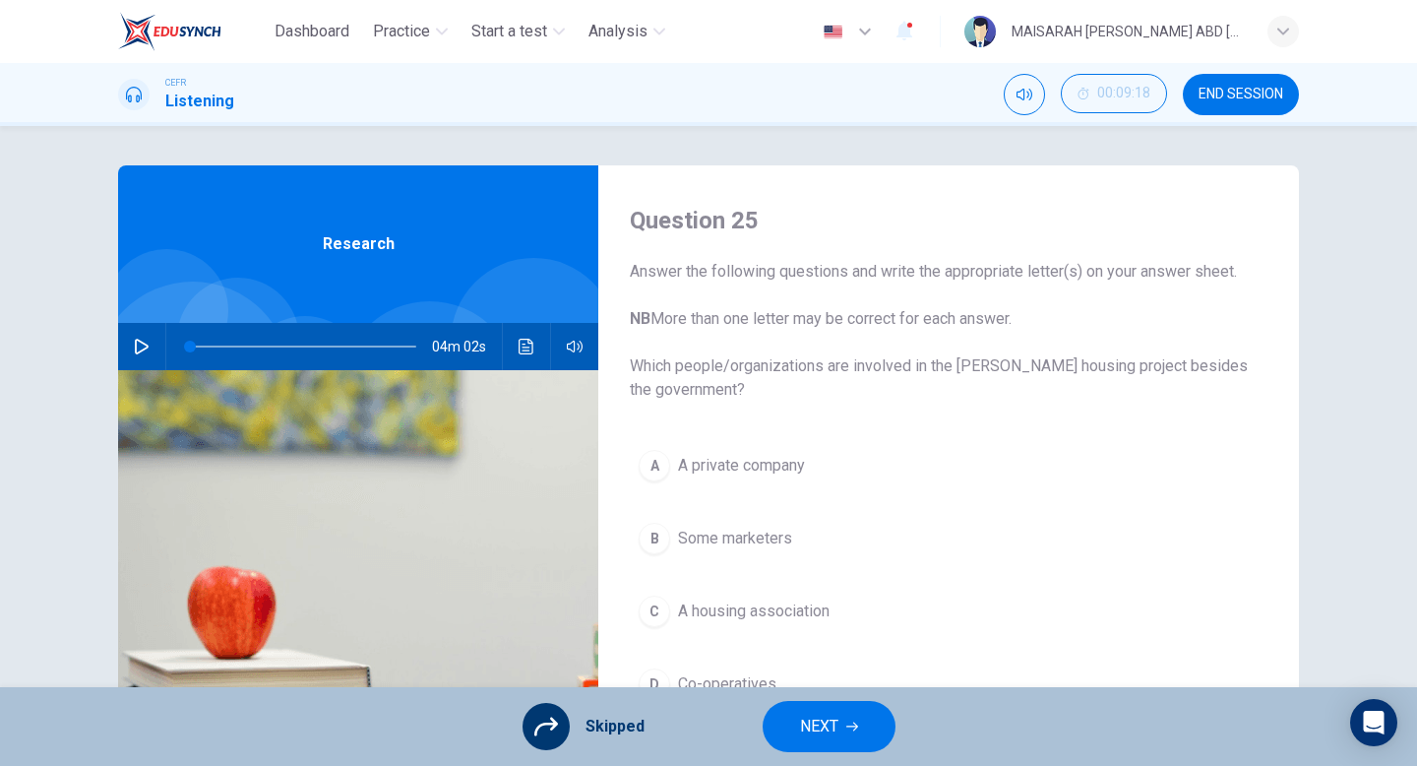
click at [789, 724] on button "NEXT" at bounding box center [829, 726] width 133 height 51
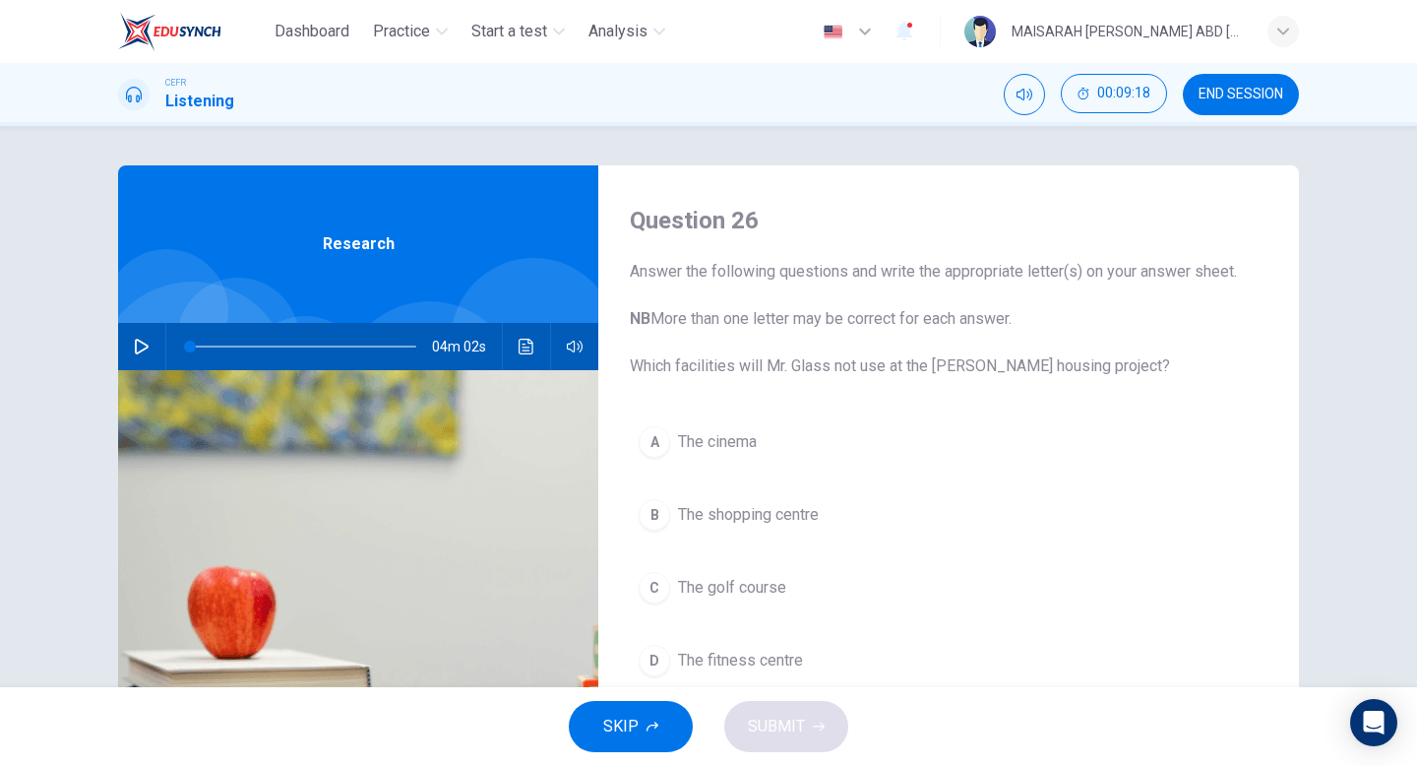
click at [671, 725] on button "SKIP" at bounding box center [631, 726] width 124 height 51
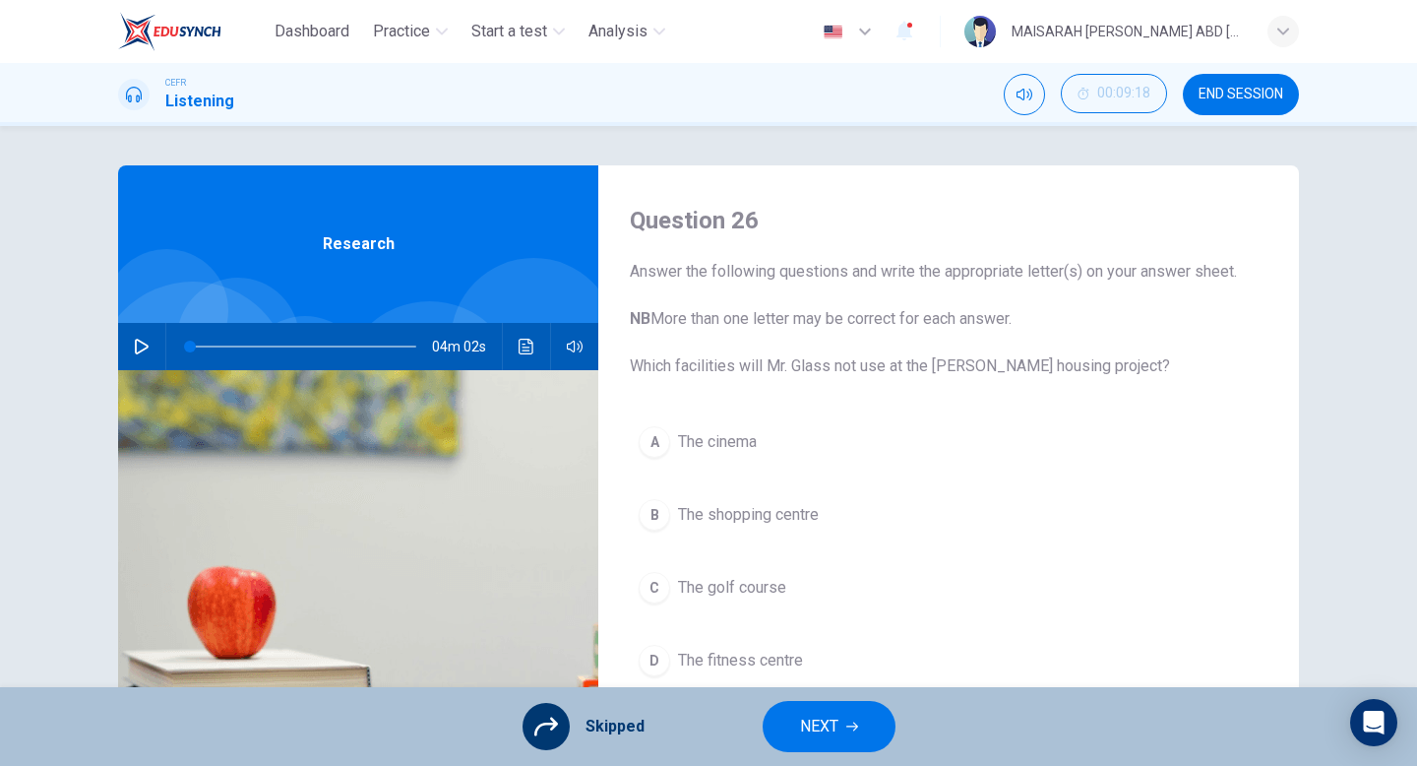
click at [781, 727] on button "NEXT" at bounding box center [829, 726] width 133 height 51
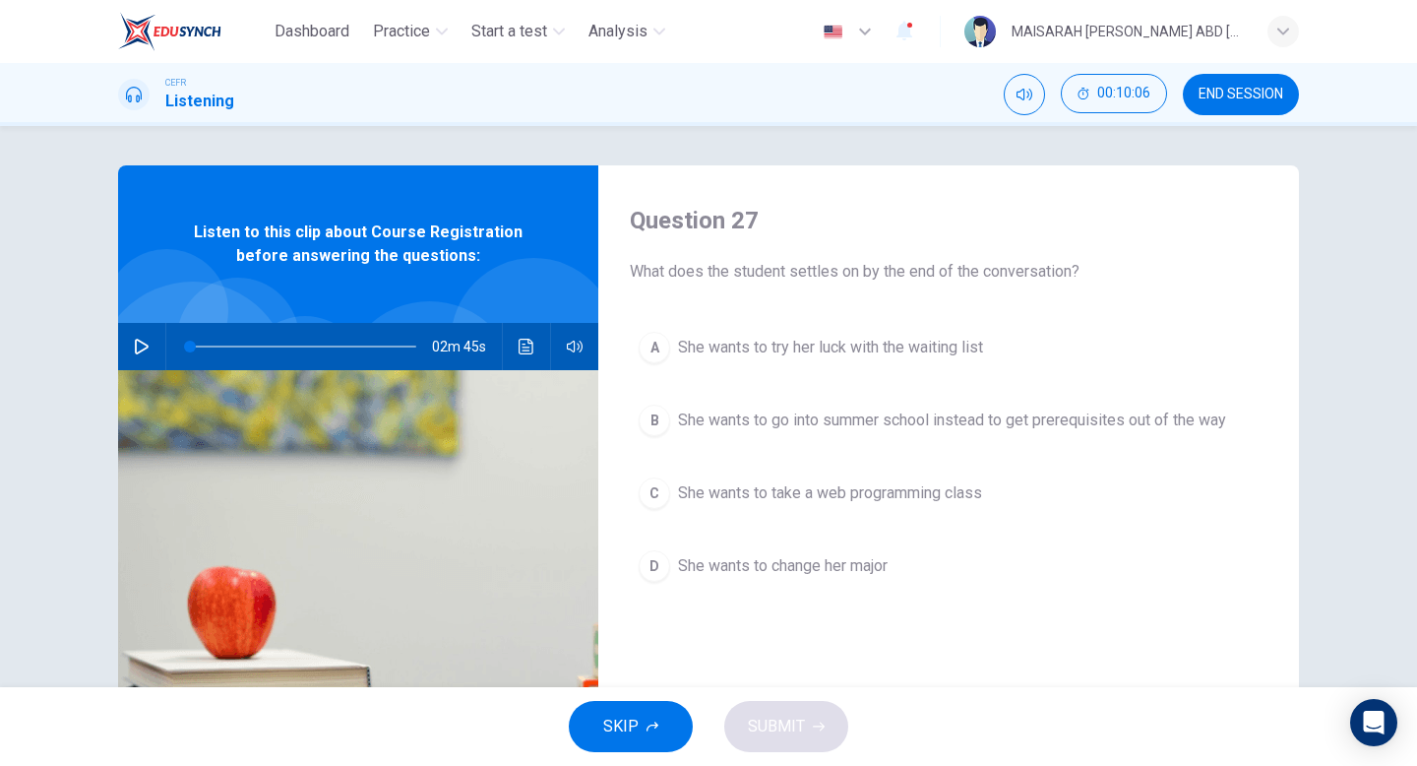
click at [136, 350] on icon "button" at bounding box center [142, 347] width 16 height 16
click at [205, 349] on span at bounding box center [211, 347] width 12 height 12
click at [129, 349] on button "button" at bounding box center [141, 346] width 31 height 47
click at [659, 348] on div "A" at bounding box center [654, 347] width 31 height 31
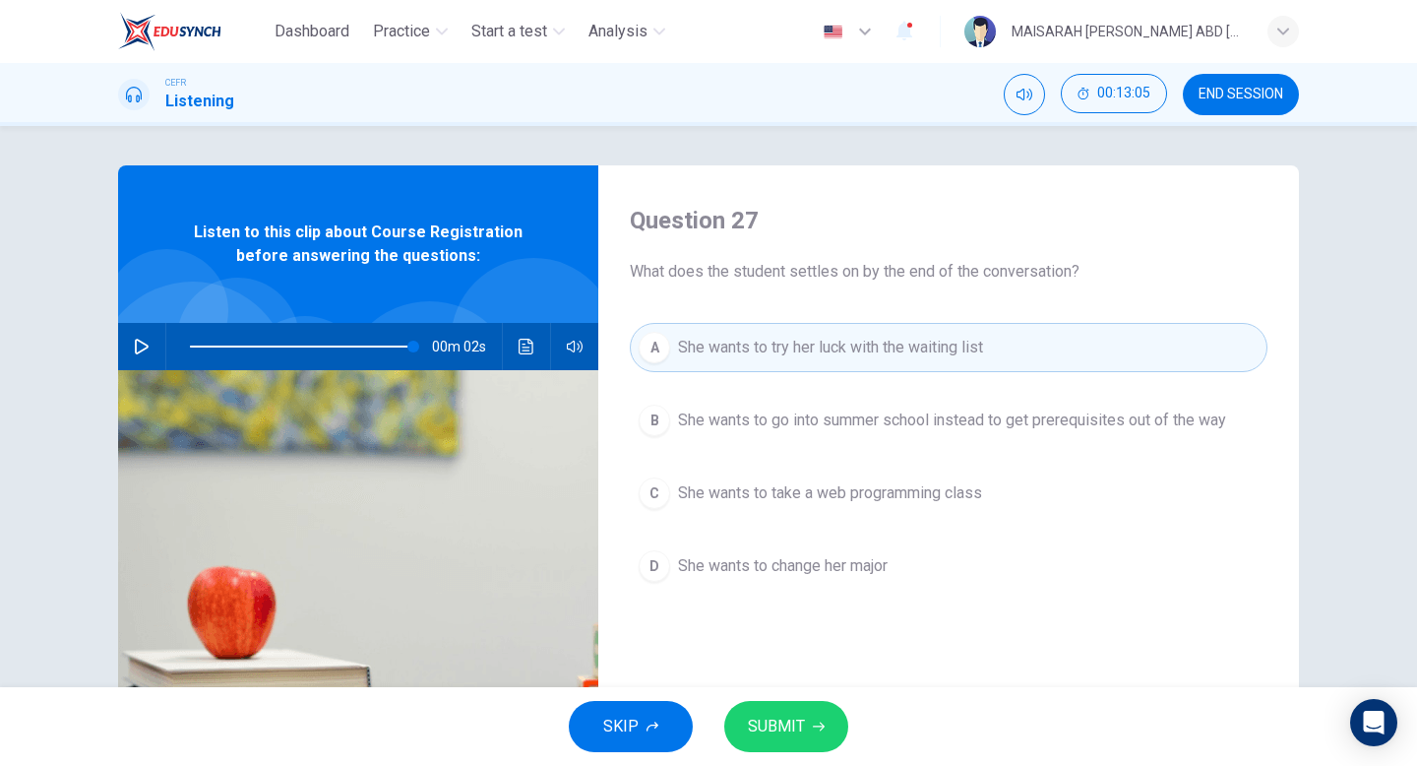
click at [793, 732] on span "SUBMIT" at bounding box center [776, 727] width 57 height 28
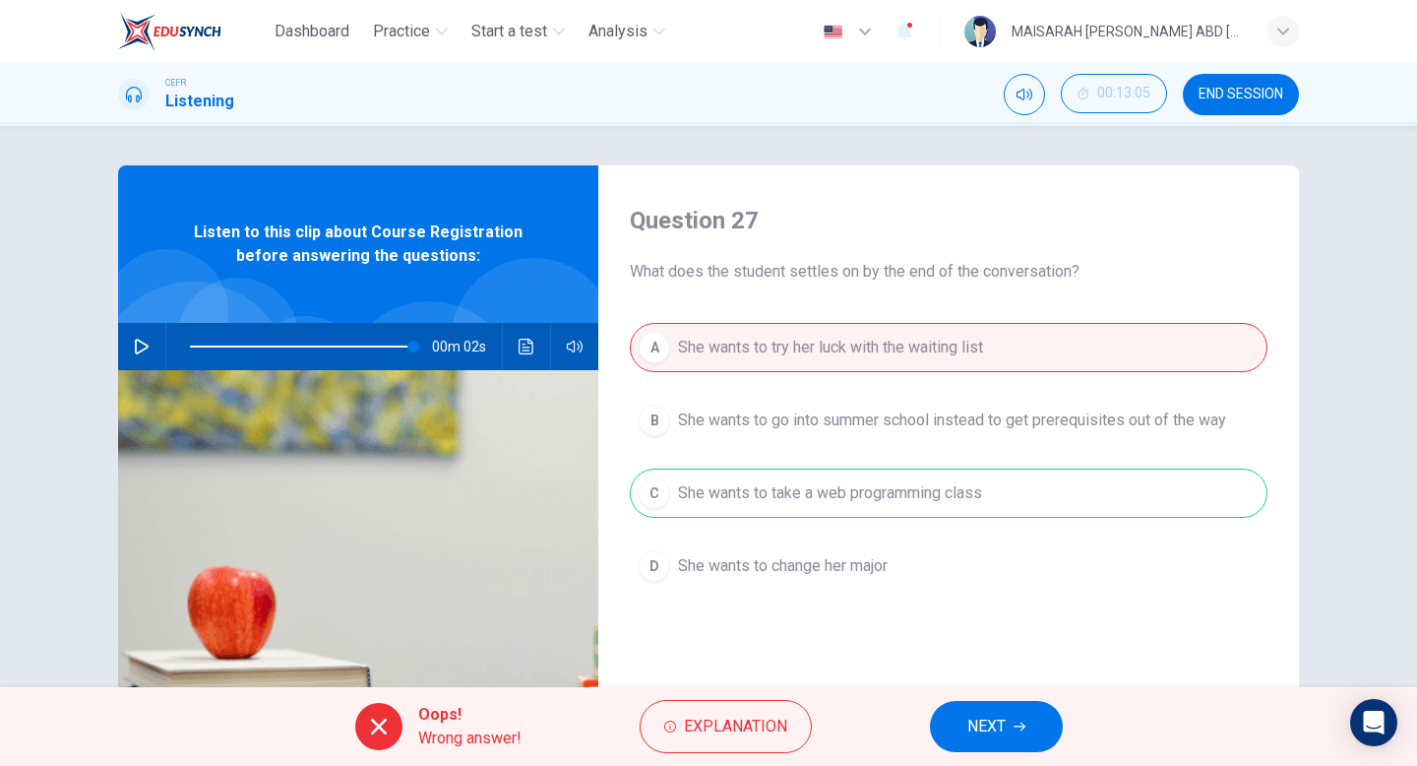
click at [1005, 720] on span "NEXT" at bounding box center [987, 727] width 38 height 28
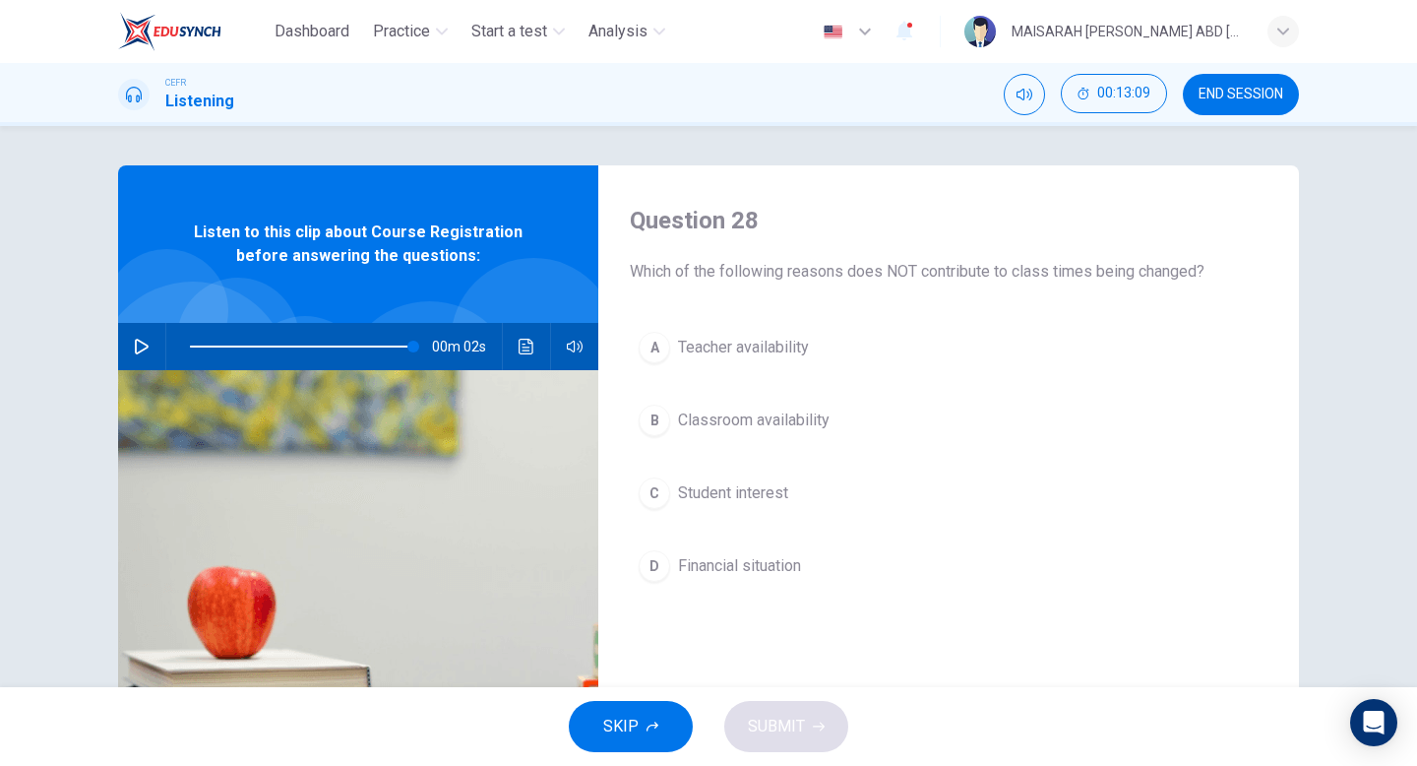
click at [783, 346] on span "Teacher availability" at bounding box center [743, 348] width 131 height 24
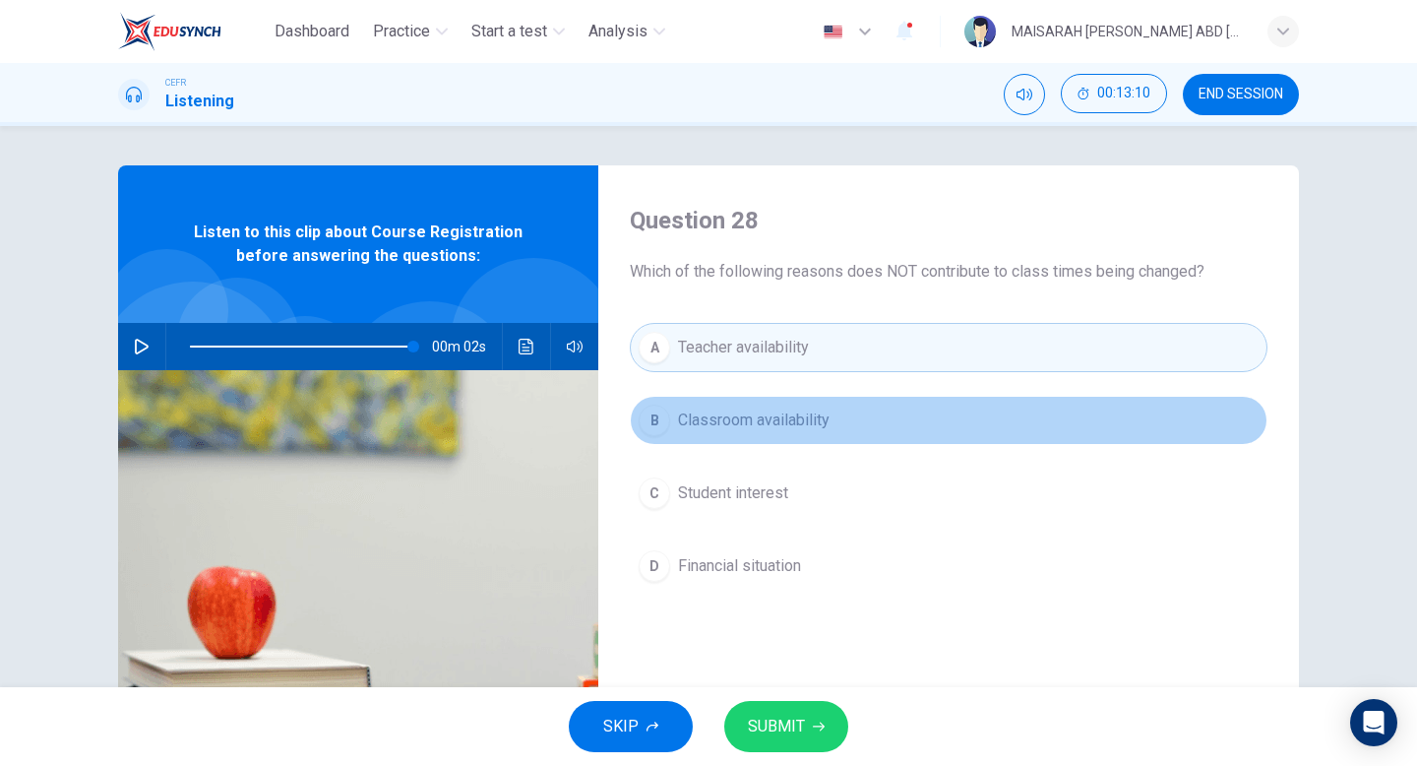
click at [814, 411] on span "Classroom availability" at bounding box center [754, 420] width 152 height 24
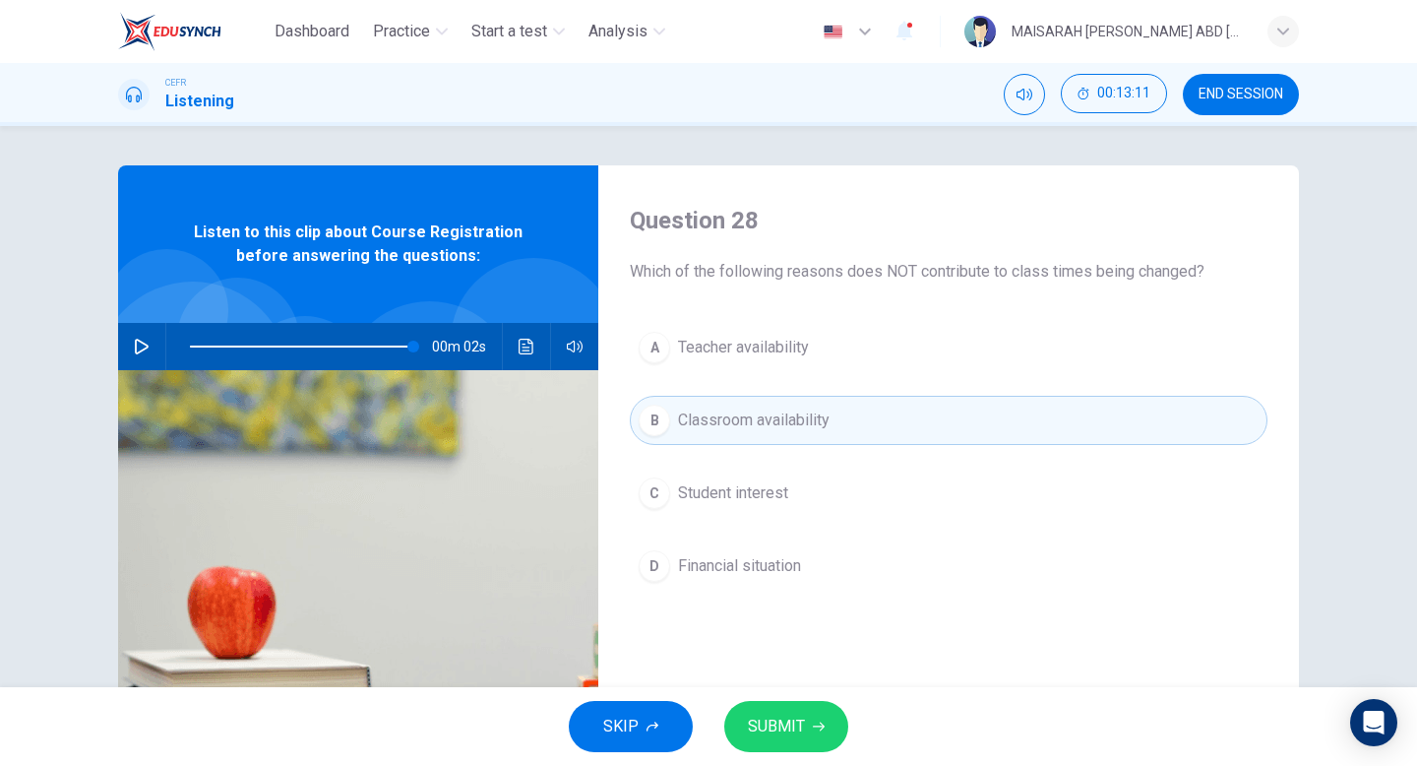
click at [797, 590] on button "D Financial situation" at bounding box center [949, 565] width 638 height 49
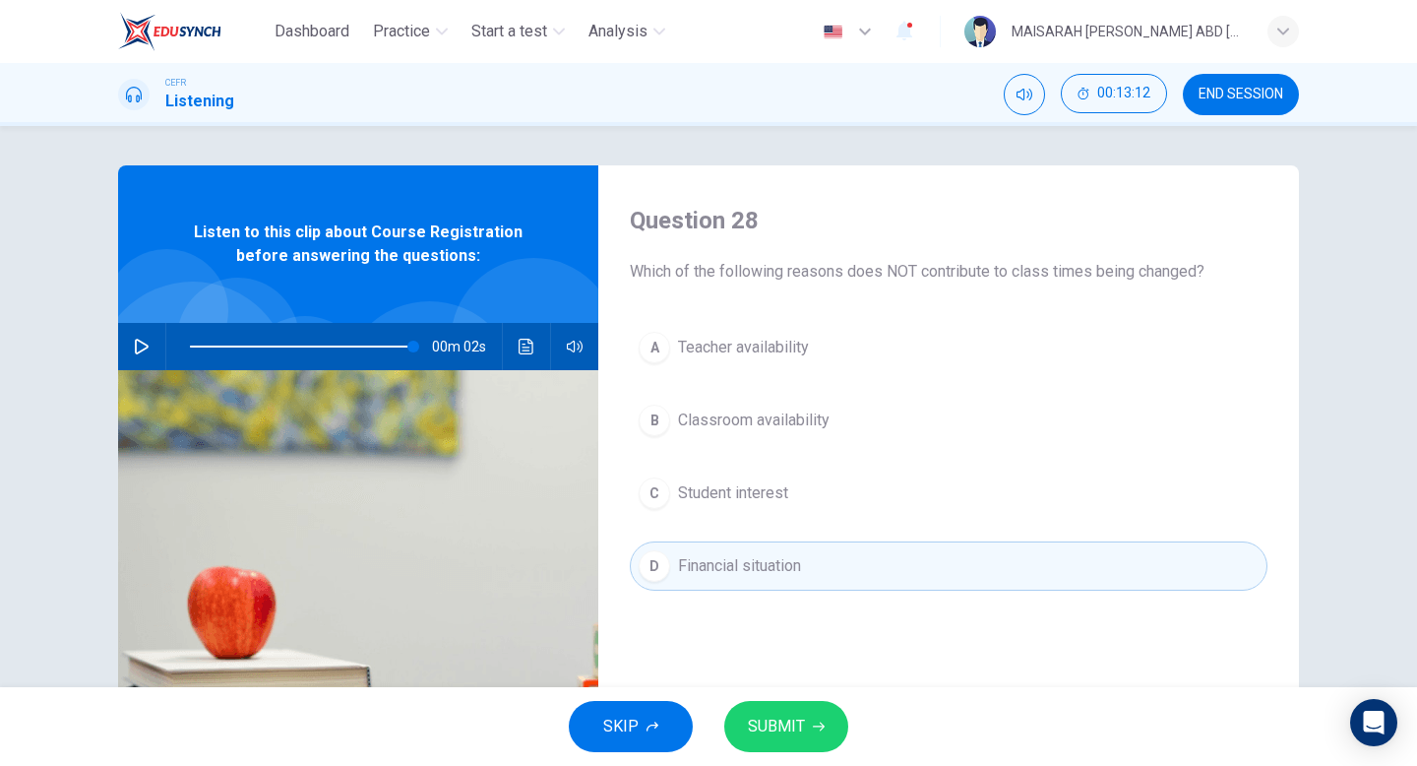
click at [824, 759] on div "SKIP SUBMIT" at bounding box center [708, 726] width 1417 height 79
click at [824, 736] on button "SUBMIT" at bounding box center [786, 726] width 124 height 51
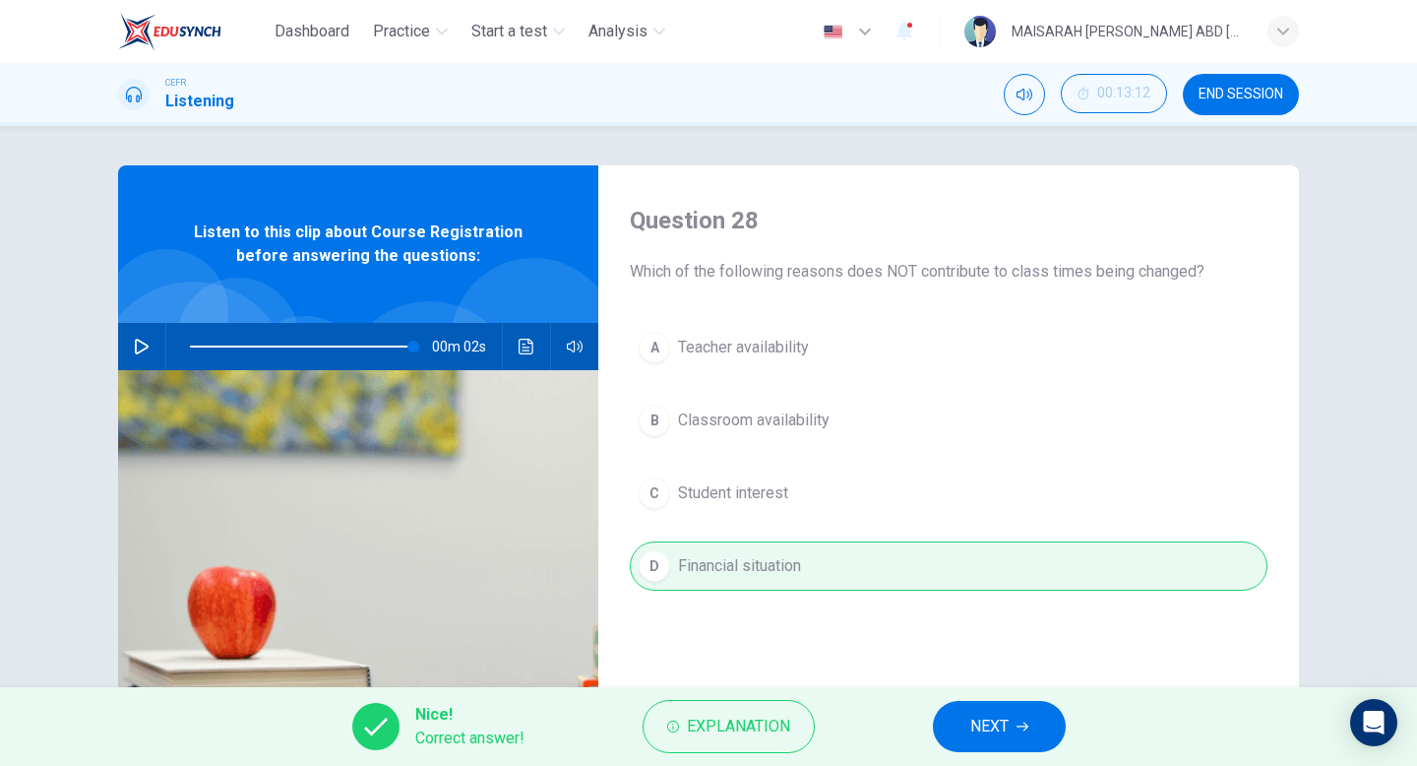
click at [975, 726] on span "NEXT" at bounding box center [989, 727] width 38 height 28
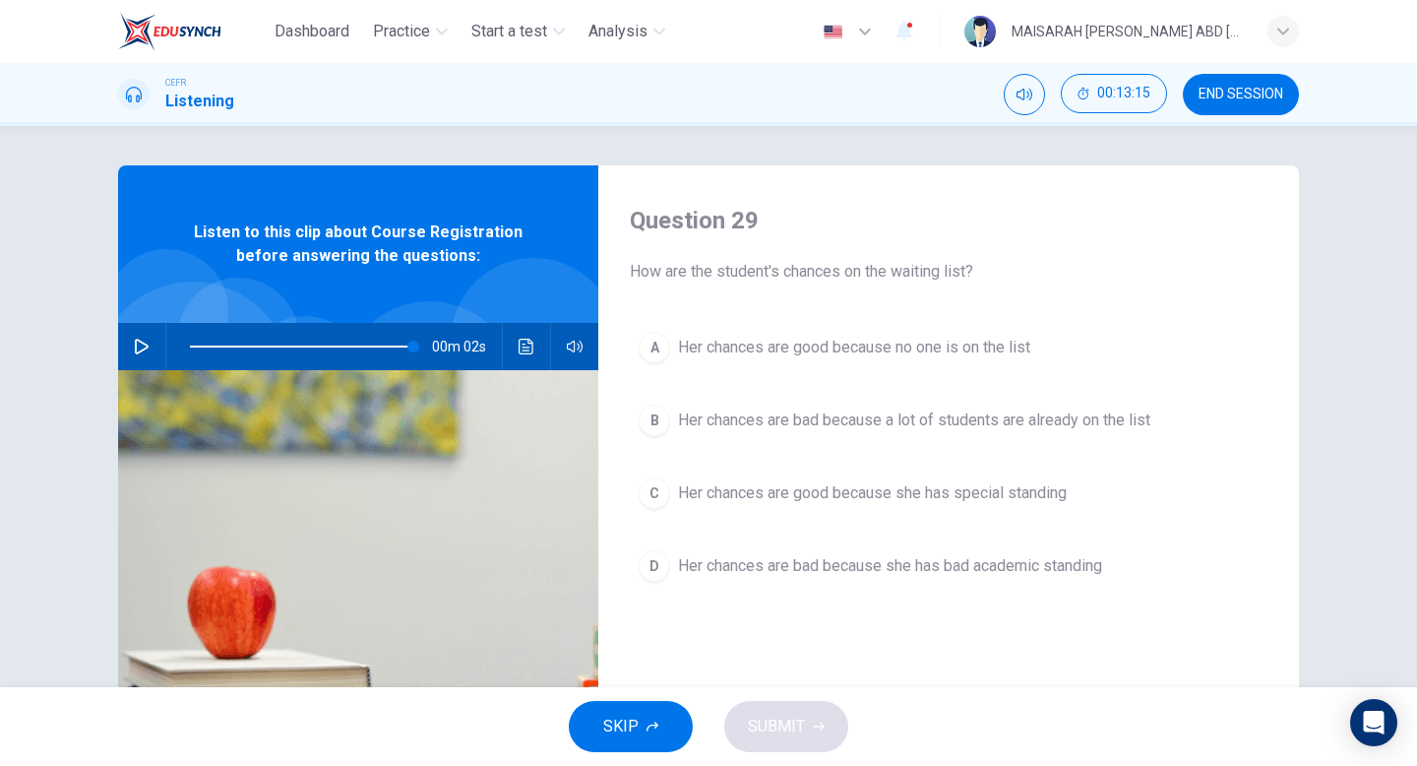
click at [833, 336] on span "Her chances are good because no one is on the list" at bounding box center [854, 348] width 352 height 24
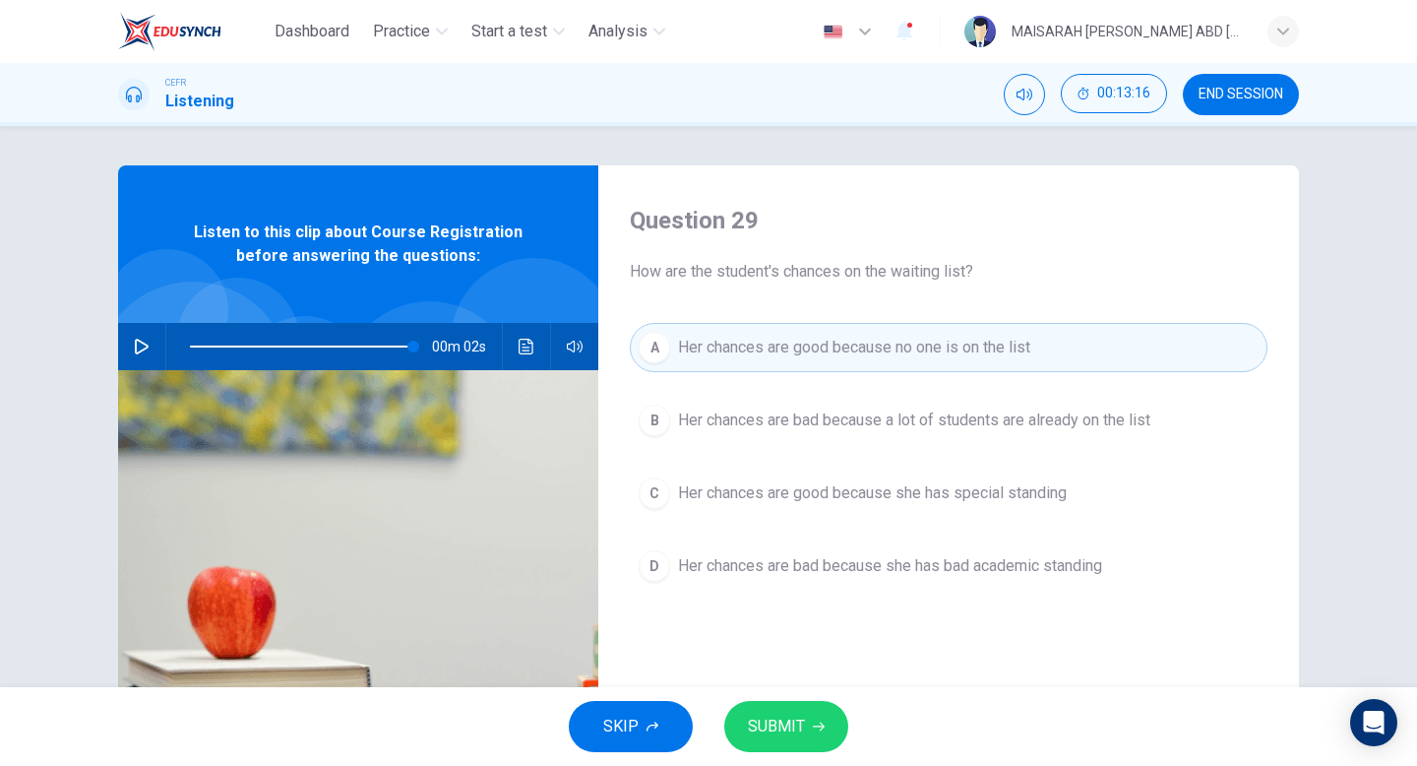
click at [835, 424] on span "Her chances are bad because a lot of students are already on the list" at bounding box center [914, 420] width 472 height 24
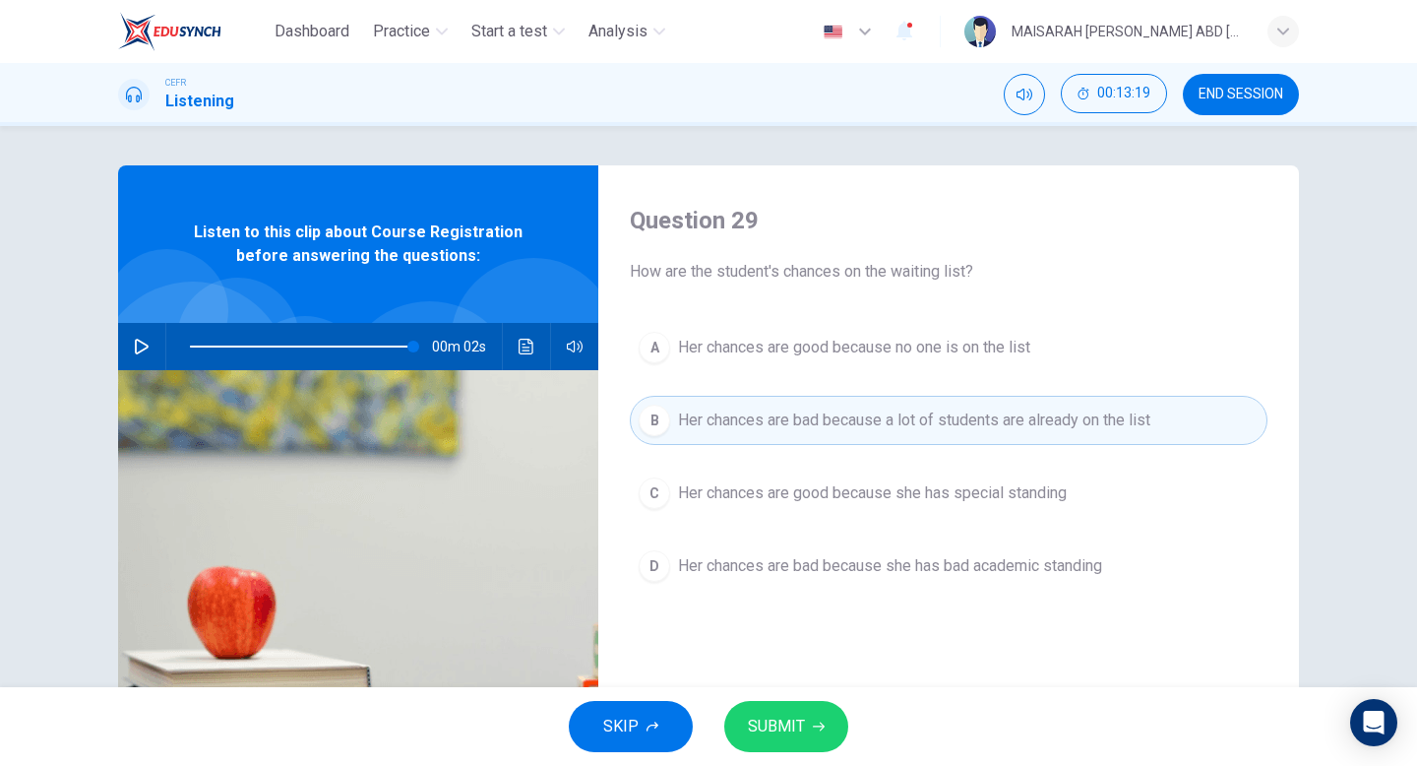
click at [815, 721] on icon "button" at bounding box center [819, 726] width 12 height 12
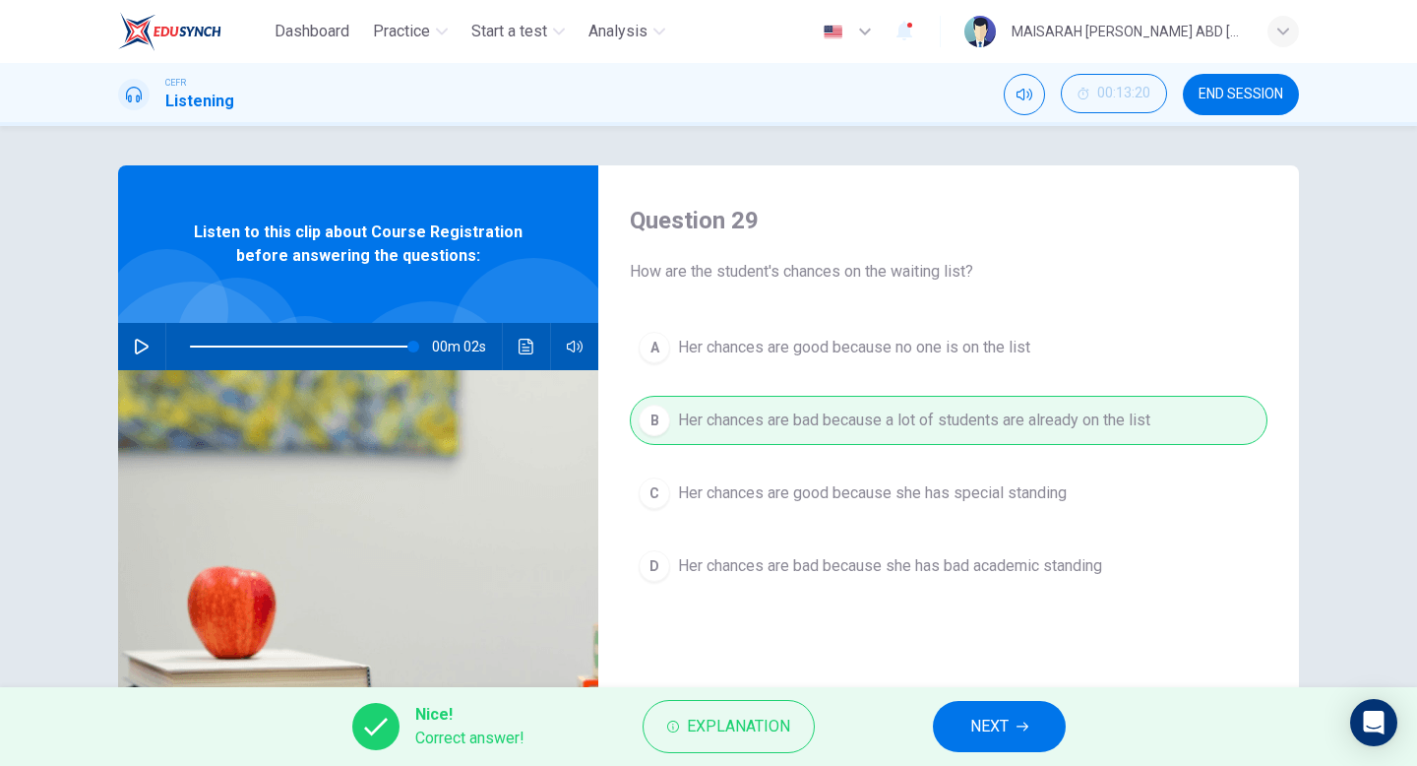
click at [959, 718] on button "NEXT" at bounding box center [999, 726] width 133 height 51
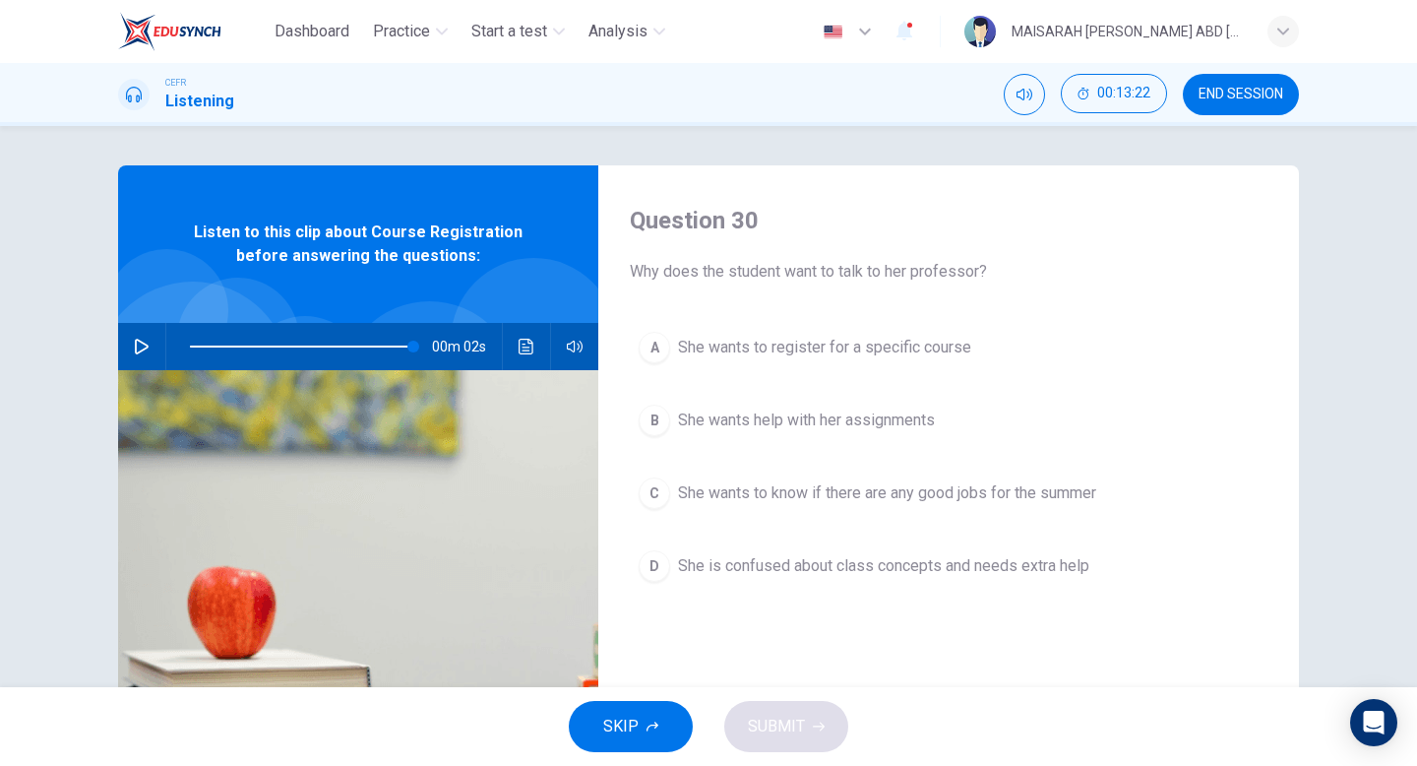
click at [809, 343] on span "She wants to register for a specific course" at bounding box center [824, 348] width 293 height 24
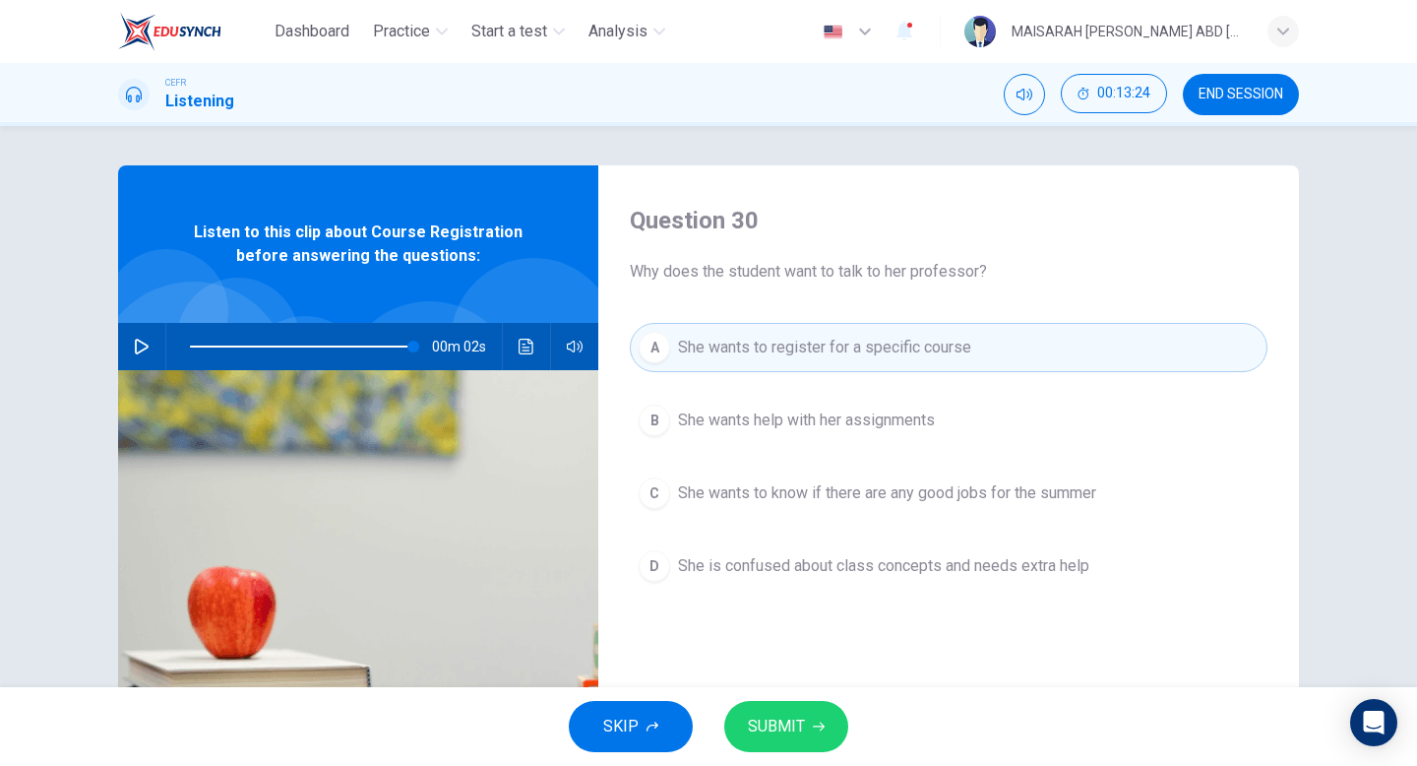
click at [810, 726] on button "SUBMIT" at bounding box center [786, 726] width 124 height 51
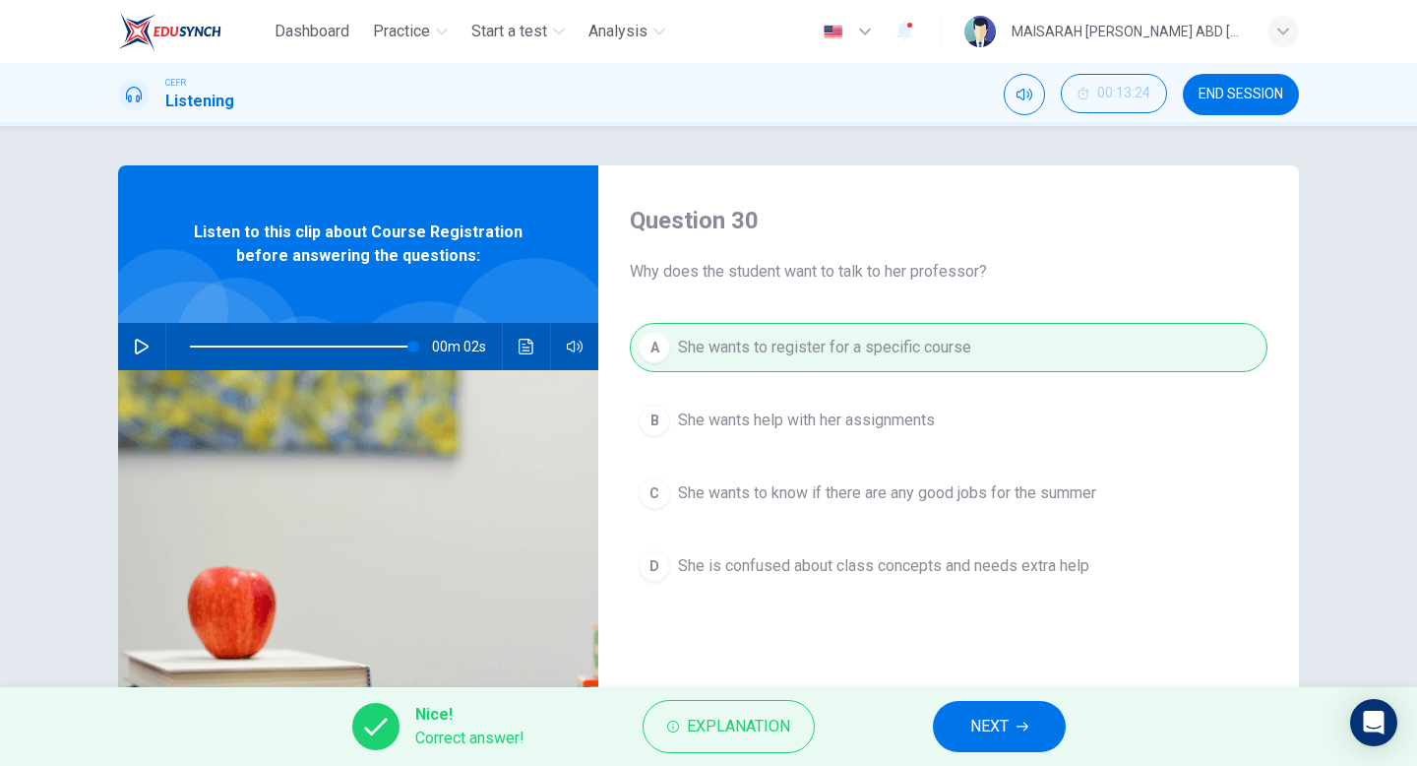
click at [968, 726] on button "NEXT" at bounding box center [999, 726] width 133 height 51
type input "99"
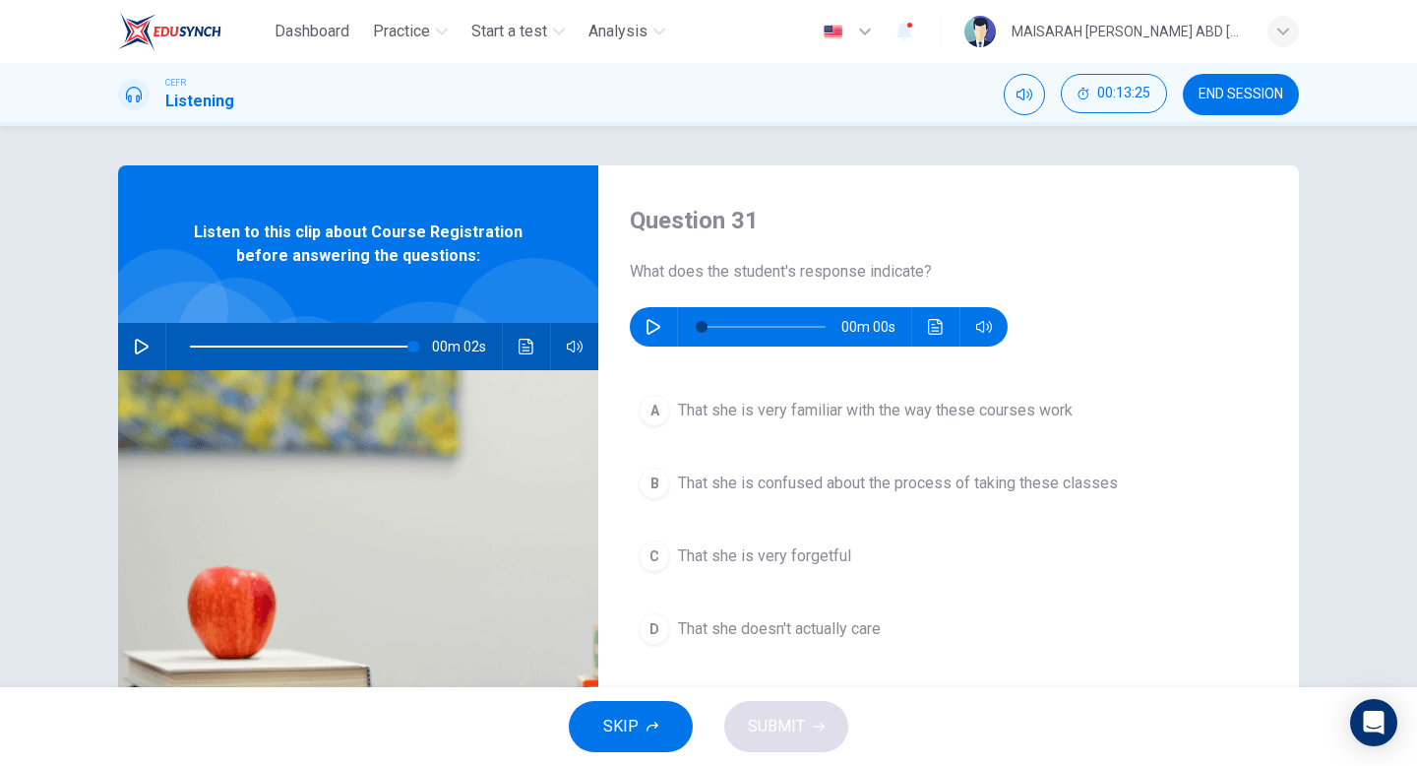
click at [657, 334] on icon "button" at bounding box center [654, 327] width 16 height 16
type input "0"
click at [825, 471] on span "That she is confused about the process of taking these classes" at bounding box center [898, 483] width 440 height 24
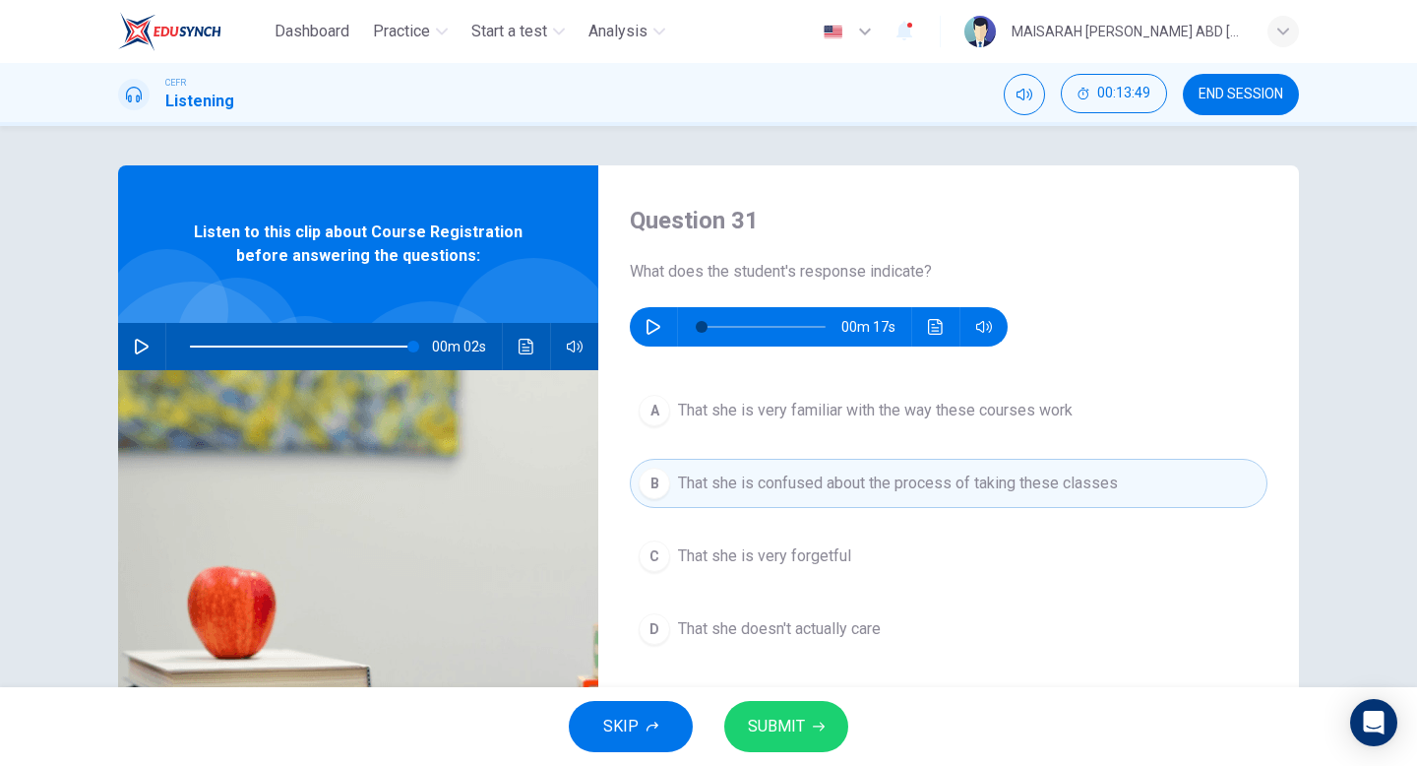
click at [806, 737] on button "SUBMIT" at bounding box center [786, 726] width 124 height 51
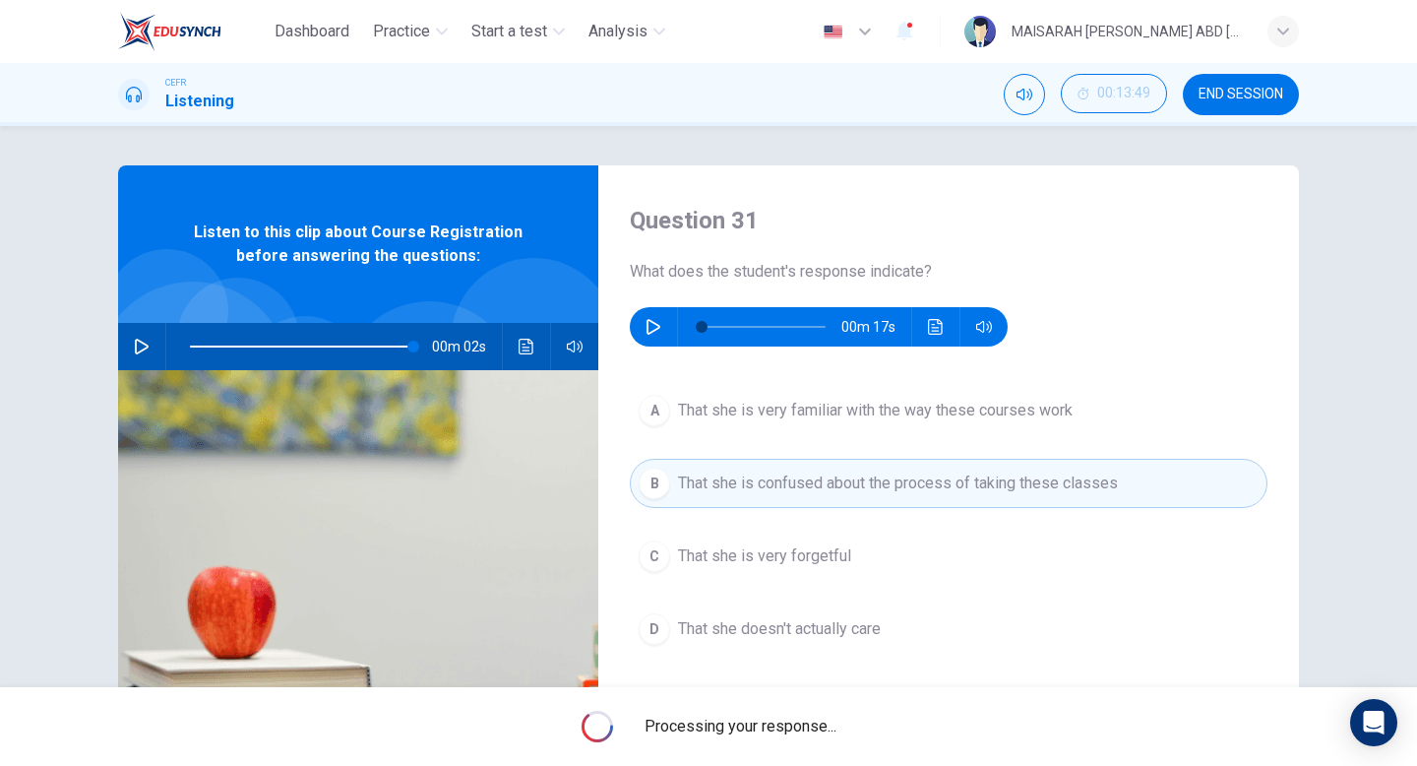
type input "99"
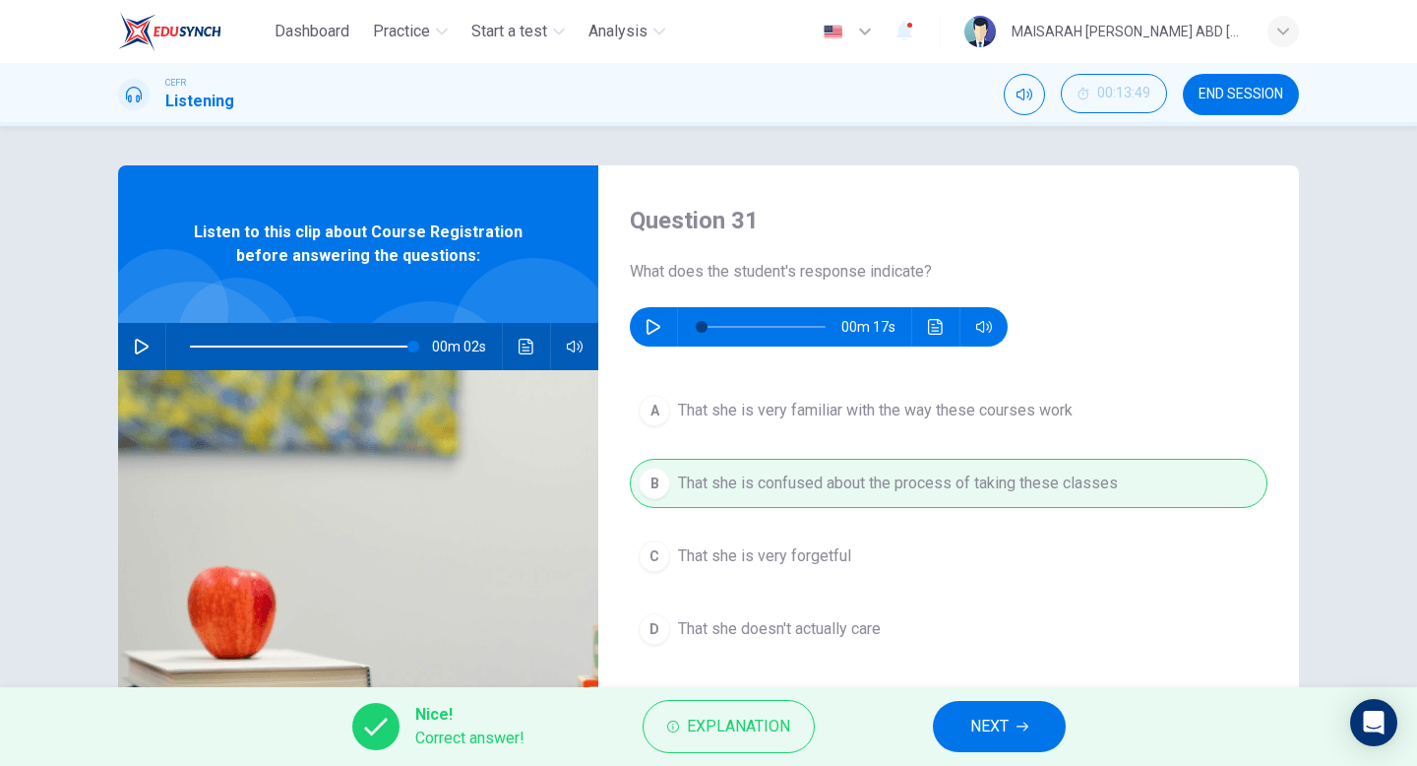
click at [954, 730] on button "NEXT" at bounding box center [999, 726] width 133 height 51
